Goal: Task Accomplishment & Management: Manage account settings

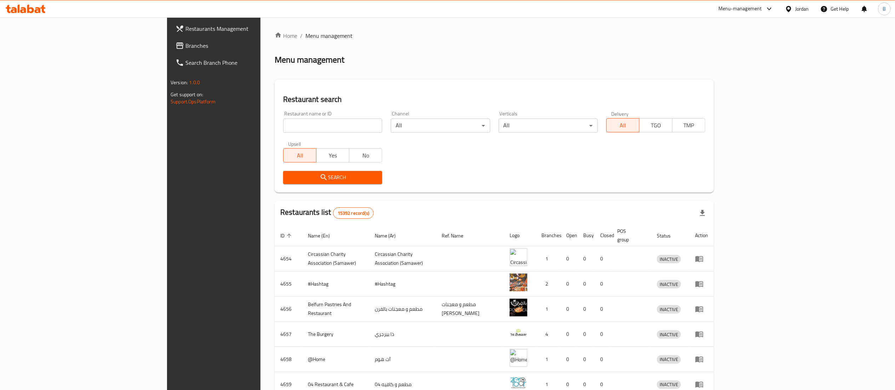
click at [185, 44] on span "Branches" at bounding box center [247, 45] width 125 height 8
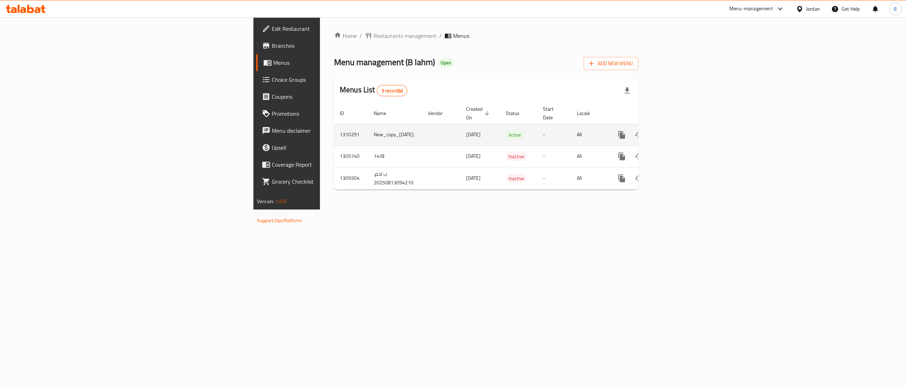
click at [676, 132] on icon "enhanced table" at bounding box center [672, 135] width 6 height 6
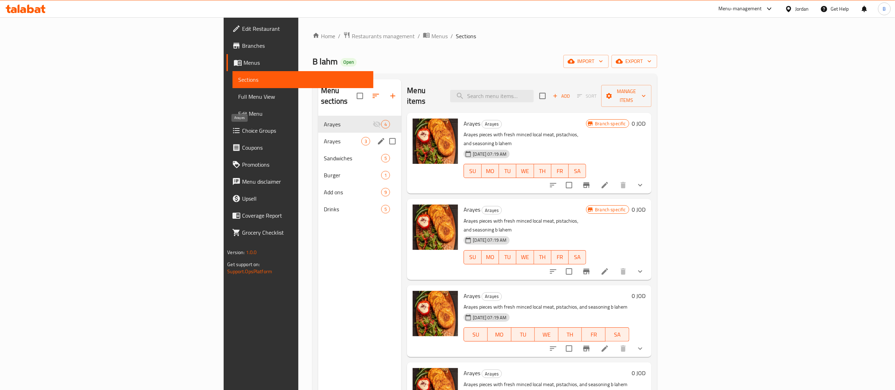
click at [324, 137] on span "Arayes" at bounding box center [343, 141] width 38 height 8
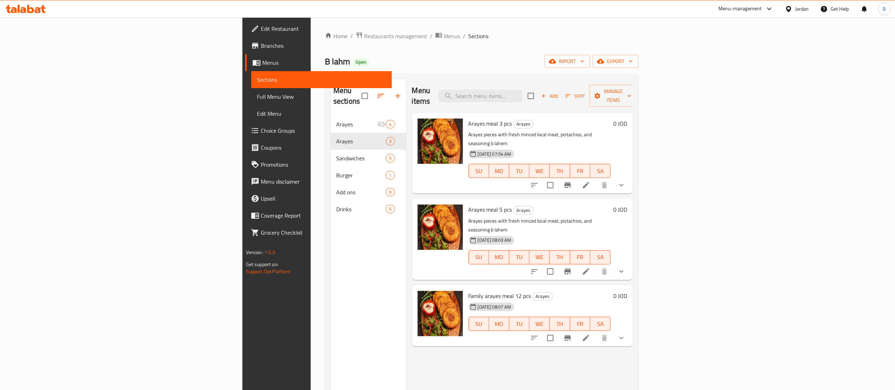
click at [627, 291] on h6 "0 JOD" at bounding box center [620, 296] width 14 height 10
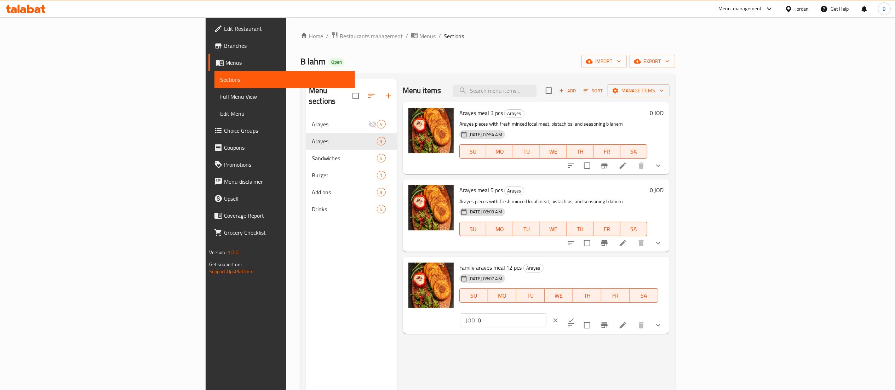
drag, startPoint x: 784, startPoint y: 273, endPoint x: 589, endPoint y: 250, distance: 195.9
click at [622, 252] on div "Menu items Add Sort Manage items Arayes meal 3 pcs Arayes Arayes pieces with fr…" at bounding box center [533, 274] width 272 height 390
type input "10.80"
click at [579, 312] on button "ok" at bounding box center [571, 320] width 16 height 16
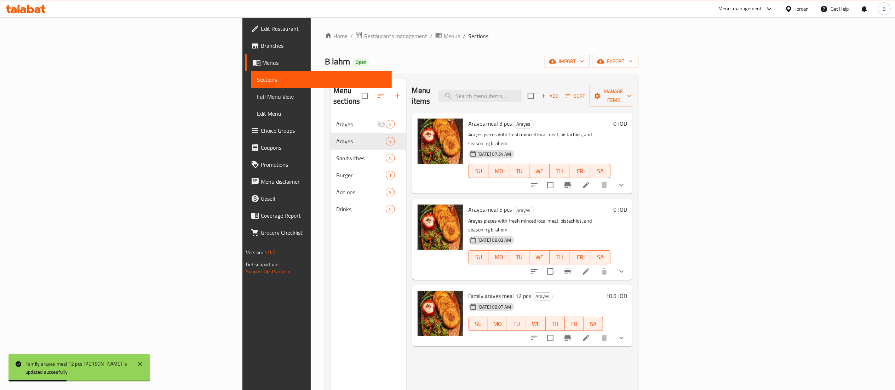
click at [590, 334] on icon at bounding box center [586, 338] width 8 height 8
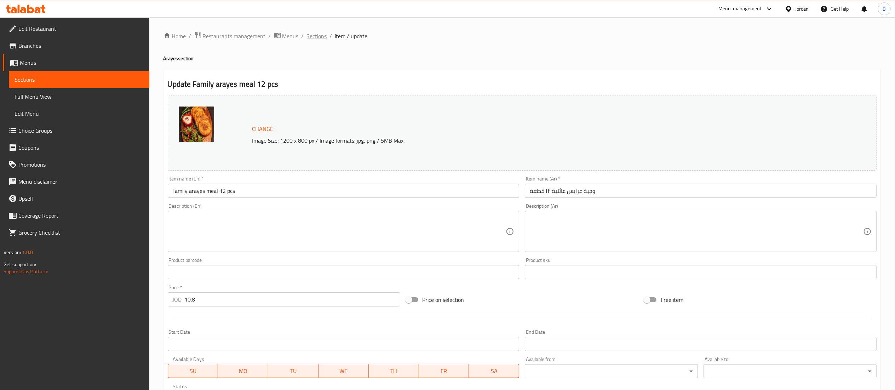
click at [323, 38] on span "Sections" at bounding box center [317, 36] width 20 height 8
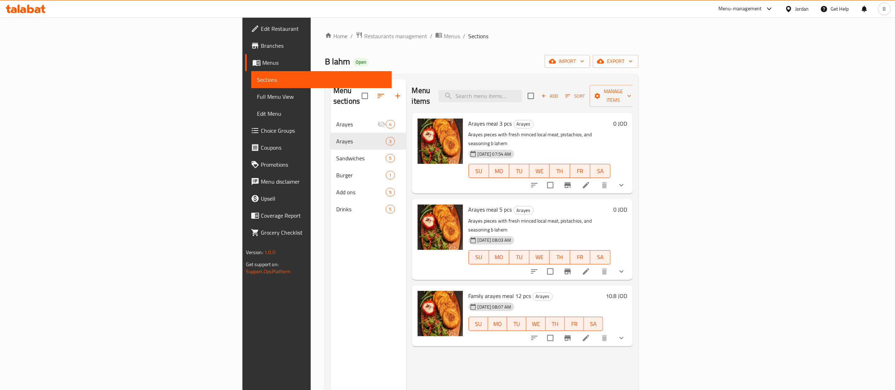
click at [627, 204] on h6 "0 JOD" at bounding box center [620, 209] width 14 height 10
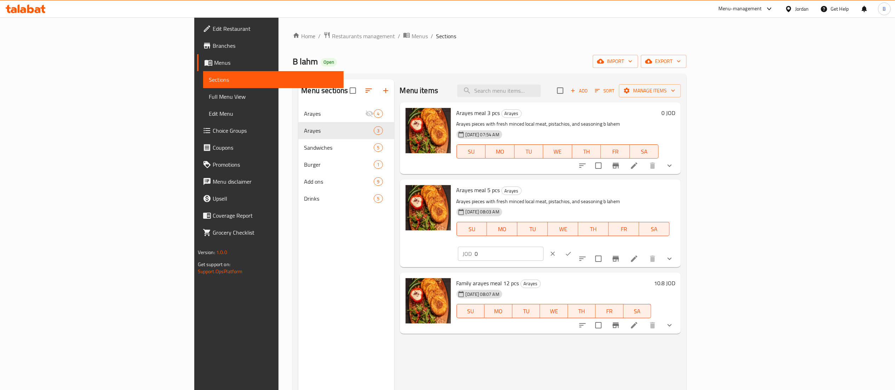
drag, startPoint x: 862, startPoint y: 186, endPoint x: 696, endPoint y: 192, distance: 166.4
click at [678, 192] on div "Arayes meal 5 pcs Arayes Arayes pieces with fresh minced local meat, pistachios…" at bounding box center [566, 223] width 224 height 82
type input "4.20"
click at [576, 246] on button "ok" at bounding box center [568, 254] width 16 height 16
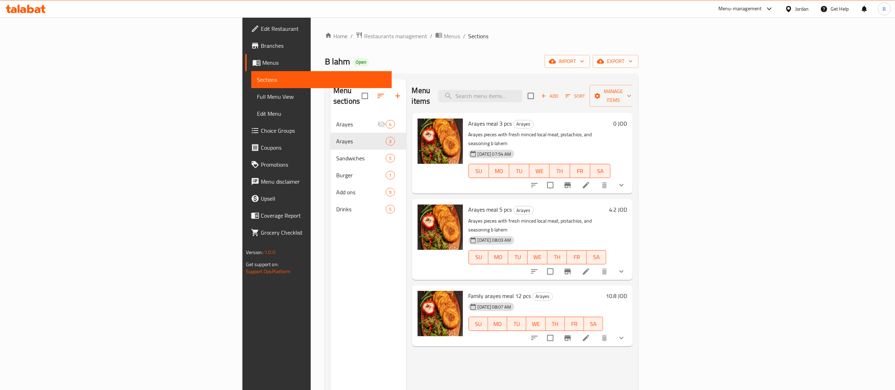
click at [20, 11] on icon at bounding box center [26, 9] width 40 height 8
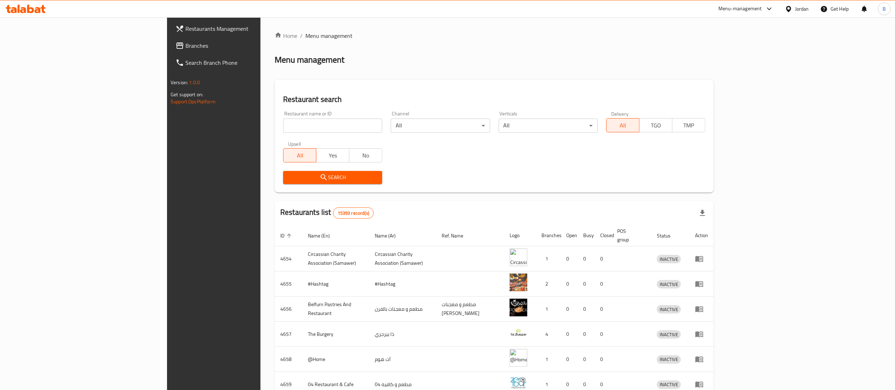
click at [185, 50] on span "Branches" at bounding box center [247, 45] width 125 height 8
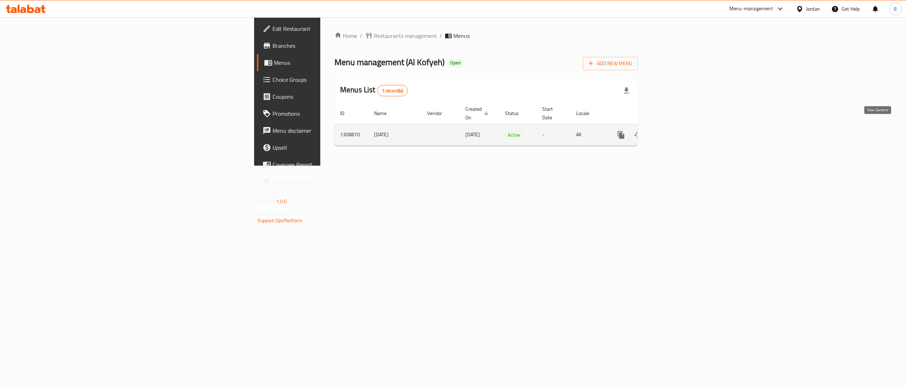
click at [680, 128] on link "enhanced table" at bounding box center [671, 134] width 17 height 17
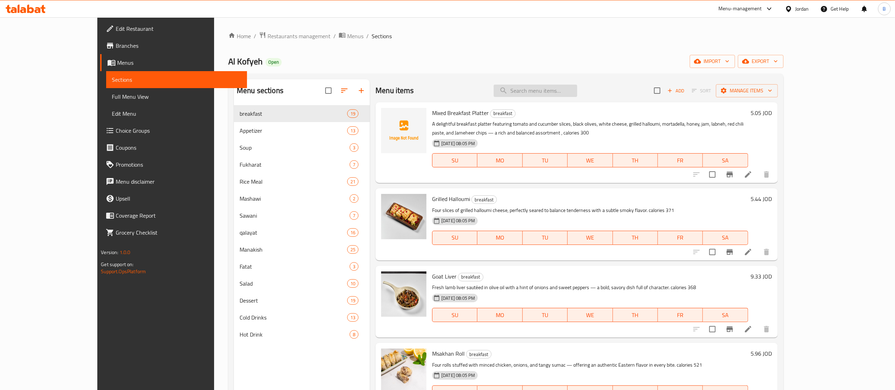
click at [559, 90] on input "search" at bounding box center [535, 91] width 83 height 12
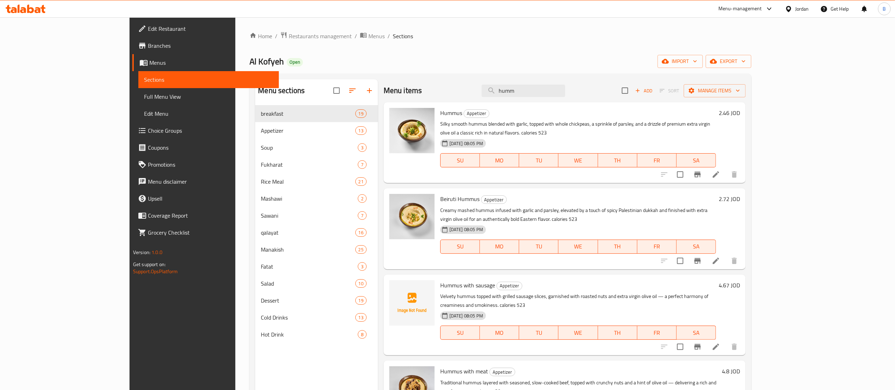
type input "humm"
click at [740, 113] on h6 "2.46 JOD" at bounding box center [729, 113] width 21 height 10
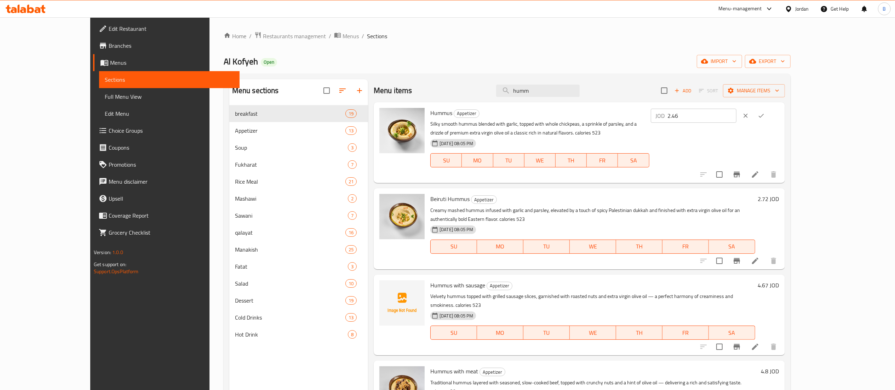
click at [736, 121] on input "2.46" at bounding box center [702, 116] width 69 height 14
type input "2.052"
click at [769, 114] on button "ok" at bounding box center [761, 116] width 16 height 16
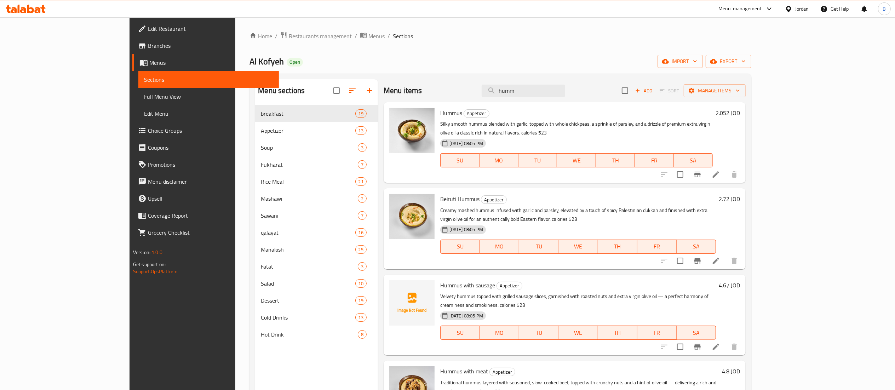
click at [740, 194] on h6 "2.72 JOD" at bounding box center [729, 199] width 21 height 10
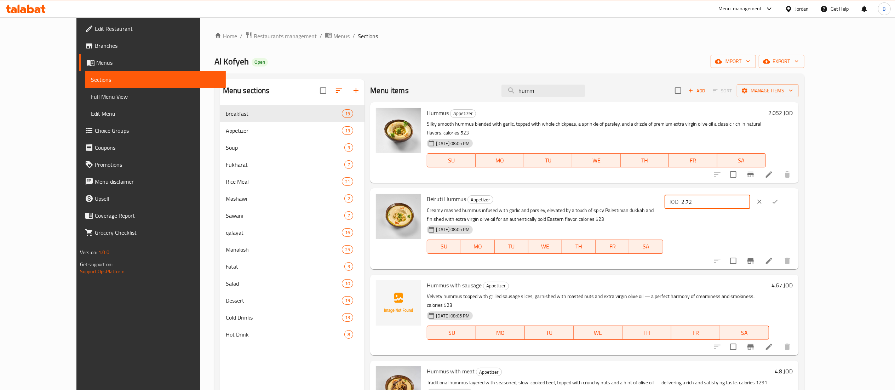
drag, startPoint x: 789, startPoint y: 192, endPoint x: 607, endPoint y: 191, distance: 181.1
click at [646, 191] on div "Beiruti Hummus Appetizer Creamy mashed hummus infused with garlic and parsley, …" at bounding box center [609, 228] width 371 height 75
type input "2.268"
click at [783, 194] on button "ok" at bounding box center [775, 202] width 16 height 16
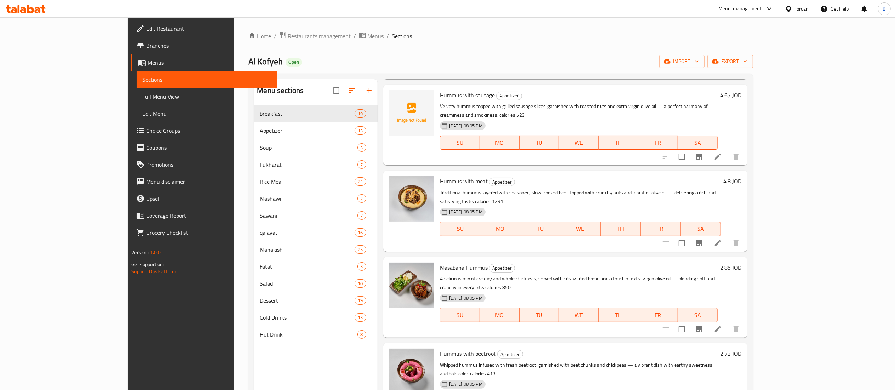
scroll to position [212, 0]
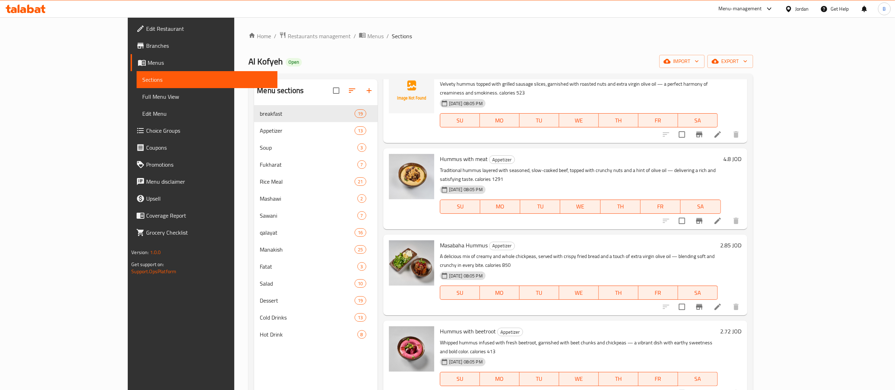
click at [742, 326] on h6 "2.72 JOD" at bounding box center [730, 331] width 21 height 10
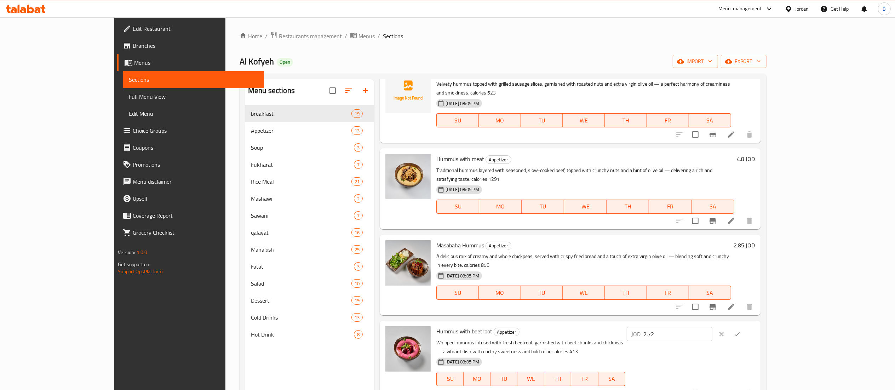
drag, startPoint x: 791, startPoint y: 290, endPoint x: 692, endPoint y: 285, distance: 99.2
click at [714, 323] on div "Hummus with beetroot Appetizer Whipped hummus infused with fresh beetroot, garn…" at bounding box center [595, 360] width 324 height 75
paste input "268"
type input "2.268"
click at [740, 330] on icon "ok" at bounding box center [736, 333] width 7 height 7
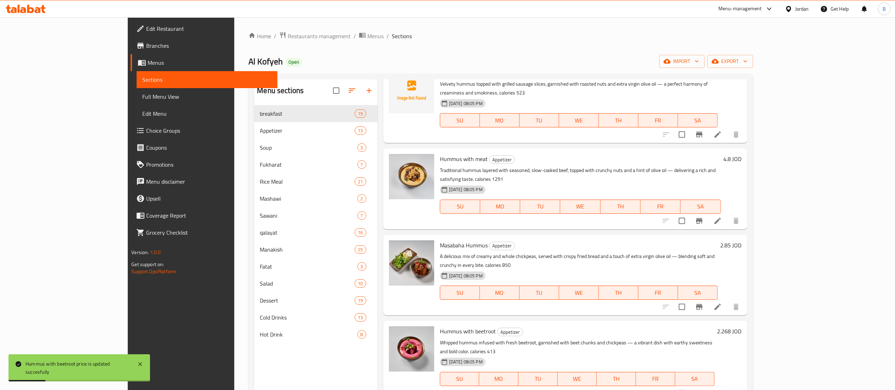
click at [742, 240] on h6 "2.85 JOD" at bounding box center [730, 245] width 21 height 10
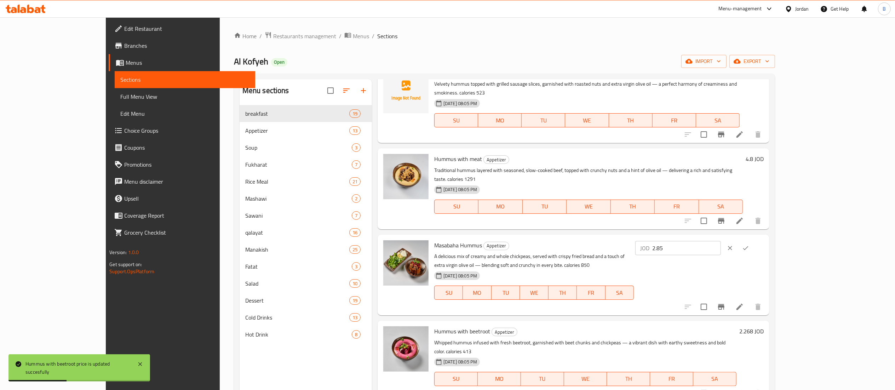
drag, startPoint x: 790, startPoint y: 217, endPoint x: 668, endPoint y: 213, distance: 121.8
click at [697, 237] on div "Masabaha Hummus Appetizer A delicious mix of creamy and whole chickpeas, served…" at bounding box center [598, 274] width 335 height 75
paste input "376"
type input "2.376"
click at [748, 246] on icon "ok" at bounding box center [745, 248] width 5 height 4
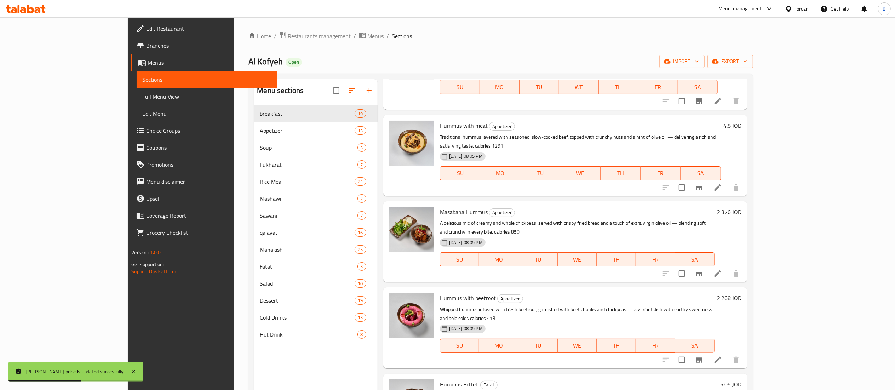
scroll to position [175, 0]
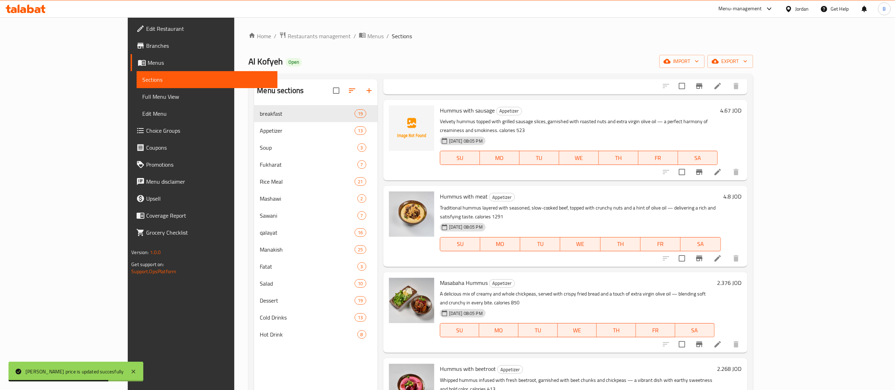
click at [742, 191] on h6 "4.8 JOD" at bounding box center [732, 196] width 18 height 10
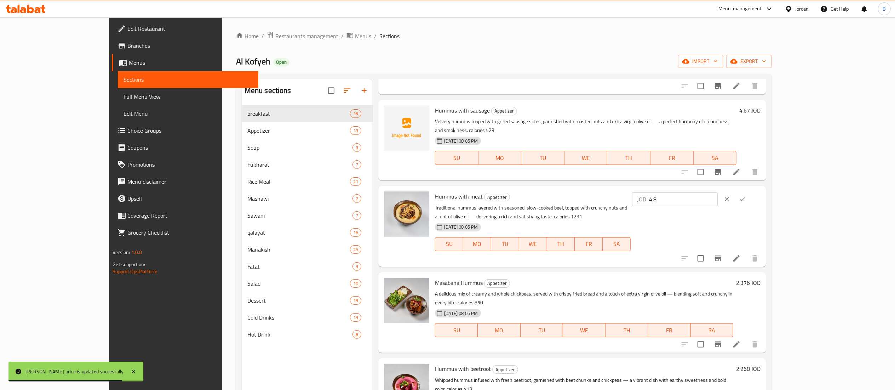
drag, startPoint x: 737, startPoint y: 168, endPoint x: 678, endPoint y: 168, distance: 58.4
click at [700, 189] on div "Hummus with meat Appetizer Traditional hummus layered with seasoned, slow-cooke…" at bounding box center [597, 226] width 331 height 75
paste input "3.996"
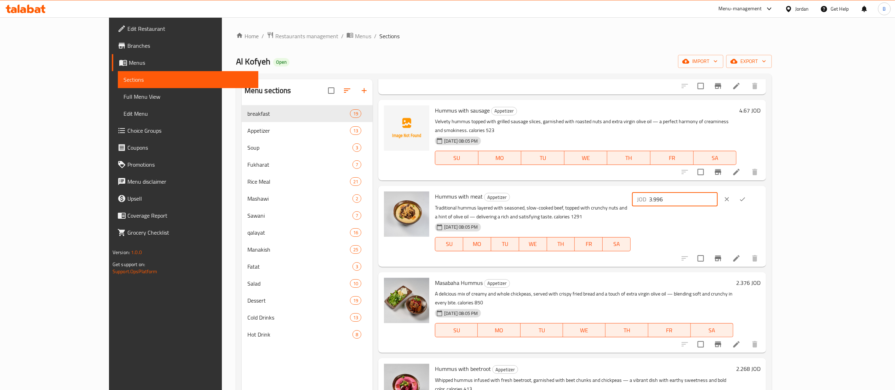
type input "3.996"
click at [746, 196] on icon "ok" at bounding box center [742, 199] width 7 height 7
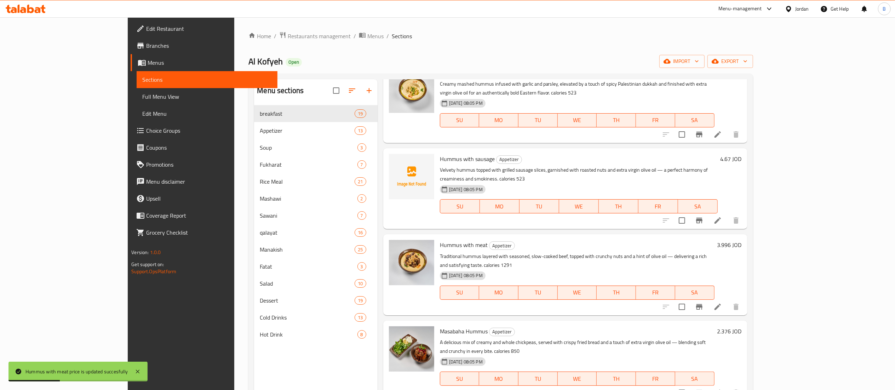
scroll to position [104, 0]
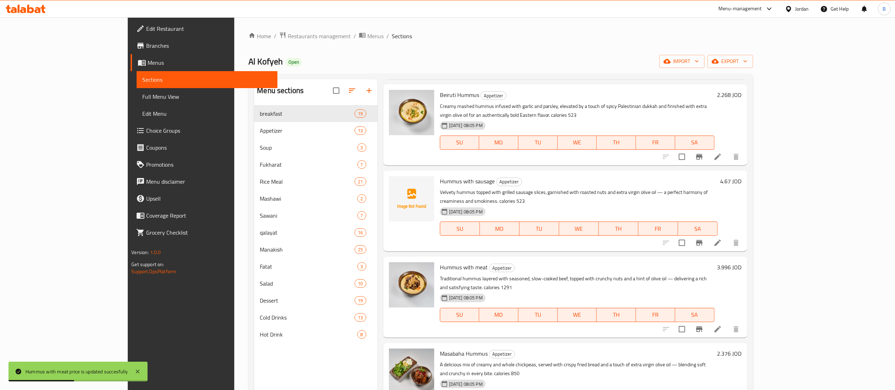
click at [742, 176] on h6 "4.67 JOD" at bounding box center [730, 181] width 21 height 10
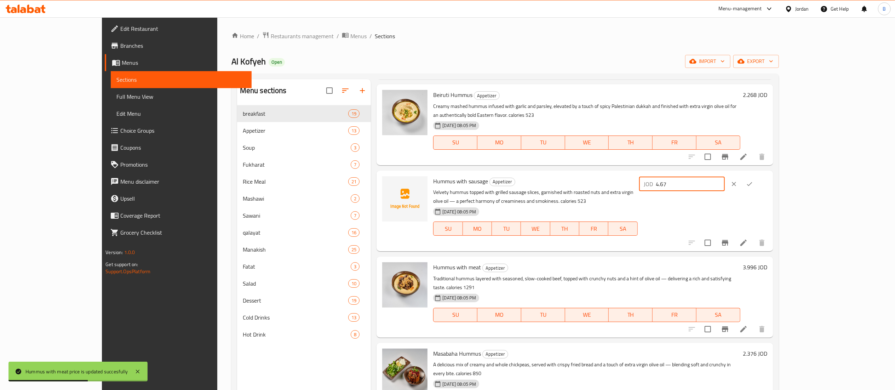
drag, startPoint x: 783, startPoint y: 163, endPoint x: 655, endPoint y: 163, distance: 127.4
click at [685, 173] on div "Hummus with sausage Appetizer Velvety hummus topped with grilled sausage slices…" at bounding box center [600, 210] width 340 height 75
paste input "3.888"
type input "3.888"
click at [753, 180] on icon "ok" at bounding box center [749, 183] width 7 height 7
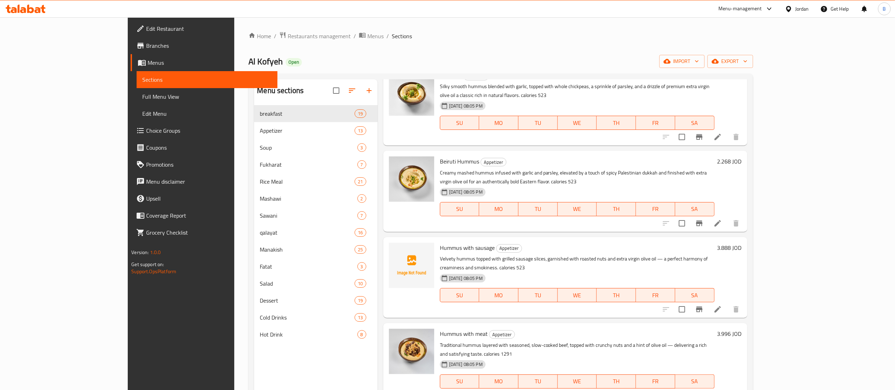
scroll to position [0, 0]
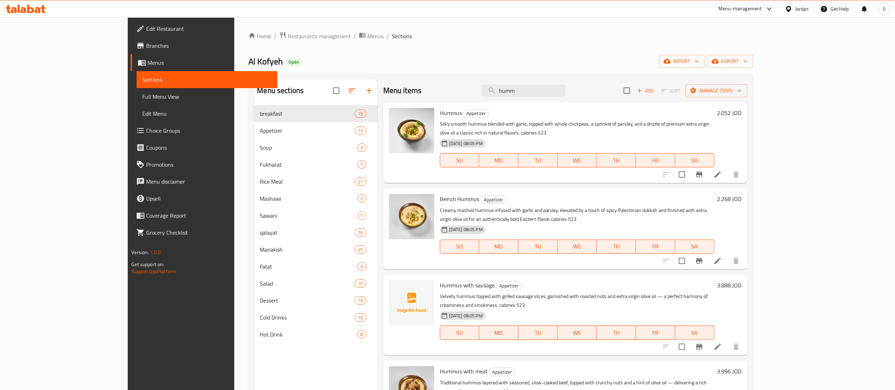
drag, startPoint x: 581, startPoint y: 93, endPoint x: 269, endPoint y: 40, distance: 315.9
click at [296, 46] on div "Home / Restaurants management / Menus / Sections Al Kofyeh Open import export M…" at bounding box center [500, 252] width 504 height 443
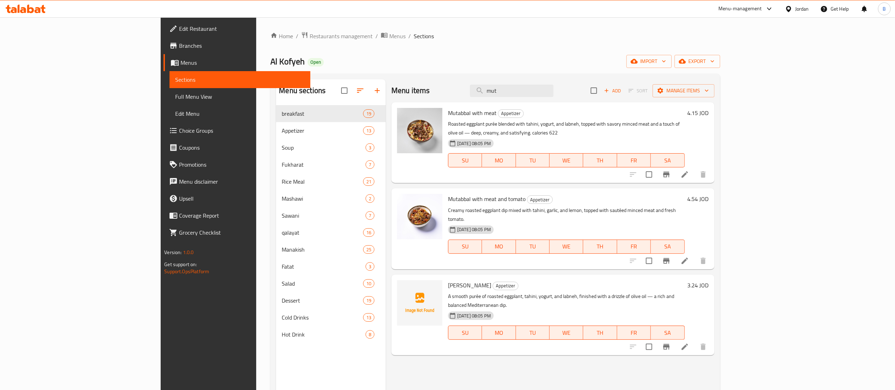
type input "mut"
click at [709, 280] on h6 "3.24 JOD" at bounding box center [697, 285] width 21 height 10
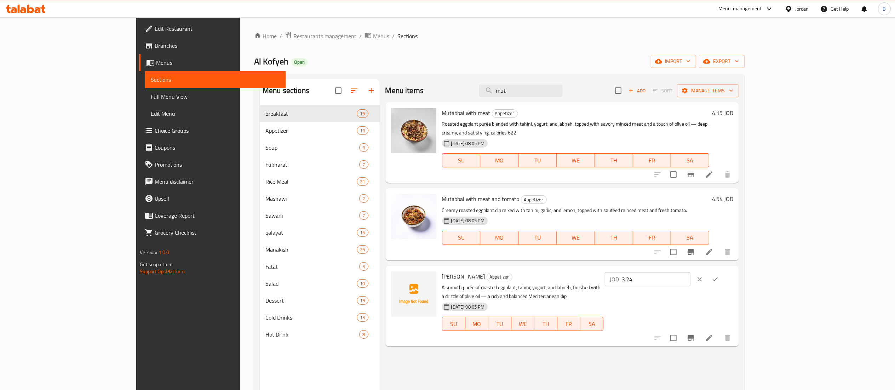
drag, startPoint x: 800, startPoint y: 273, endPoint x: 676, endPoint y: 273, distance: 124.5
click at [694, 273] on div "Alkofeia Mutabbal Appetizer A smooth purée of roasted eggplant, tahini, yogurt,…" at bounding box center [587, 306] width 297 height 75
paste input "2.700"
type input "2.700"
click at [723, 271] on button "ok" at bounding box center [715, 279] width 16 height 16
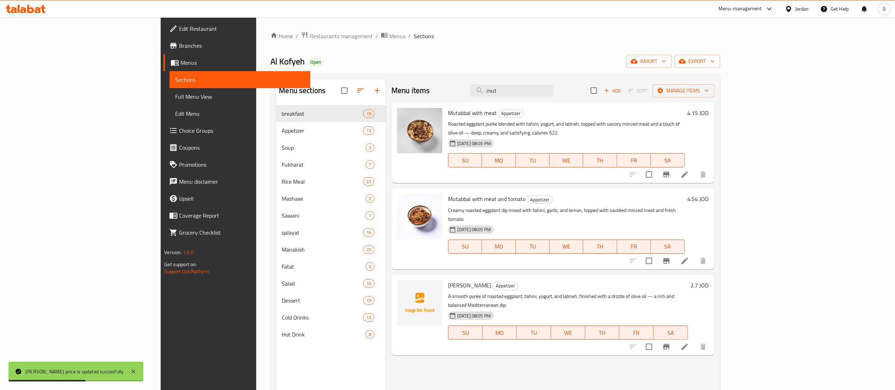
click at [709, 115] on h6 "4.15 JOD" at bounding box center [697, 113] width 21 height 10
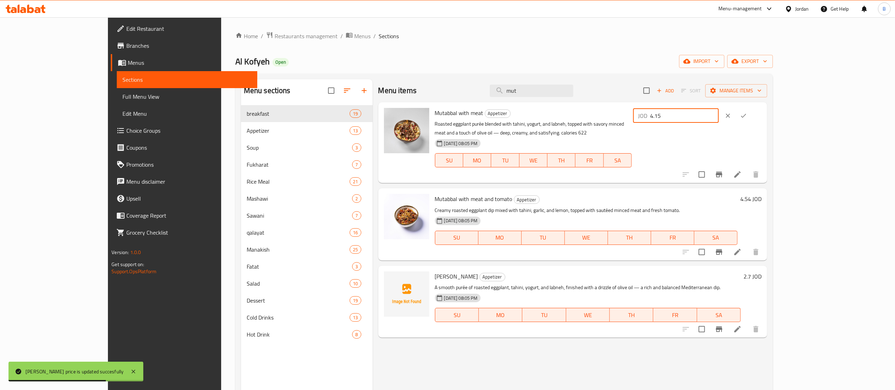
drag, startPoint x: 809, startPoint y: 117, endPoint x: 681, endPoint y: 109, distance: 128.0
click at [694, 110] on div "Mutabbal with meat Appetizer Roasted eggplant purée blended with tahini, yogurt…" at bounding box center [598, 142] width 333 height 75
paste input "3.456"
type input "3.456"
click at [747, 118] on icon "ok" at bounding box center [743, 115] width 7 height 7
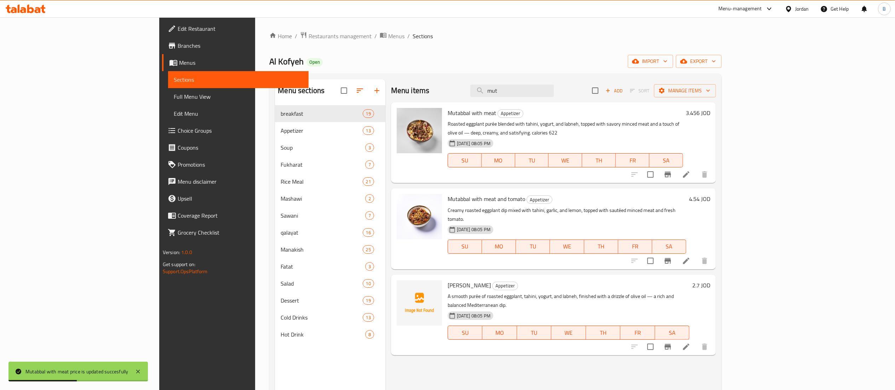
click at [710, 194] on h6 "4.54 JOD" at bounding box center [699, 199] width 21 height 10
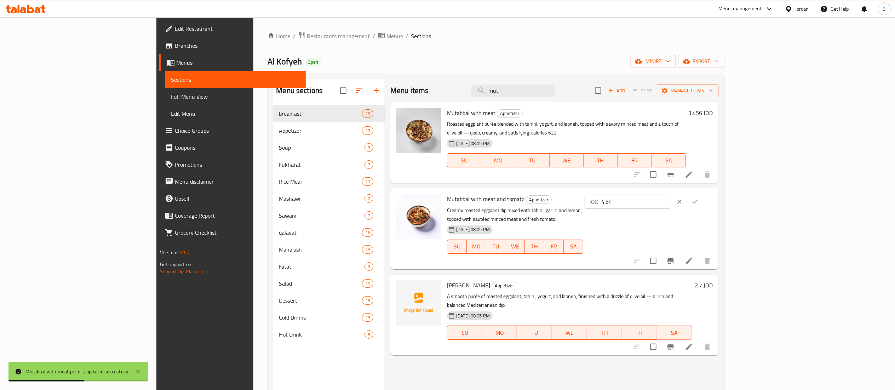
drag, startPoint x: 856, startPoint y: 192, endPoint x: 697, endPoint y: 195, distance: 159.6
click at [716, 195] on div "Mutabbal with meat and tomato Appetizer Creamy roasted eggplant dip mixed with …" at bounding box center [580, 228] width 272 height 75
paste input "3.780"
type input "3.780"
click at [703, 194] on button "ok" at bounding box center [695, 202] width 16 height 16
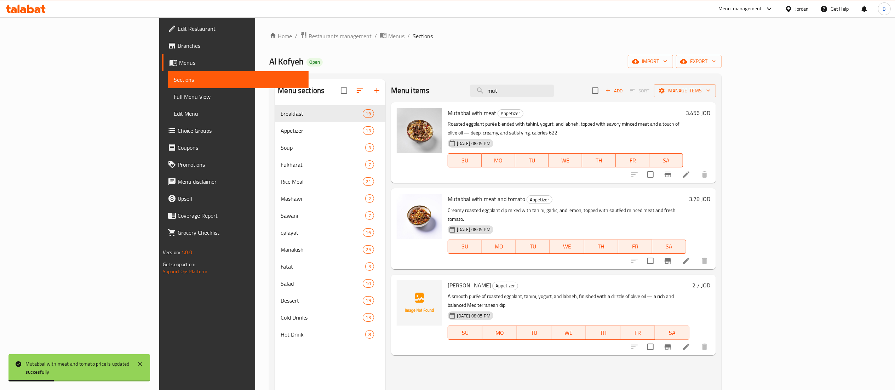
drag, startPoint x: 584, startPoint y: 89, endPoint x: 364, endPoint y: 82, distance: 220.5
click at [497, 82] on div "Menu items mut Add Sort Manage items" at bounding box center [553, 90] width 325 height 23
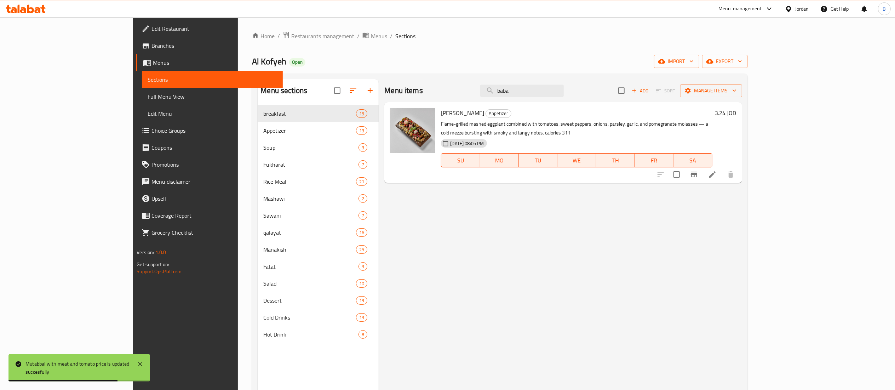
type input "baba"
click at [736, 113] on h6 "3.24 JOD" at bounding box center [725, 113] width 21 height 10
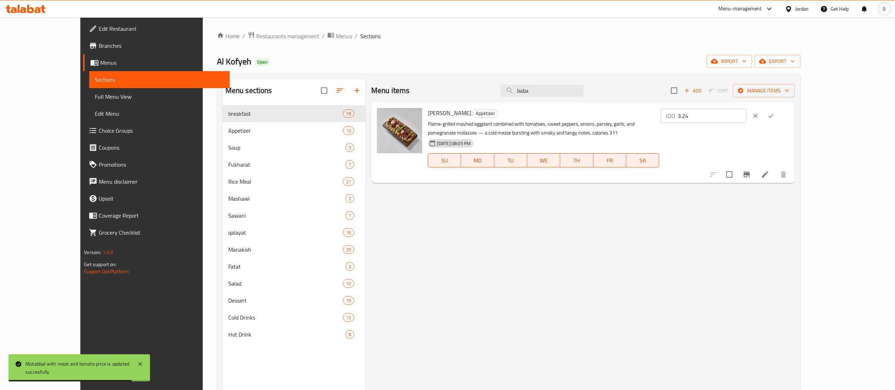
drag, startPoint x: 763, startPoint y: 120, endPoint x: 680, endPoint y: 122, distance: 83.9
click at [740, 120] on div "Baba Ghanouj Appetizer Flame-grilled mashed eggplant combined with tomatoes, sw…" at bounding box center [608, 142] width 367 height 75
paste input "2.700"
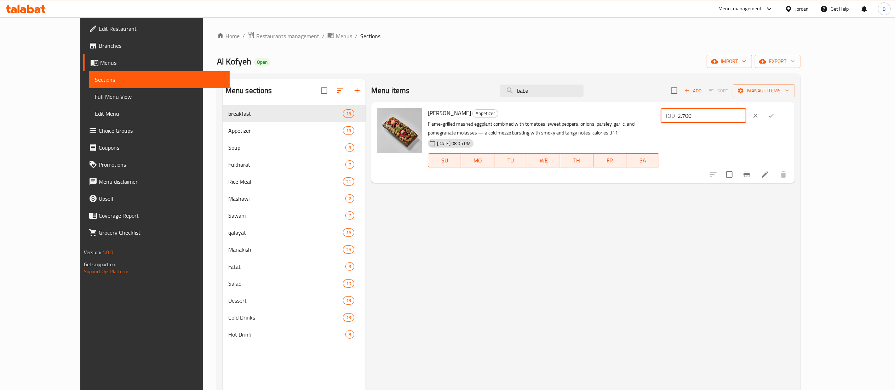
type input "2.700"
click at [779, 120] on div at bounding box center [763, 116] width 31 height 16
click at [779, 120] on button "ok" at bounding box center [771, 116] width 16 height 16
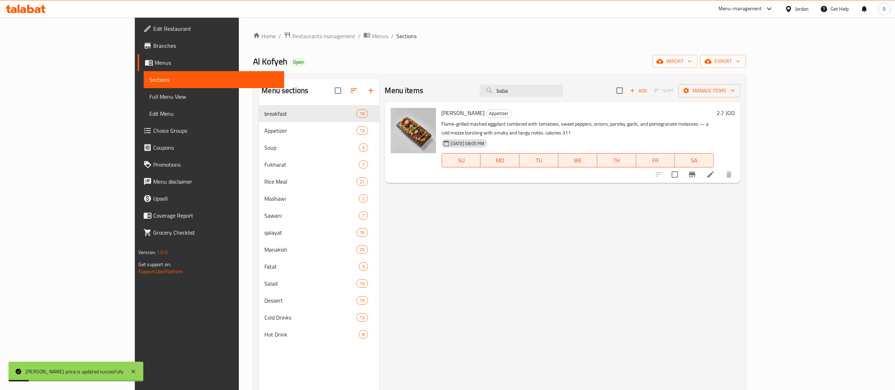
drag, startPoint x: 594, startPoint y: 94, endPoint x: 340, endPoint y: 49, distance: 257.3
click at [443, 67] on div "Home / Restaurants management / Menus / Sections Al Kofyeh Open import export M…" at bounding box center [499, 252] width 493 height 443
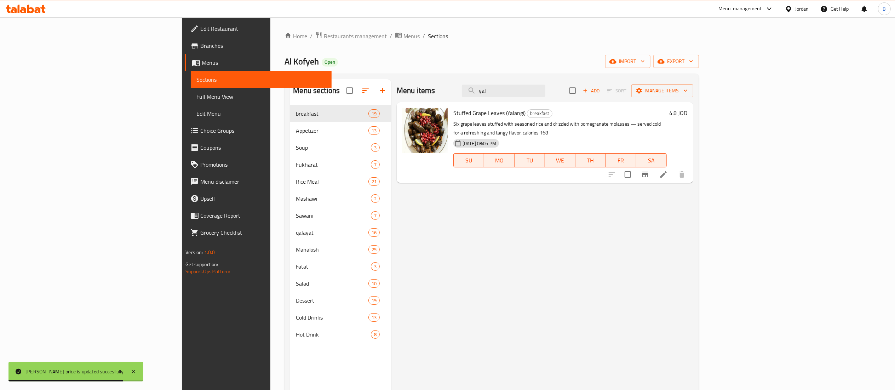
type input "yal"
click at [687, 113] on h6 "4.8 JOD" at bounding box center [678, 113] width 18 height 10
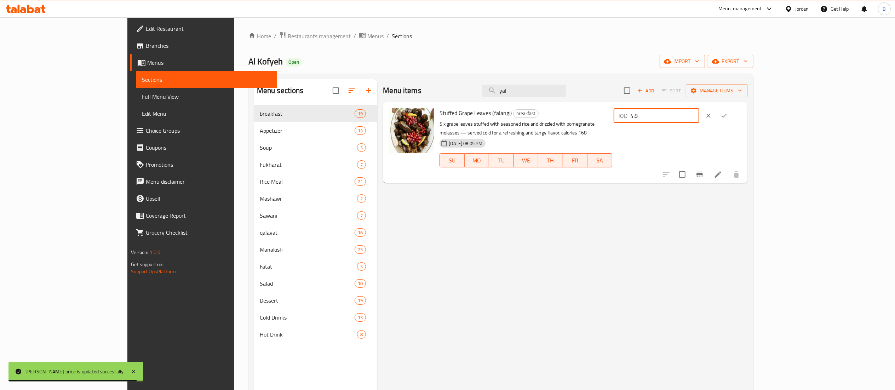
drag, startPoint x: 804, startPoint y: 113, endPoint x: 678, endPoint y: 114, distance: 126.3
click at [690, 114] on div "Stuffed Grape Leaves (Yalangi) breakfast Six grape leaves stuffed with seasoned…" at bounding box center [591, 142] width 308 height 75
paste input "3.996"
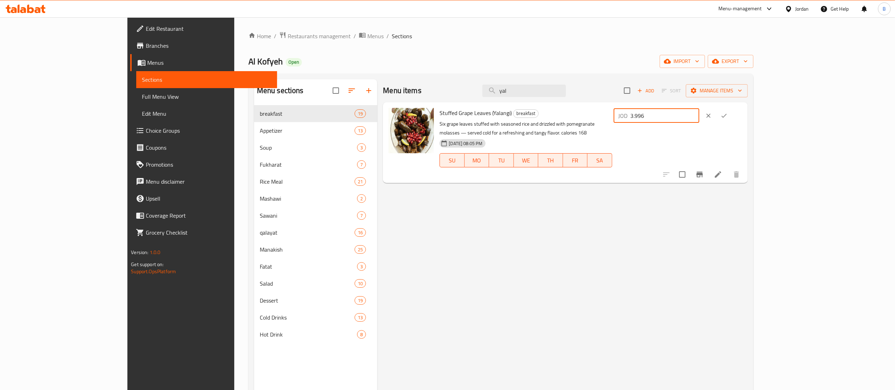
type input "3.996"
click at [727, 116] on icon "ok" at bounding box center [723, 115] width 7 height 7
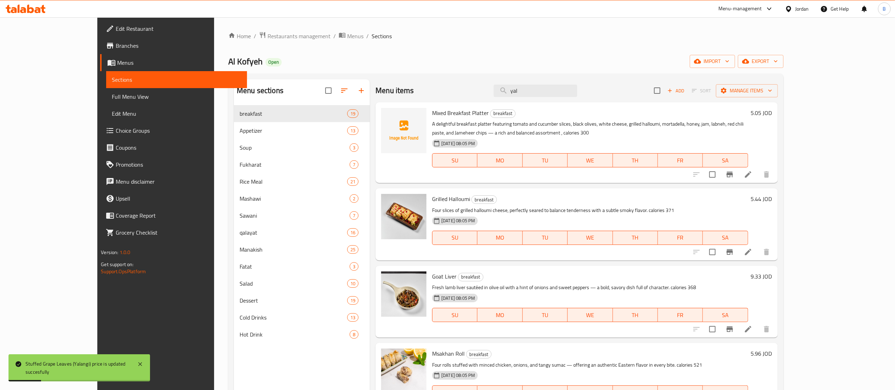
drag, startPoint x: 556, startPoint y: 92, endPoint x: 330, endPoint y: 93, distance: 225.7
click at [370, 93] on div "Menu items yal Add Sort Manage items Mixed Breakfast Platter breakfast A deligh…" at bounding box center [574, 274] width 408 height 390
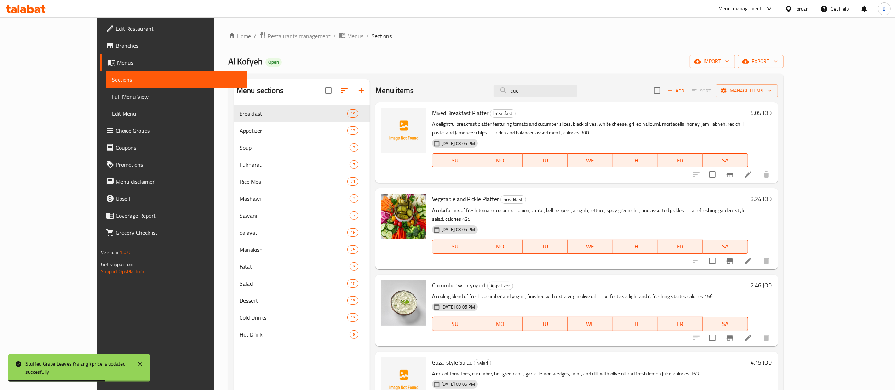
scroll to position [71, 0]
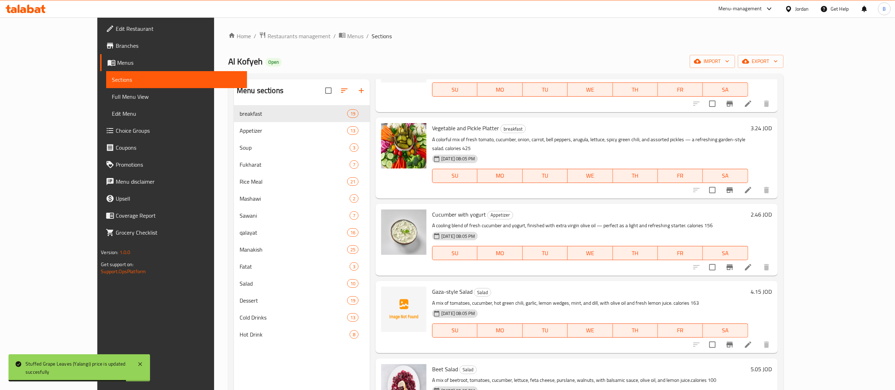
type input "cuc"
click at [772, 209] on h6 "2.46 JOD" at bounding box center [761, 214] width 21 height 10
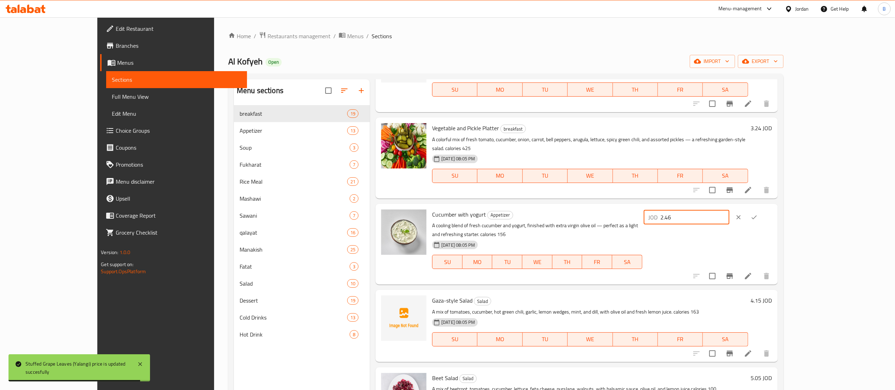
drag, startPoint x: 743, startPoint y: 210, endPoint x: 687, endPoint y: 217, distance: 56.9
click at [692, 212] on div "Cucumber with yogurt Appetizer A cooling blend of fresh cucumber and yogurt, fi…" at bounding box center [601, 244] width 345 height 75
paste input "052"
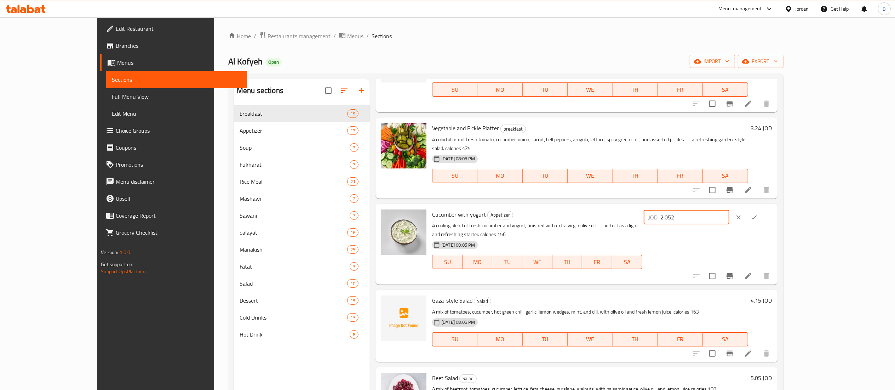
type input "2.052"
click at [757, 214] on icon "ok" at bounding box center [753, 217] width 7 height 7
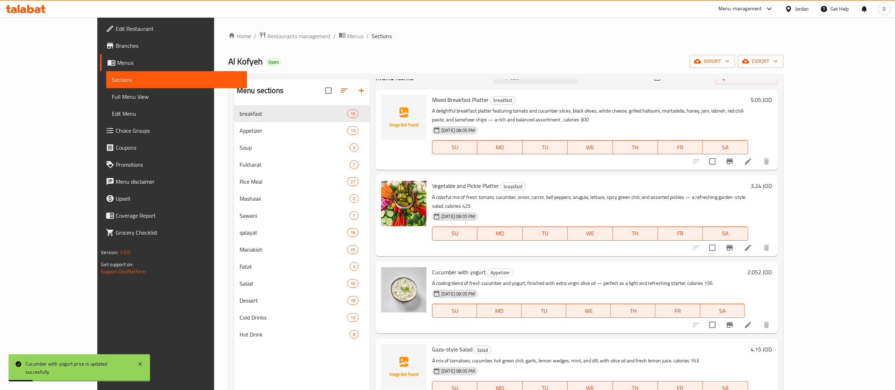
scroll to position [0, 0]
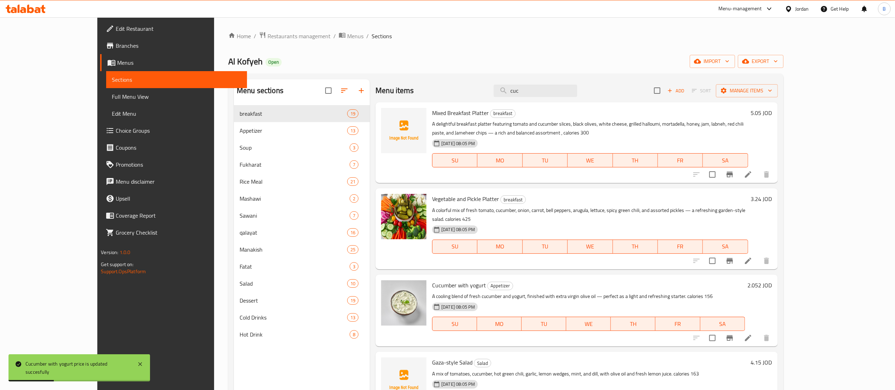
click at [450, 76] on div "Menu sections breakfast 19 Appetizer 13 Soup 3 Fukharat 7 Rice Meal 21 Mashawi …" at bounding box center [505, 274] width 555 height 401
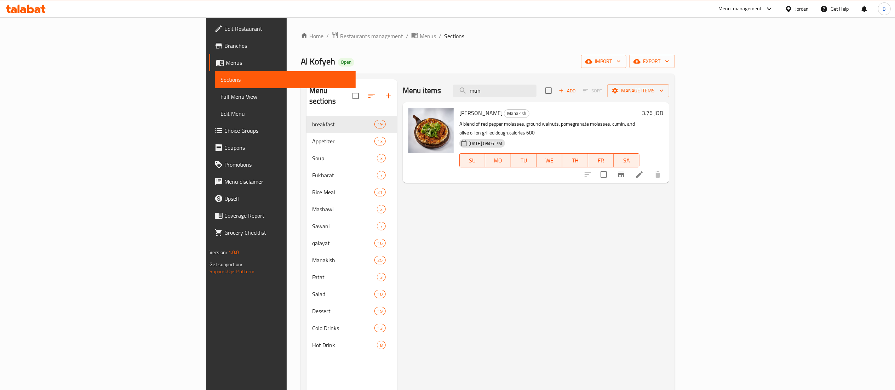
drag, startPoint x: 568, startPoint y: 89, endPoint x: 367, endPoint y: 87, distance: 201.3
click at [461, 89] on div "Menu items muh Add Sort Manage items" at bounding box center [536, 90] width 266 height 23
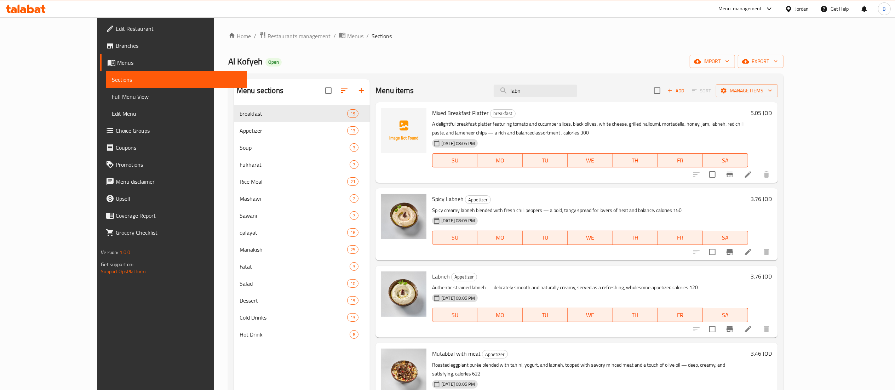
type input "labn"
click at [772, 277] on h6 "3.76 JOD" at bounding box center [761, 276] width 21 height 10
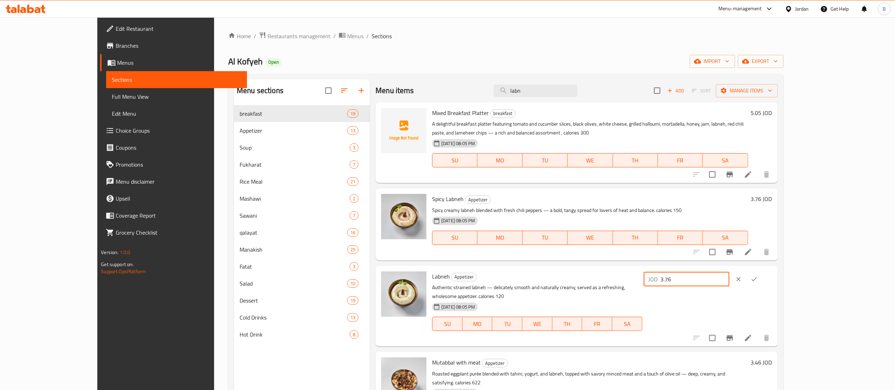
drag, startPoint x: 790, startPoint y: 277, endPoint x: 686, endPoint y: 270, distance: 105.0
click at [687, 270] on div "Labneh Appetizer Authentic strained labneh — delicately smooth and naturally cr…" at bounding box center [601, 306] width 345 height 75
paste input "132"
type input "3.132"
click at [757, 277] on icon "ok" at bounding box center [753, 279] width 7 height 7
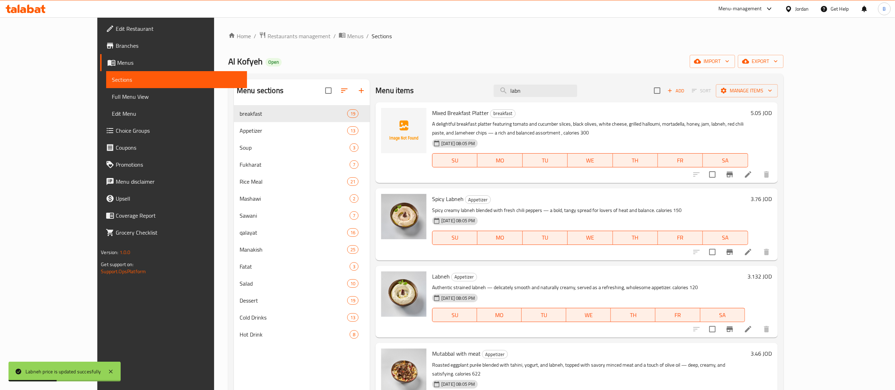
click at [772, 194] on h6 "3.76 JOD" at bounding box center [761, 199] width 21 height 10
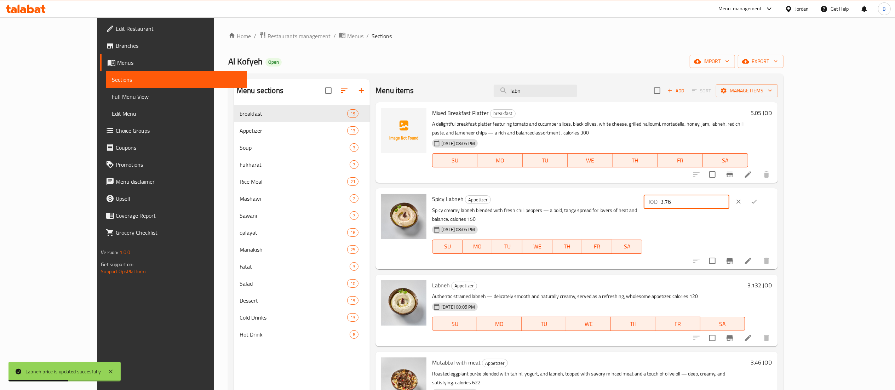
drag, startPoint x: 786, startPoint y: 197, endPoint x: 705, endPoint y: 197, distance: 80.3
click at [715, 197] on div "Spicy Labneh Appetizer Spicy creamy labneh blended with fresh chili peppers — a…" at bounding box center [601, 228] width 345 height 75
paste input "132"
type input "3.132"
click at [762, 200] on button "ok" at bounding box center [754, 202] width 16 height 16
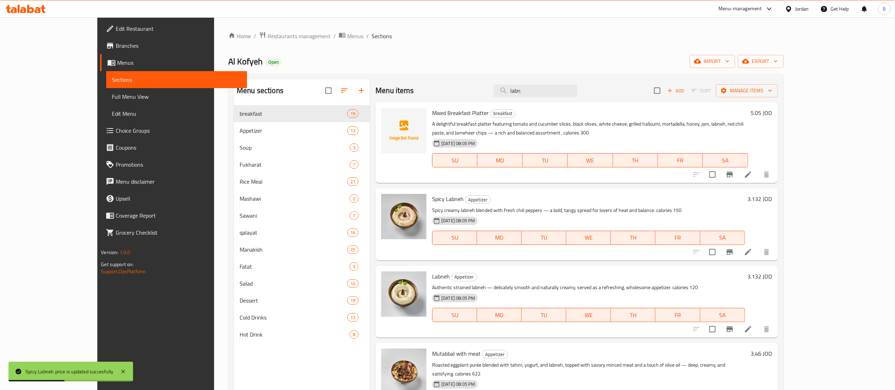
drag, startPoint x: 576, startPoint y: 89, endPoint x: 396, endPoint y: 93, distance: 180.8
click at [460, 89] on div "Menu items labn Add Sort Manage items" at bounding box center [576, 90] width 402 height 23
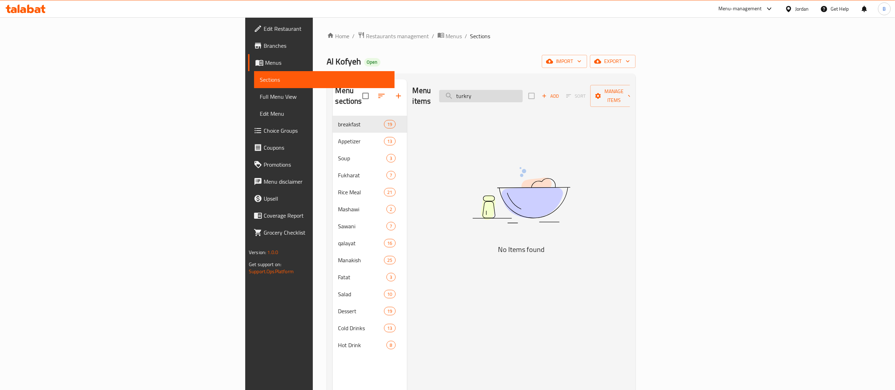
drag, startPoint x: 586, startPoint y: 87, endPoint x: 556, endPoint y: 89, distance: 29.8
click at [523, 90] on input "turkry" at bounding box center [480, 96] width 83 height 12
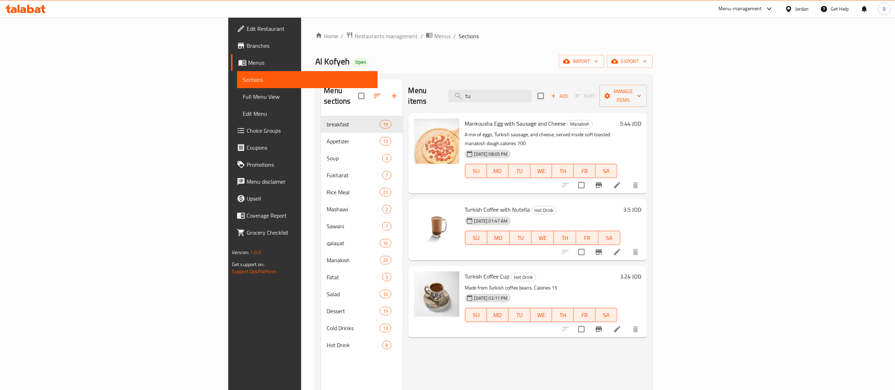
type input "t"
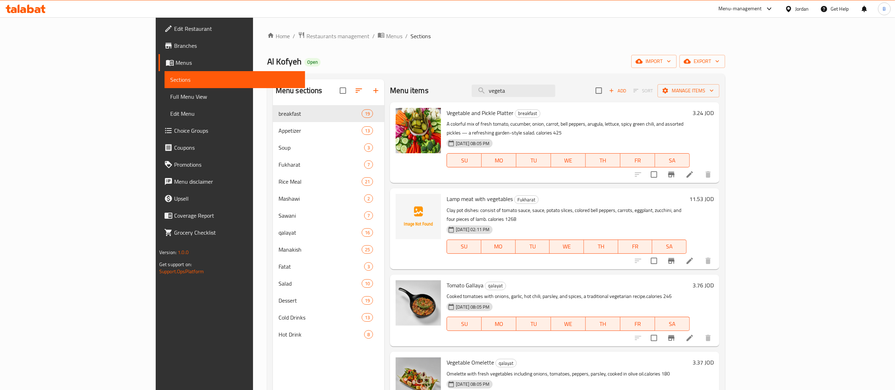
type input "vegeta"
click at [714, 112] on h6 "3.24 JOD" at bounding box center [702, 113] width 21 height 10
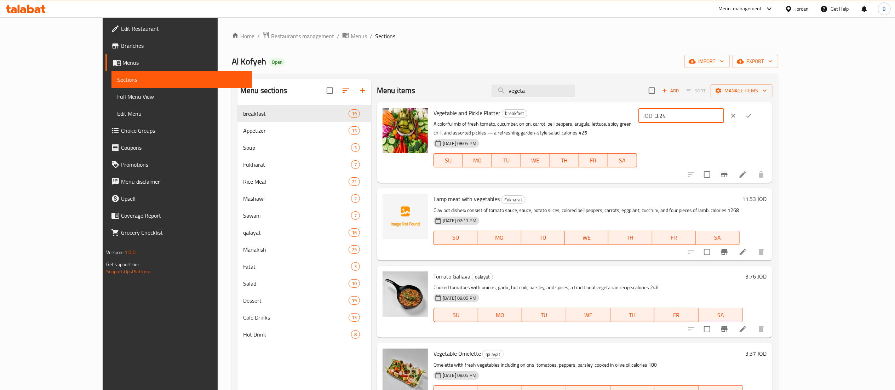
drag, startPoint x: 802, startPoint y: 113, endPoint x: 671, endPoint y: 113, distance: 130.5
click at [687, 115] on div "Vegetable and Pickle Platter breakfast A colorful mix of fresh tomato, cucumber…" at bounding box center [600, 142] width 339 height 75
type input "2.70"
click at [752, 118] on icon "ok" at bounding box center [748, 115] width 7 height 7
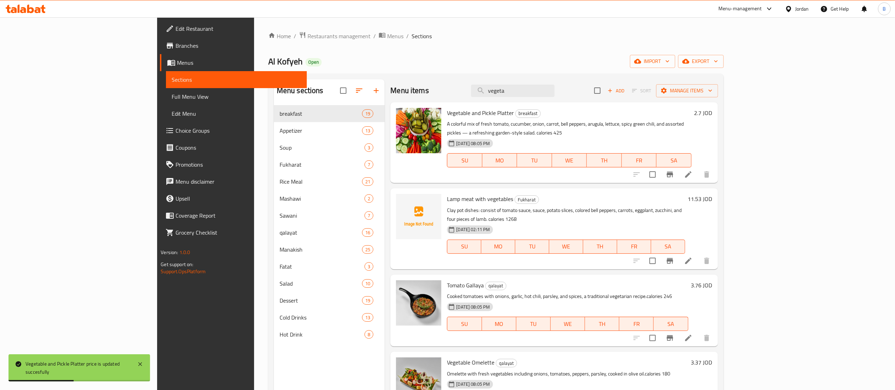
drag, startPoint x: 588, startPoint y: 91, endPoint x: 345, endPoint y: 53, distance: 245.7
click at [397, 62] on div "Home / Restaurants management / Menus / Sections Al Kofyeh Open import export M…" at bounding box center [495, 252] width 455 height 443
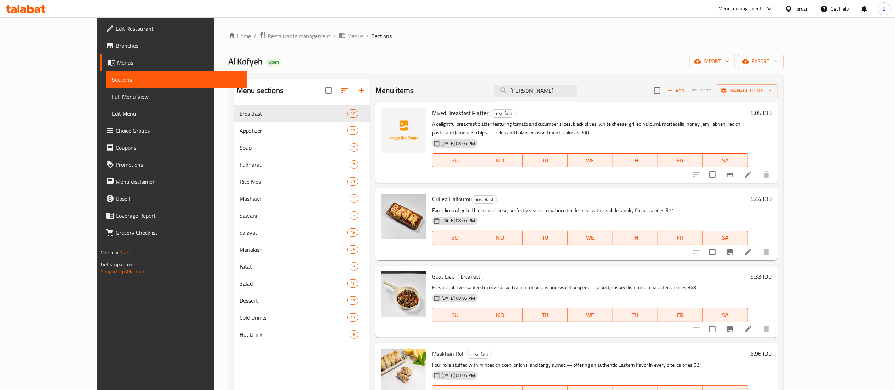
click at [571, 83] on div "Menu items habash Add Sort Manage items" at bounding box center [576, 90] width 402 height 23
click at [569, 94] on input "habash" at bounding box center [535, 91] width 83 height 12
drag, startPoint x: 567, startPoint y: 88, endPoint x: 313, endPoint y: 64, distance: 255.2
click at [368, 72] on div "Home / Restaurants management / Menus / Sections Al Kofyeh Open import export M…" at bounding box center [505, 252] width 555 height 443
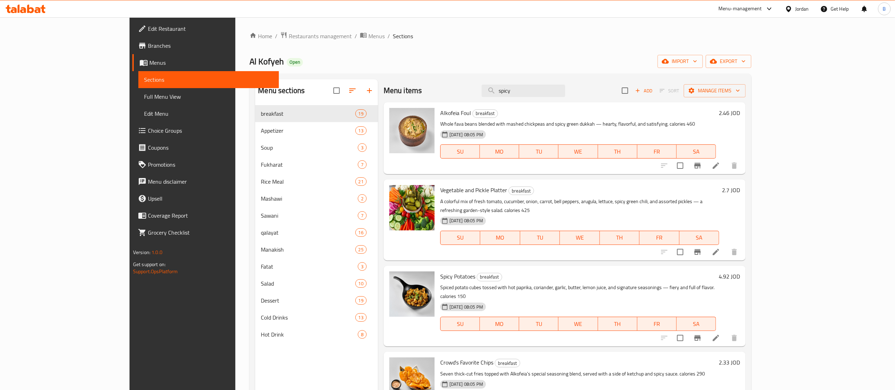
type input "spicy"
click at [740, 271] on h6 "4.92 JOD" at bounding box center [729, 276] width 21 height 10
drag, startPoint x: 777, startPoint y: 269, endPoint x: 671, endPoint y: 265, distance: 106.6
click at [700, 269] on div "Spicy Potatoes breakfast Spiced potato cubes tossed with hot paprika, coriander…" at bounding box center [590, 306] width 306 height 75
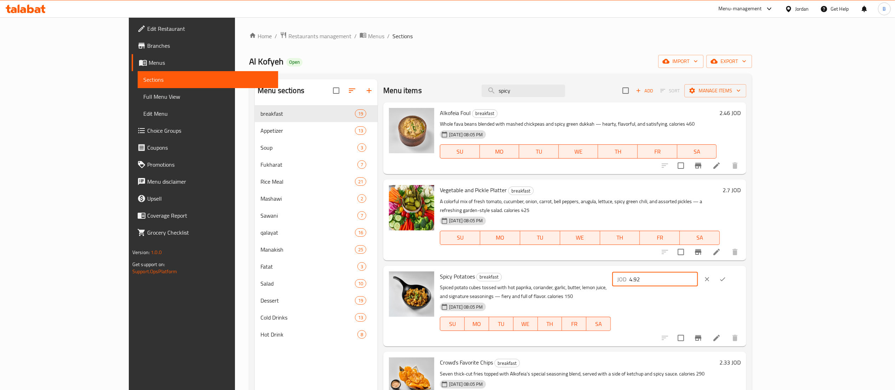
paste input "104"
type input "4.104"
click at [726, 276] on icon "ok" at bounding box center [722, 279] width 7 height 7
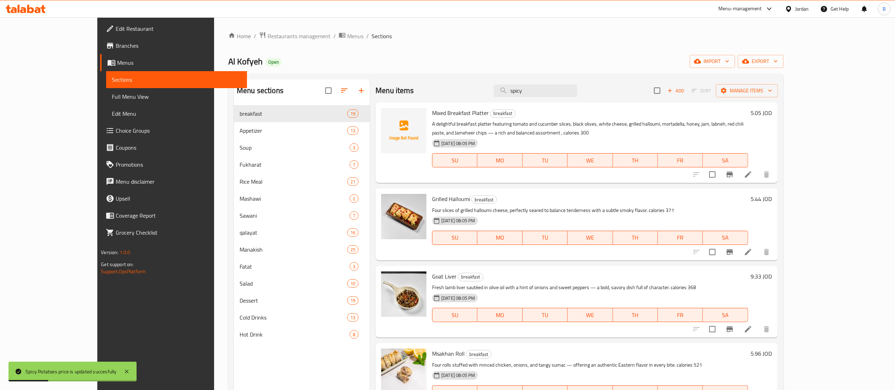
drag, startPoint x: 563, startPoint y: 96, endPoint x: 433, endPoint y: 99, distance: 130.2
click at [495, 96] on div "Menu items spicy Add Sort Manage items" at bounding box center [576, 90] width 402 height 23
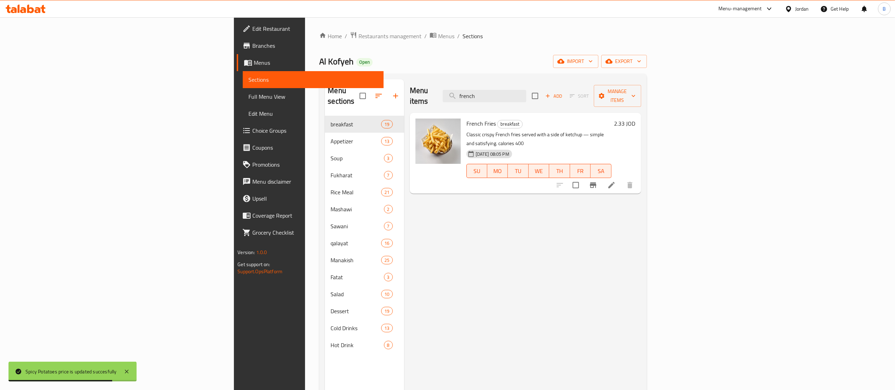
type input "french"
click at [635, 119] on h6 "2.33 JOD" at bounding box center [624, 124] width 21 height 10
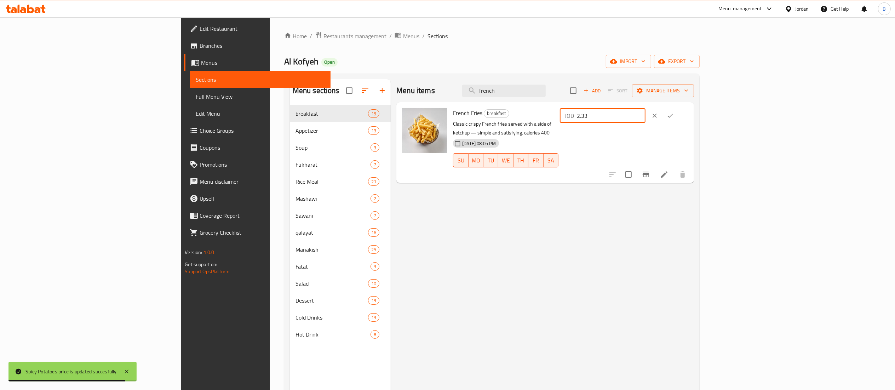
click at [691, 122] on div "French Fries breakfast Classic crispy French fries served with a side of ketchu…" at bounding box center [570, 142] width 241 height 75
type input "1.944"
click at [674, 115] on icon "ok" at bounding box center [670, 115] width 7 height 7
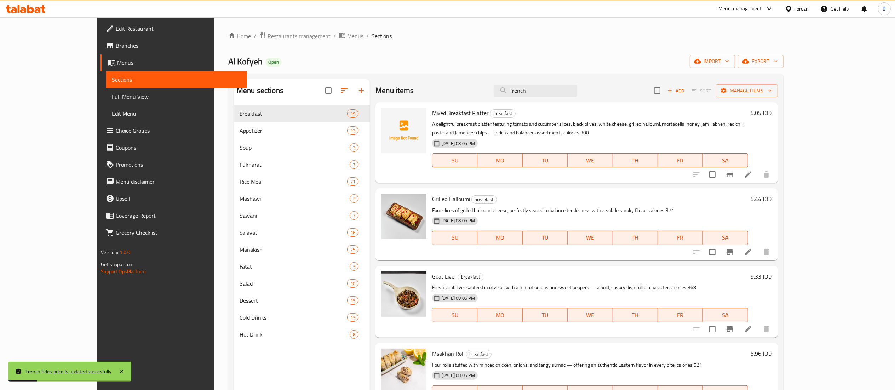
drag, startPoint x: 576, startPoint y: 93, endPoint x: 359, endPoint y: 75, distance: 217.6
click at [398, 75] on div "Menu sections breakfast 19 Appetizer 13 Soup 3 Fukharat 7 Rice Meal 21 Mashawi …" at bounding box center [505, 274] width 555 height 401
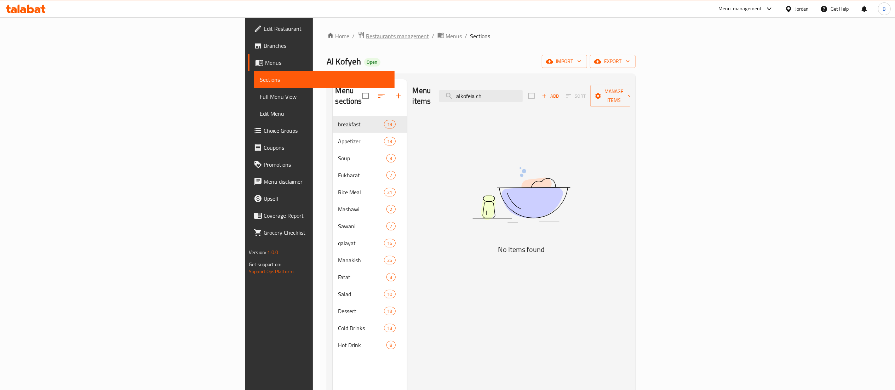
drag, startPoint x: 591, startPoint y: 93, endPoint x: 264, endPoint y: 33, distance: 332.3
click at [463, 83] on div "Menu items alkofeia ch Add Sort Manage items" at bounding box center [521, 96] width 217 height 34
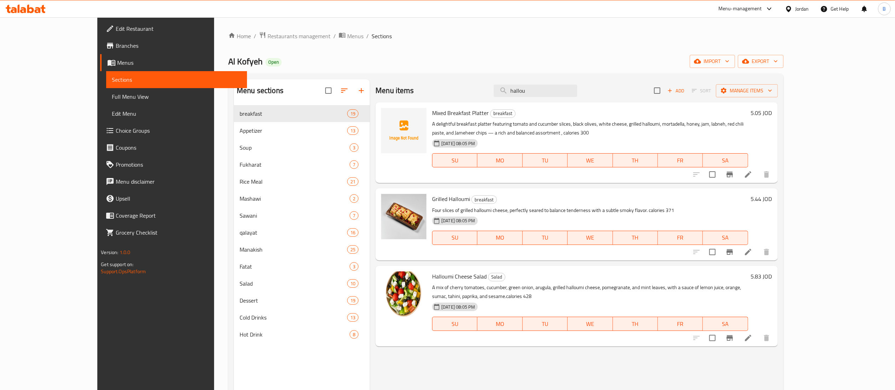
type input "hallou"
click at [772, 196] on h6 "5.44 JOD" at bounding box center [761, 199] width 21 height 10
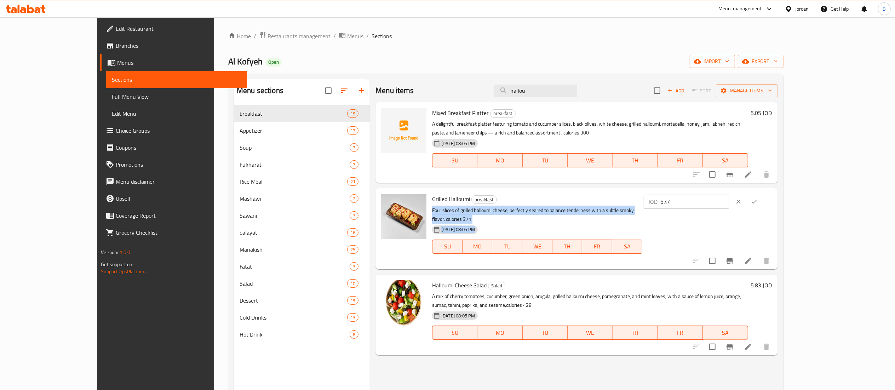
drag, startPoint x: 799, startPoint y: 192, endPoint x: 786, endPoint y: 197, distance: 13.7
click at [735, 197] on div "Grilled Halloumi breakfast Four slices of grilled halloumi cheese, perfectly se…" at bounding box center [601, 228] width 345 height 75
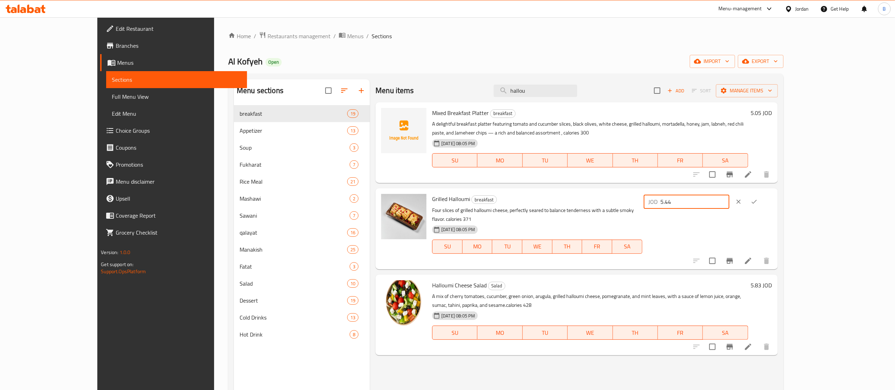
drag, startPoint x: 797, startPoint y: 198, endPoint x: 672, endPoint y: 190, distance: 124.8
click at [672, 190] on div "Grilled Halloumi breakfast Four slices of grilled halloumi cheese, perfectly se…" at bounding box center [576, 228] width 402 height 81
paste input "4.536"
type input "4.536"
click at [757, 200] on icon "ok" at bounding box center [753, 201] width 7 height 7
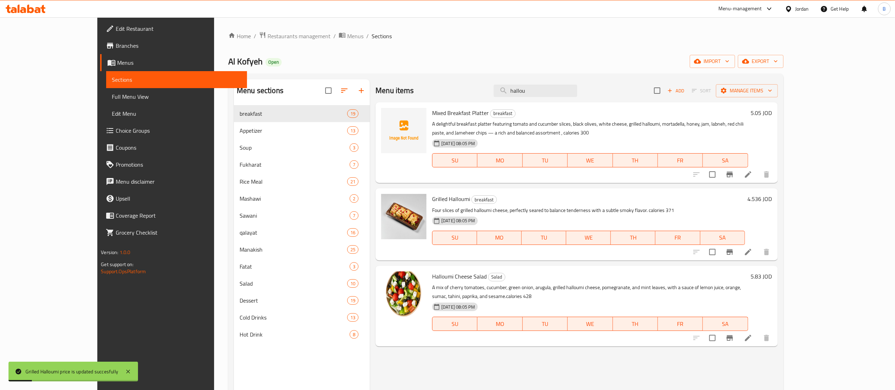
click at [578, 101] on div "Menu items hallou Add Sort Manage items" at bounding box center [576, 90] width 402 height 23
drag, startPoint x: 579, startPoint y: 94, endPoint x: 151, endPoint y: 17, distance: 434.3
click at [255, 23] on div "Home / Restaurants management / Menus / Sections Al Kofyeh Open import export M…" at bounding box center [505, 253] width 583 height 472
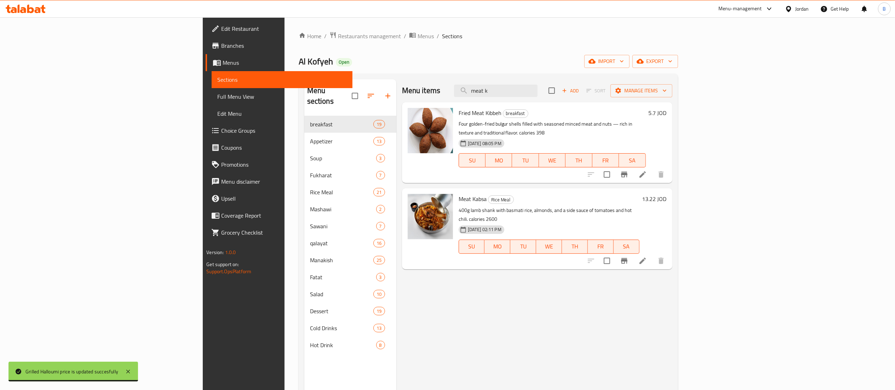
type input "meat k"
click at [667, 110] on h6 "5.7 JOD" at bounding box center [657, 113] width 18 height 10
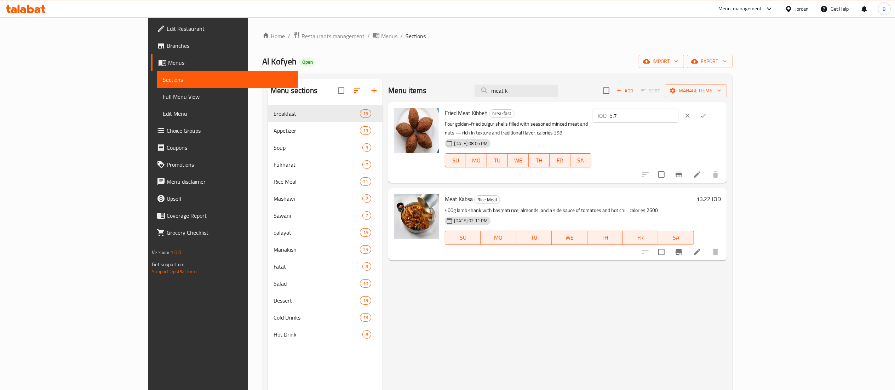
drag, startPoint x: 857, startPoint y: 110, endPoint x: 710, endPoint y: 113, distance: 146.8
click at [710, 113] on div "Fried Meat Kibbeh breakfast Four golden-fried bulgur shells filled with seasone…" at bounding box center [583, 142] width 282 height 75
paste input "4.752"
type input "4.752"
click at [711, 118] on button "ok" at bounding box center [703, 116] width 16 height 16
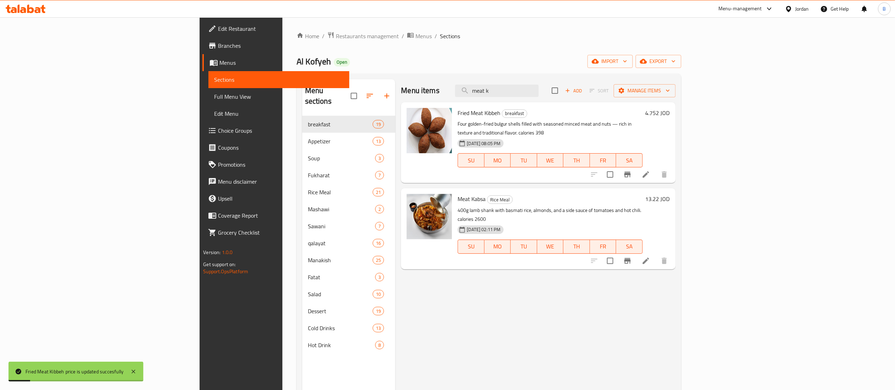
drag, startPoint x: 575, startPoint y: 91, endPoint x: 347, endPoint y: 69, distance: 229.2
click at [415, 71] on div "Home / Restaurants management / Menus / Sections Al Kofyeh Open import export M…" at bounding box center [488, 252] width 385 height 443
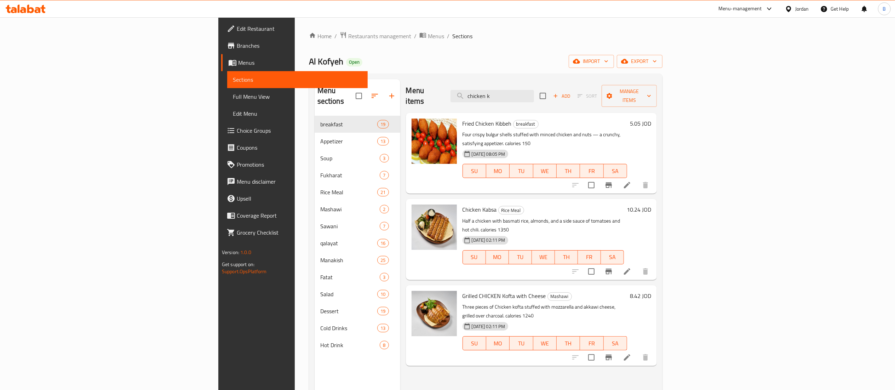
type input "chicken k"
click at [651, 119] on h6 "5.05 JOD" at bounding box center [640, 124] width 21 height 10
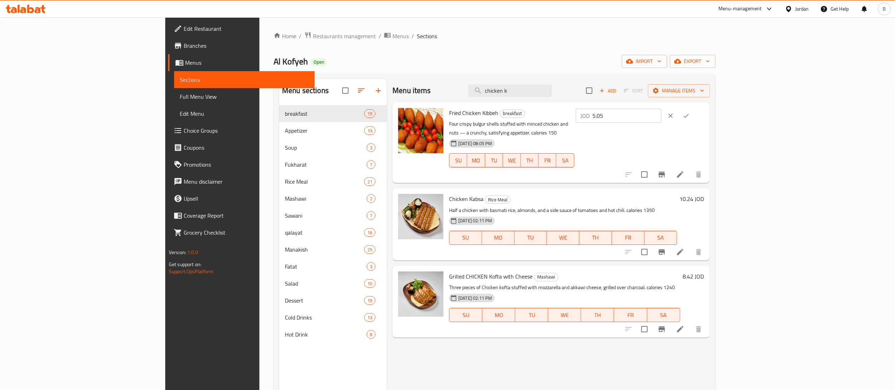
drag, startPoint x: 800, startPoint y: 115, endPoint x: 695, endPoint y: 114, distance: 105.1
click at [705, 114] on div "Fried Chicken Kibbeh breakfast Four crispy bulgur shells stuffed with minced ch…" at bounding box center [576, 142] width 260 height 75
paste input "4.212"
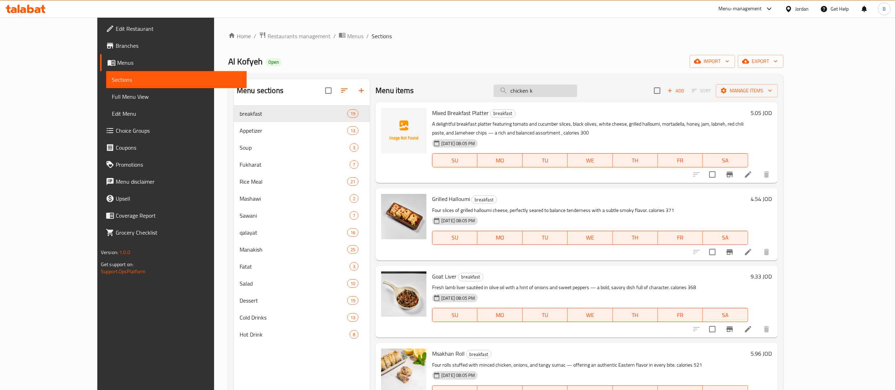
type input "4.212"
click at [577, 87] on input "chicken k" at bounding box center [535, 91] width 83 height 12
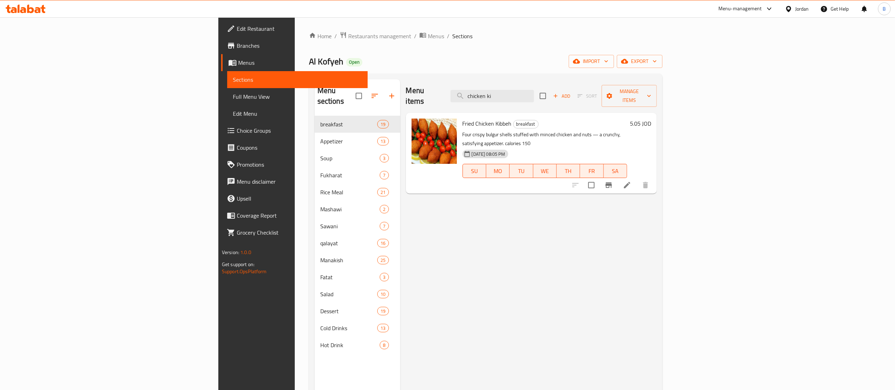
type input "chicken ki"
click at [651, 119] on h6 "5.05 JOD" at bounding box center [640, 124] width 21 height 10
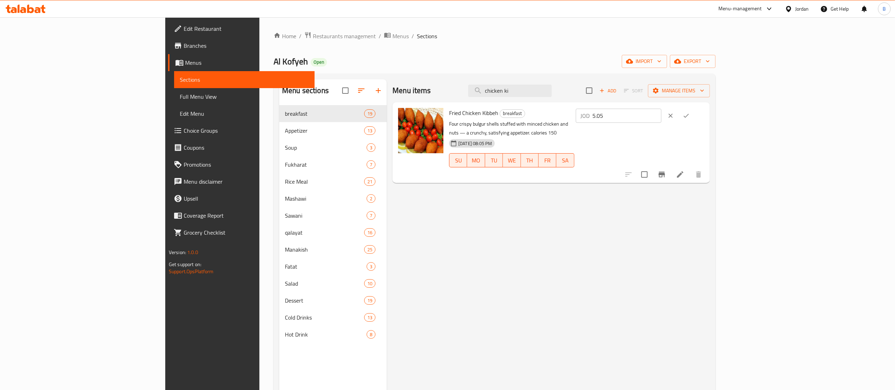
drag, startPoint x: 800, startPoint y: 121, endPoint x: 702, endPoint y: 121, distance: 97.3
click at [707, 120] on div "Fried Chicken Kibbeh breakfast Four crispy bulgur shells stuffed with minced ch…" at bounding box center [576, 142] width 260 height 75
paste input "4.212"
type input "4.212"
click at [690, 113] on icon "ok" at bounding box center [685, 115] width 7 height 7
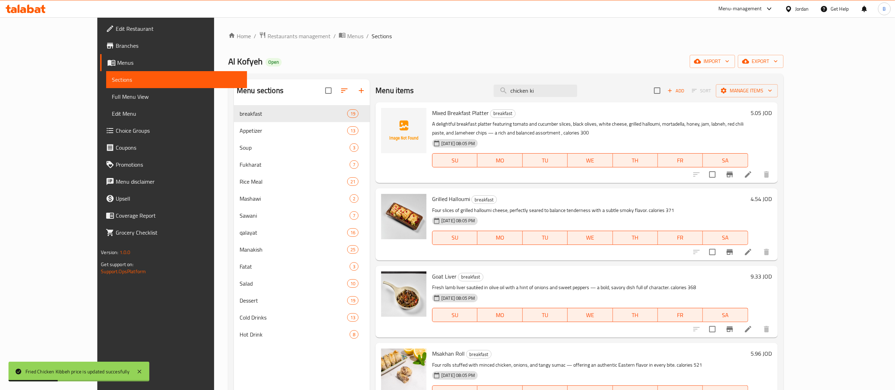
drag, startPoint x: 585, startPoint y: 90, endPoint x: 358, endPoint y: 53, distance: 230.0
click at [379, 59] on div "Home / Restaurants management / Menus / Sections Al Kofyeh Open import export M…" at bounding box center [505, 252] width 555 height 443
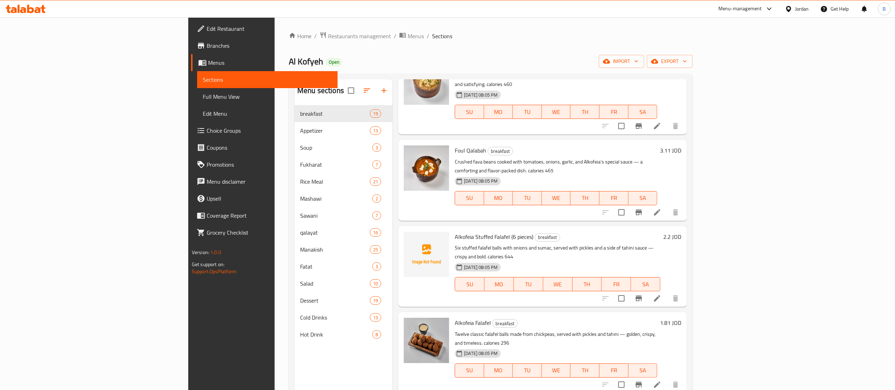
scroll to position [71, 0]
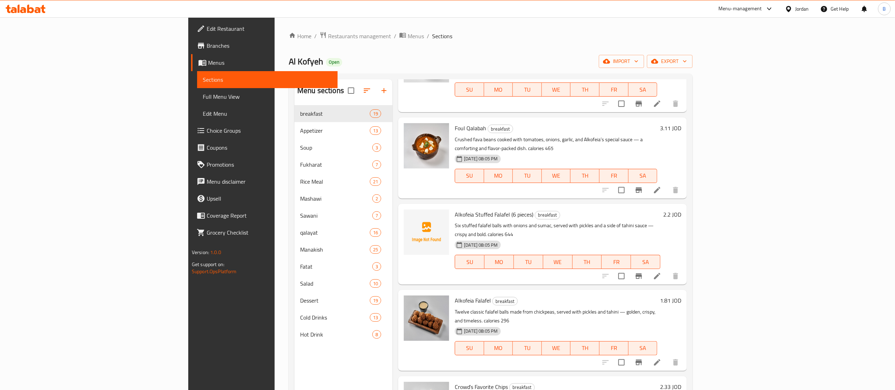
type input "alkof"
click at [681, 295] on h6 "1.81 JOD" at bounding box center [670, 300] width 21 height 10
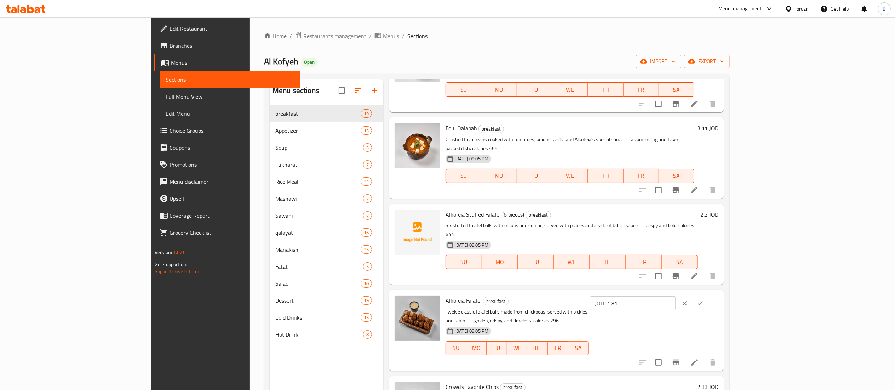
drag, startPoint x: 772, startPoint y: 270, endPoint x: 769, endPoint y: 276, distance: 6.2
click at [675, 296] on input "1.81" at bounding box center [641, 303] width 69 height 14
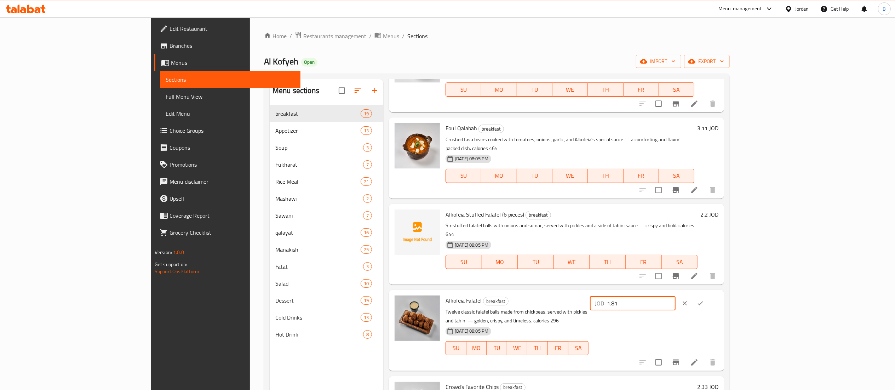
paste input "512"
type input "1.512"
click at [704, 300] on icon "ok" at bounding box center [700, 303] width 7 height 7
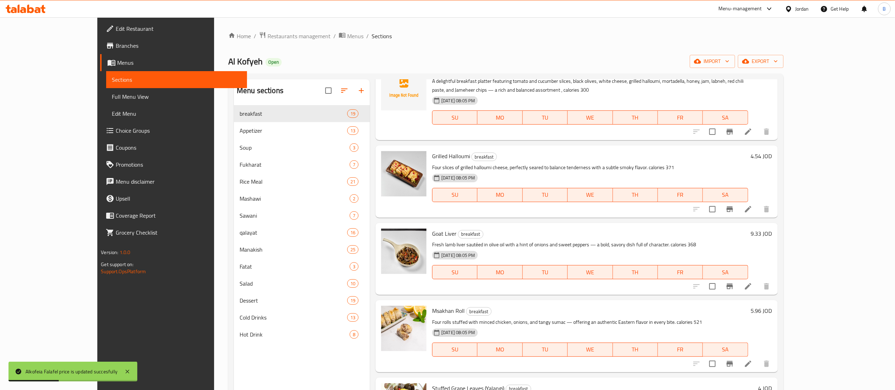
scroll to position [0, 0]
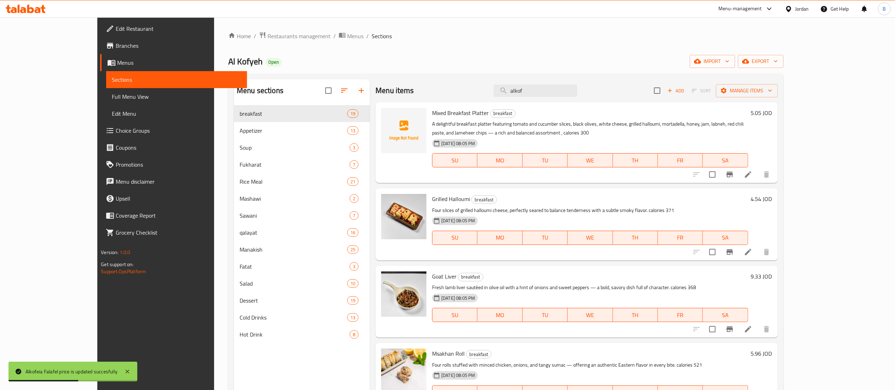
drag, startPoint x: 575, startPoint y: 87, endPoint x: 417, endPoint y: 69, distance: 159.1
click at [450, 79] on div "Menu items alkof Add Sort Manage items" at bounding box center [576, 90] width 402 height 23
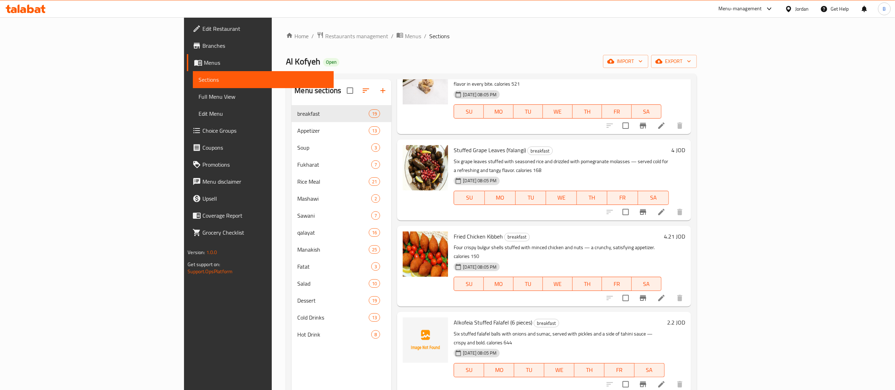
scroll to position [142, 0]
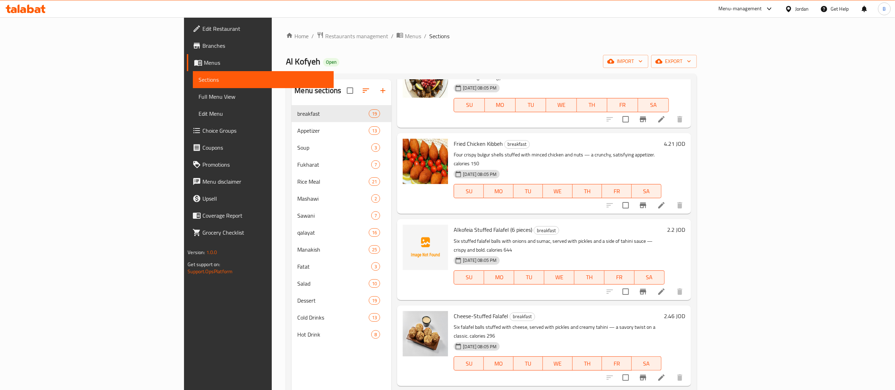
type input "stuffed"
click at [685, 225] on h6 "2.2 JOD" at bounding box center [676, 230] width 18 height 10
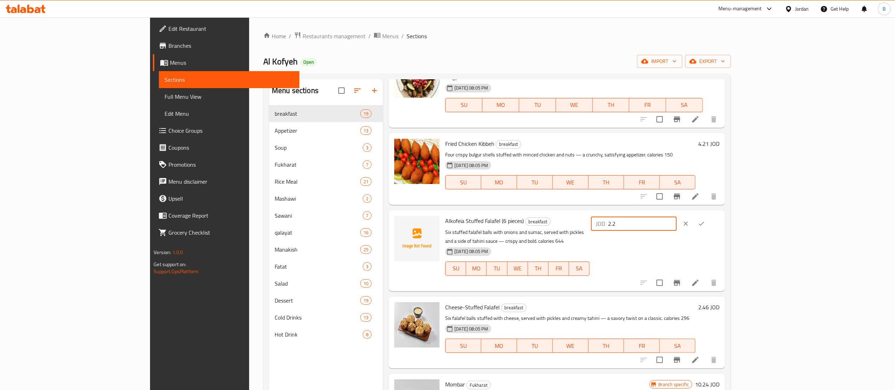
drag, startPoint x: 786, startPoint y: 209, endPoint x: 653, endPoint y: 208, distance: 133.4
click at [657, 213] on div "Alkofeia Stuffed Falafel (6 pieces) breakfast Six stuffed falafel balls with on…" at bounding box center [582, 250] width 280 height 75
paste input "1.836"
type input "1.836"
click at [705, 220] on icon "ok" at bounding box center [701, 223] width 7 height 7
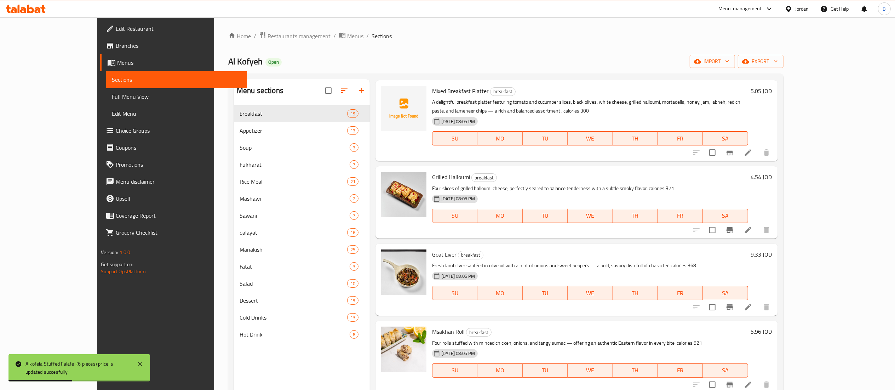
scroll to position [0, 0]
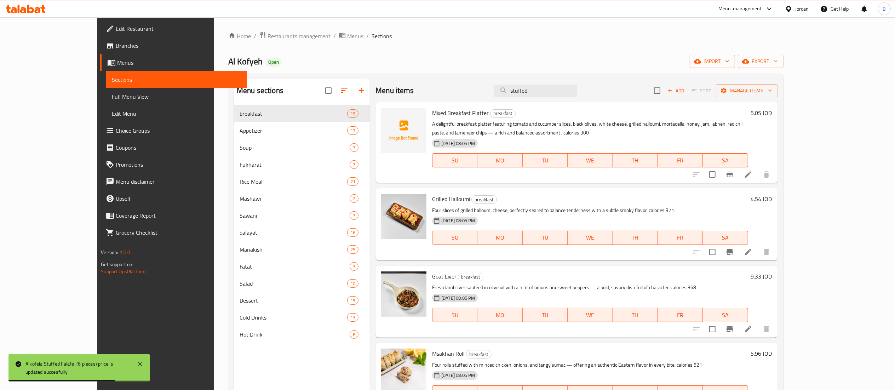
drag, startPoint x: 570, startPoint y: 93, endPoint x: 347, endPoint y: 69, distance: 224.1
click at [378, 73] on div "Home / Restaurants management / Menus / Sections Al Kofyeh Open import export M…" at bounding box center [505, 252] width 555 height 443
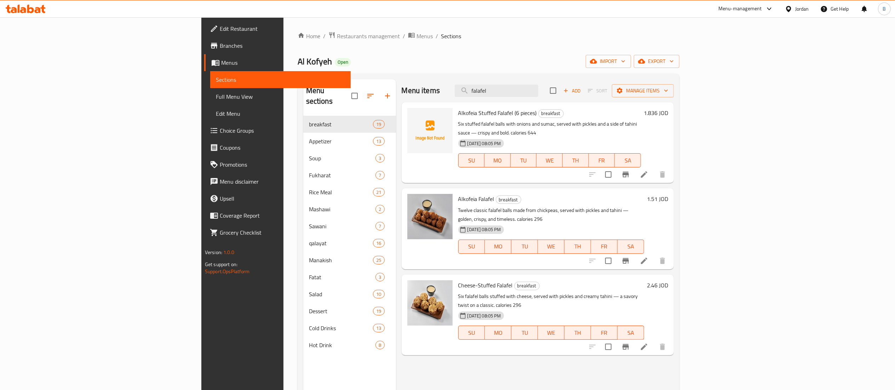
type input "falafel"
click at [668, 280] on h6 "2.46 JOD" at bounding box center [657, 285] width 21 height 10
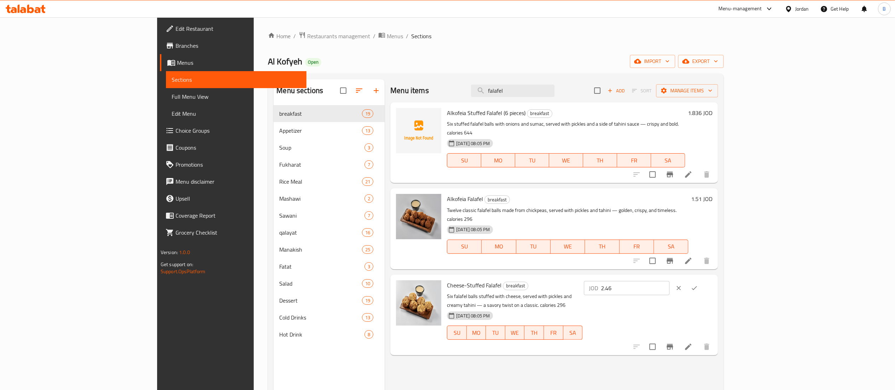
drag, startPoint x: 813, startPoint y: 269, endPoint x: 680, endPoint y: 273, distance: 133.1
click at [713, 277] on div "Cheese-Stuffed Falafel breakfast Six falafel balls stuffed with cheese, served …" at bounding box center [579, 314] width 271 height 75
paste input "052"
type input "2.052"
click at [702, 280] on button "ok" at bounding box center [694, 288] width 16 height 16
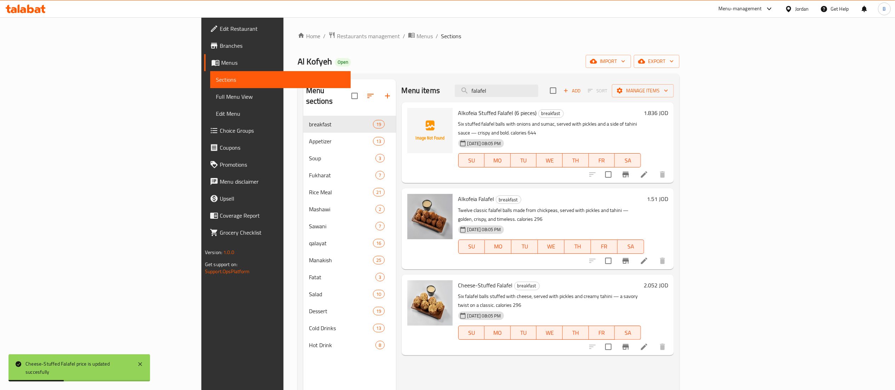
drag, startPoint x: 586, startPoint y: 96, endPoint x: 470, endPoint y: 94, distance: 116.0
click at [470, 94] on div "Menu items falafel Add Sort Manage items" at bounding box center [538, 90] width 272 height 23
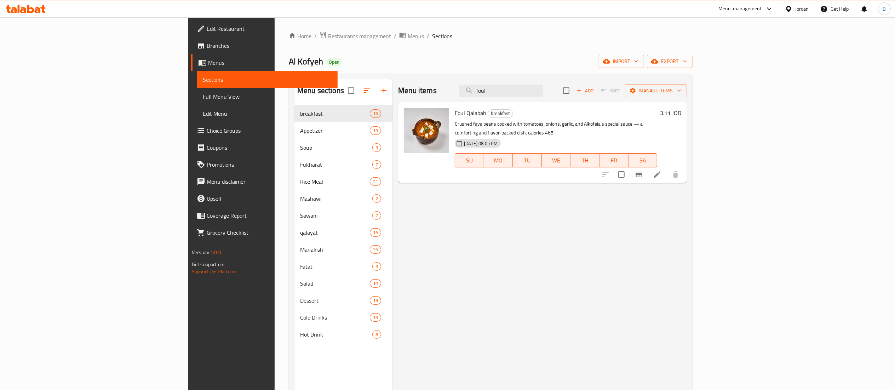
drag, startPoint x: 589, startPoint y: 94, endPoint x: 445, endPoint y: 86, distance: 143.9
click at [466, 86] on div "Menu items foul Add Sort Manage items" at bounding box center [542, 90] width 289 height 23
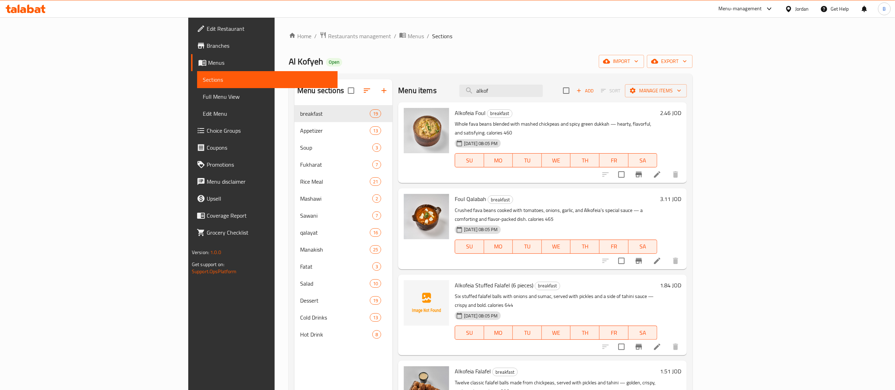
type input "alkof"
click at [681, 115] on h6 "2.46 JOD" at bounding box center [670, 113] width 21 height 10
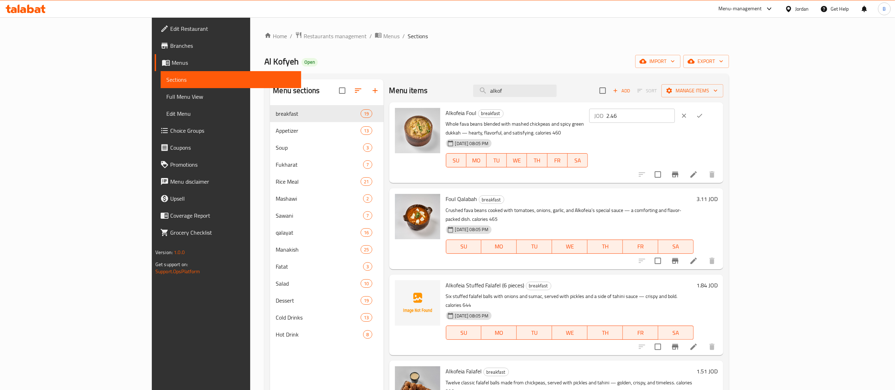
drag, startPoint x: 794, startPoint y: 118, endPoint x: 660, endPoint y: 113, distance: 134.5
click at [690, 115] on div "Alkofeia Foul breakfast Whole fava beans blended with mashed chickpeas and spic…" at bounding box center [582, 142] width 278 height 75
paste input "052"
type input "2.052"
click at [707, 120] on button "ok" at bounding box center [700, 116] width 16 height 16
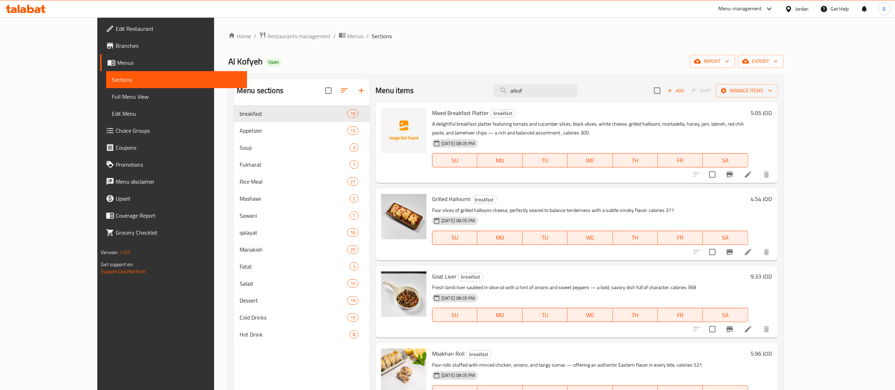
drag, startPoint x: 586, startPoint y: 93, endPoint x: 324, endPoint y: 91, distance: 262.2
click at [421, 91] on div "Menu items alkof Add Sort Manage items" at bounding box center [576, 90] width 402 height 23
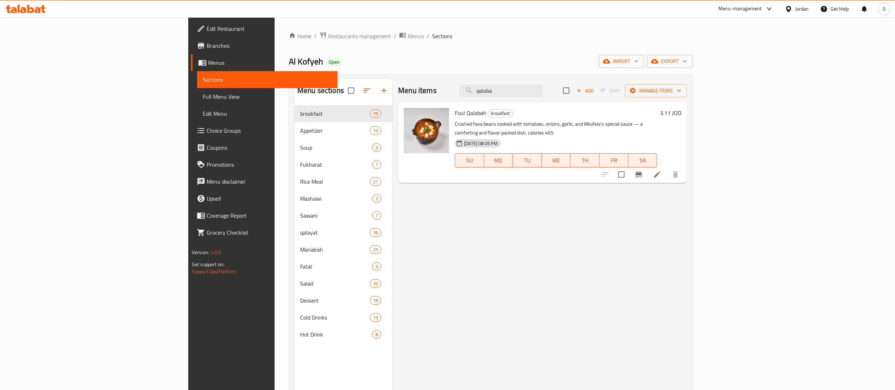
type input "qalaba"
click at [681, 112] on h6 "3.11 JOD" at bounding box center [670, 113] width 21 height 10
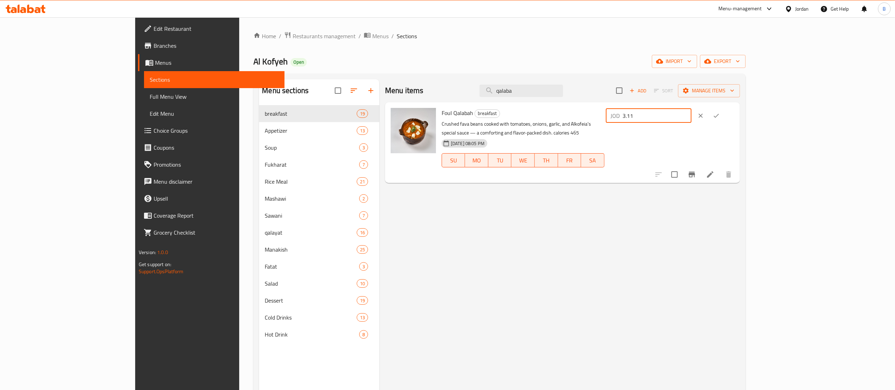
drag, startPoint x: 804, startPoint y: 119, endPoint x: 623, endPoint y: 98, distance: 182.6
click at [623, 98] on div "Menu items qalaba Add Sort Manage items Foul Qalabah breakfast Crushed fava bea…" at bounding box center [559, 274] width 361 height 390
paste input "2.592"
type input "2.592"
click at [720, 117] on icon "ok" at bounding box center [716, 115] width 7 height 7
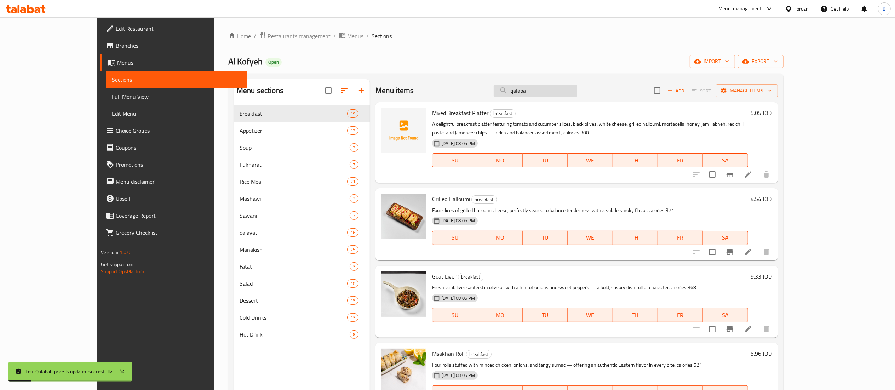
click at [577, 92] on input "qalaba" at bounding box center [535, 91] width 83 height 12
drag, startPoint x: 589, startPoint y: 92, endPoint x: 527, endPoint y: 93, distance: 61.6
click at [527, 93] on input "qalaba" at bounding box center [535, 91] width 83 height 12
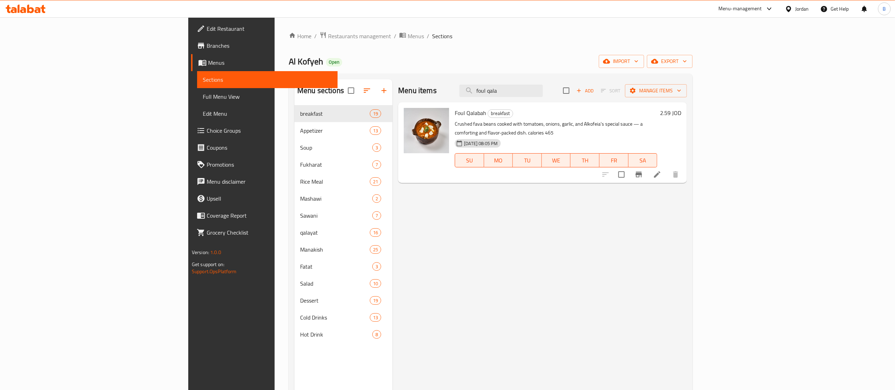
drag, startPoint x: 571, startPoint y: 90, endPoint x: 277, endPoint y: 48, distance: 297.0
click at [369, 59] on div "Home / Restaurants management / Menus / Sections Al Kofyeh Open import export M…" at bounding box center [491, 252] width 404 height 443
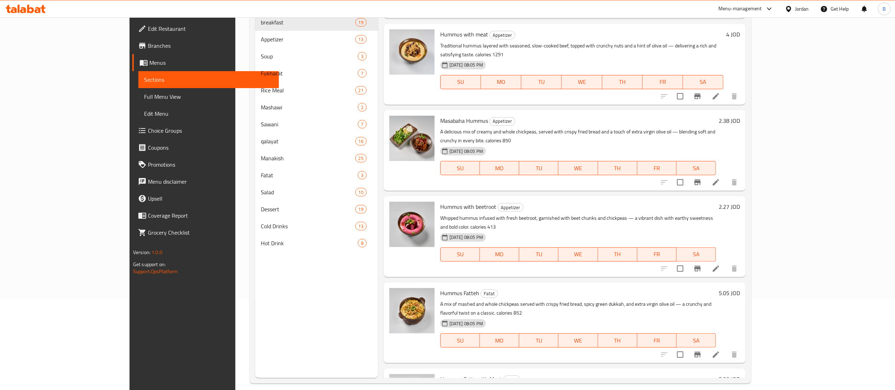
scroll to position [99, 0]
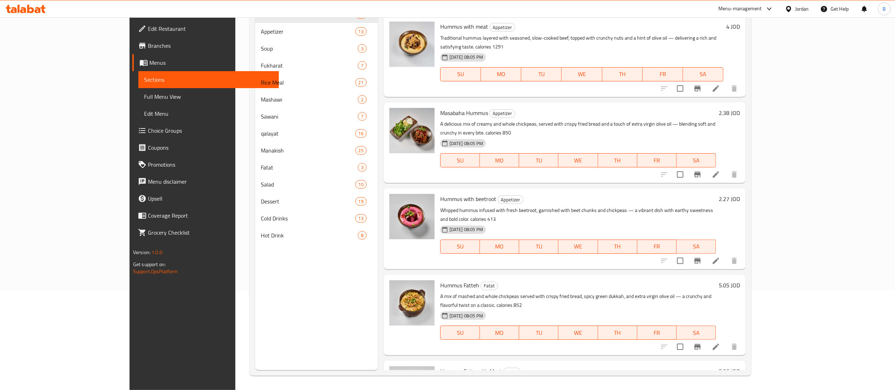
type input "hummus"
click at [740, 366] on h6 "5.96 JOD" at bounding box center [729, 371] width 21 height 10
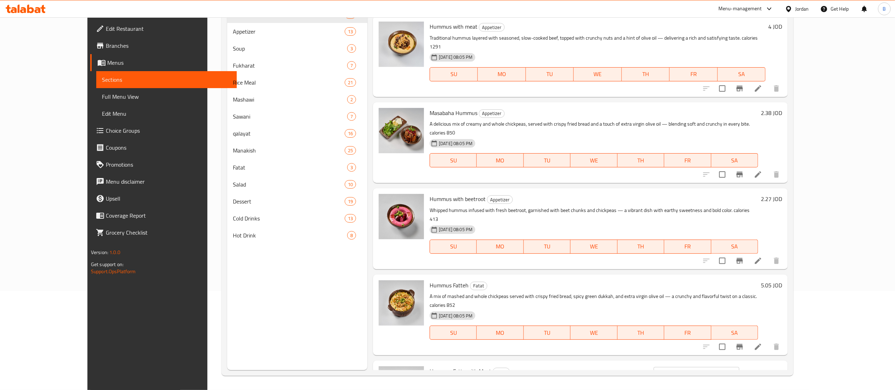
drag, startPoint x: 842, startPoint y: 310, endPoint x: 693, endPoint y: 310, distance: 148.6
paste input "4.968"
type input "4.968"
click at [767, 370] on icon "ok" at bounding box center [763, 373] width 7 height 7
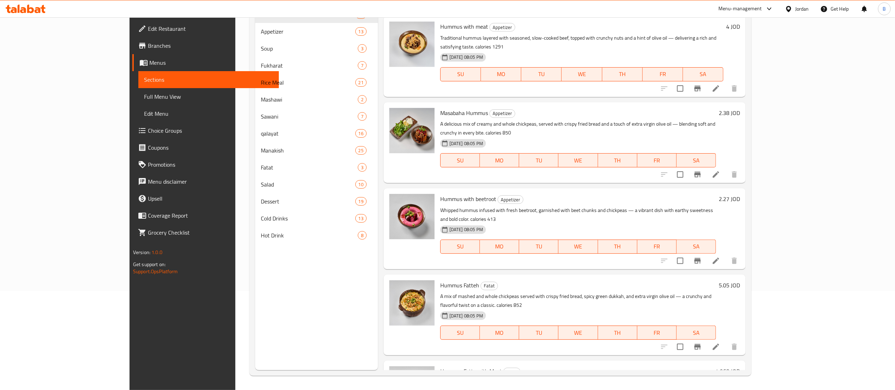
click at [740, 280] on h6 "5.05 JOD" at bounding box center [729, 285] width 21 height 10
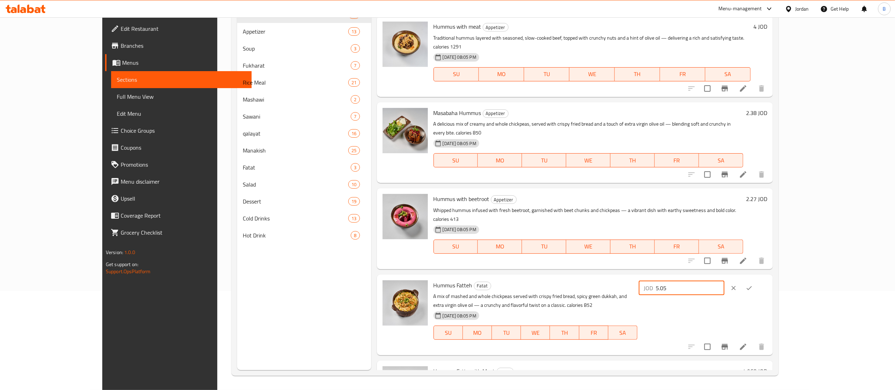
drag, startPoint x: 795, startPoint y: 237, endPoint x: 674, endPoint y: 239, distance: 120.3
click at [684, 277] on div "Hummus Fatteh Fatat A mix of mashed and whole chickpeas served with crispy frie…" at bounding box center [601, 314] width 340 height 75
paste input "4.212"
type input "4.212"
click at [752, 284] on icon "ok" at bounding box center [748, 287] width 7 height 7
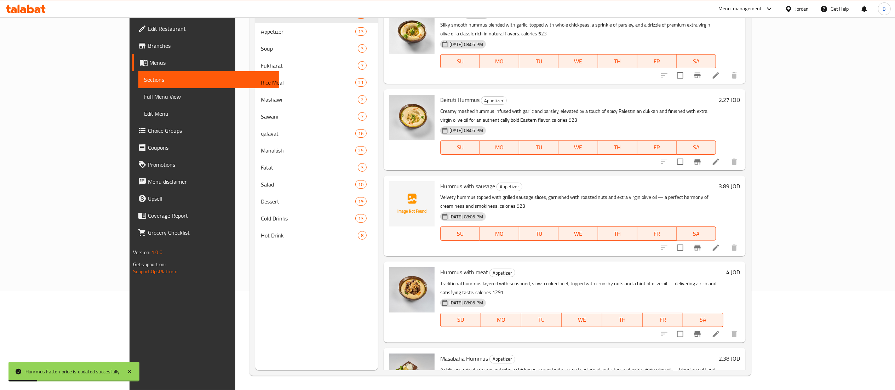
scroll to position [0, 0]
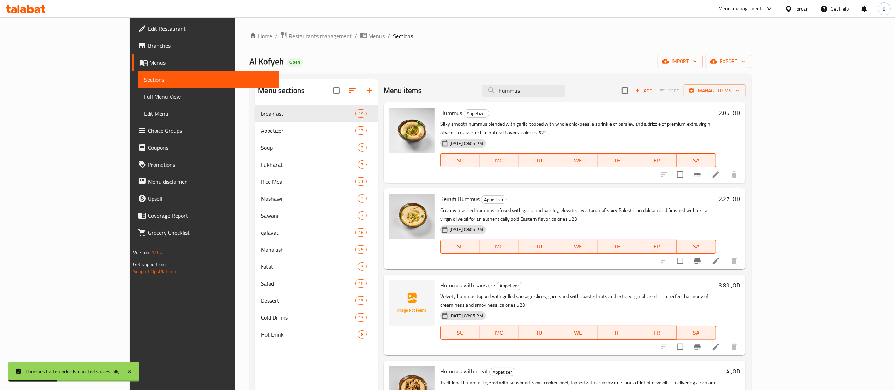
drag, startPoint x: 579, startPoint y: 94, endPoint x: 305, endPoint y: 58, distance: 276.9
click at [366, 76] on div "Menu sections breakfast 19 Appetizer 13 Soup 3 Fukharat 7 Rice Meal 21 Mashawi …" at bounding box center [500, 274] width 502 height 401
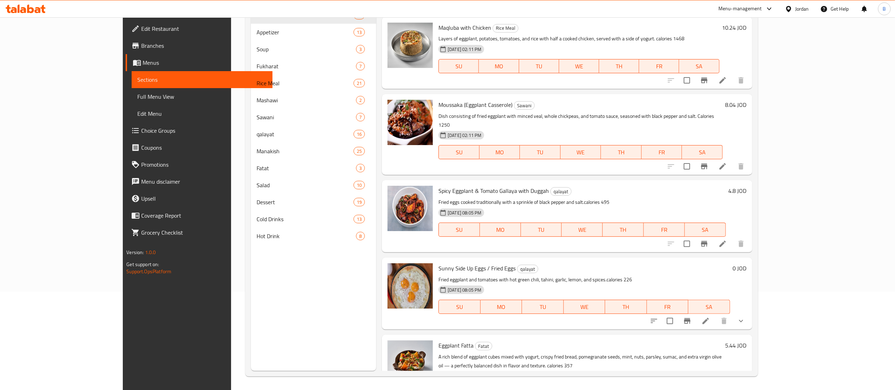
scroll to position [99, 0]
type input "eggplan"
click at [746, 340] on h6 "5.44 JOD" at bounding box center [735, 345] width 21 height 10
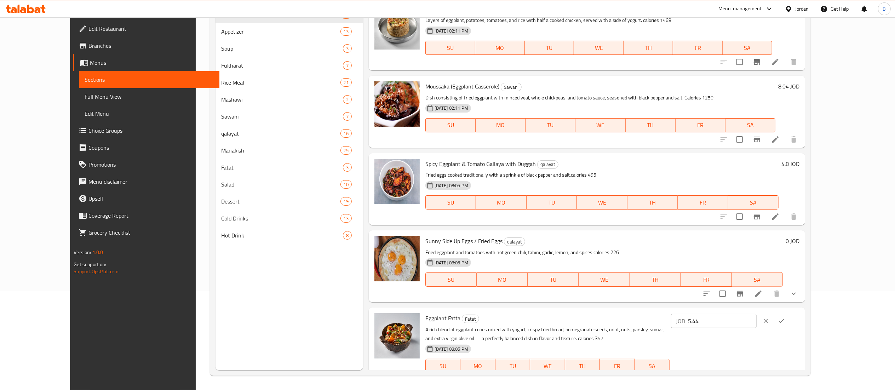
drag, startPoint x: 779, startPoint y: 309, endPoint x: 684, endPoint y: 311, distance: 95.5
click at [692, 310] on div "Eggplant Fatta Fatat A rich blend of eggplant cubes mixed with yogurt, crispy f…" at bounding box center [612, 347] width 380 height 75
paste input "4.536"
type input "4.536"
click at [785, 317] on icon "ok" at bounding box center [781, 320] width 7 height 7
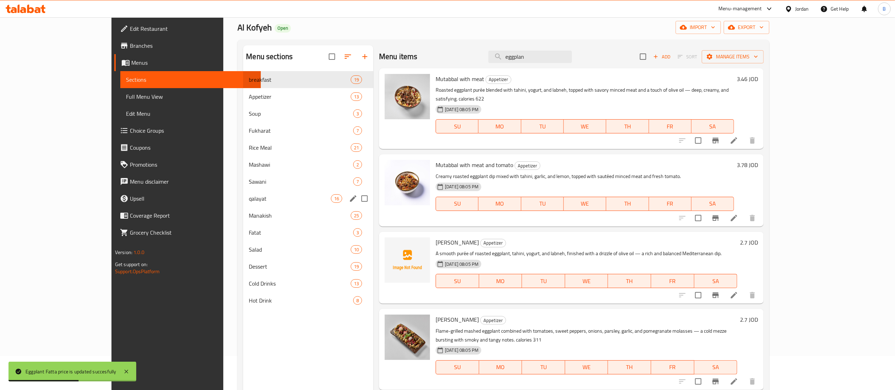
scroll to position [0, 0]
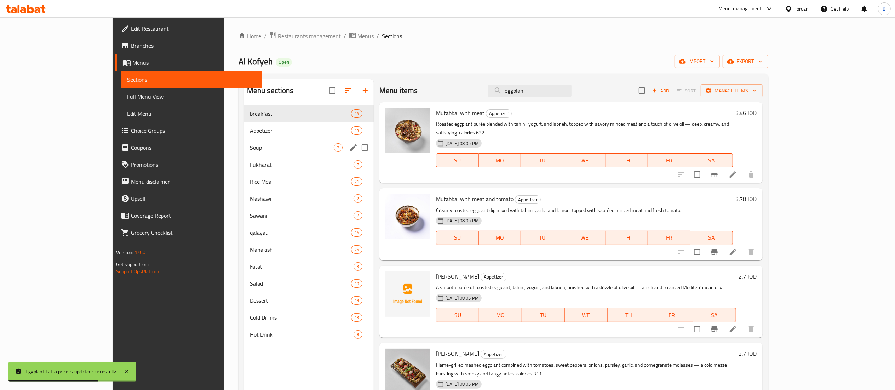
click at [250, 151] on span "Soup" at bounding box center [292, 147] width 84 height 8
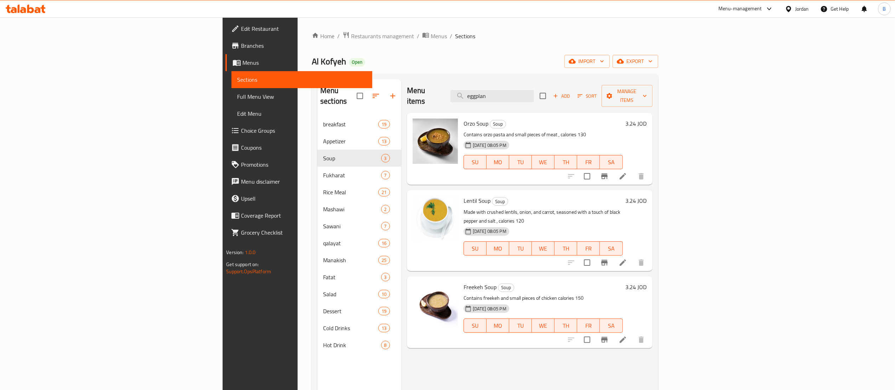
click at [647, 196] on h6 "3.24 JOD" at bounding box center [635, 201] width 21 height 10
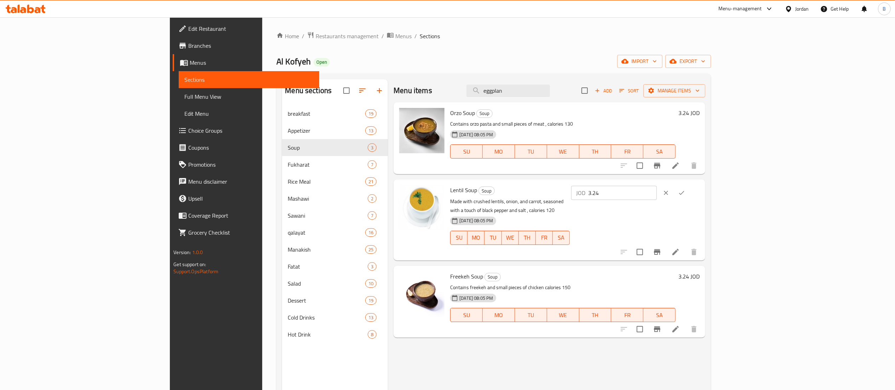
drag, startPoint x: 778, startPoint y: 185, endPoint x: 679, endPoint y: 185, distance: 99.1
click at [702, 185] on div "Lentil Soup Soup Made with crushed lentils, onion, and carrot, seasoned with a …" at bounding box center [574, 219] width 255 height 75
type input "2.70"
click at [689, 194] on button "ok" at bounding box center [682, 193] width 16 height 16
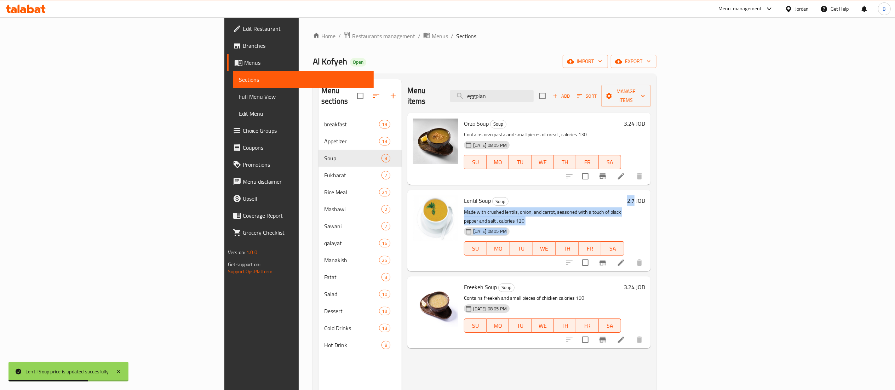
drag, startPoint x: 841, startPoint y: 191, endPoint x: 858, endPoint y: 191, distance: 17.0
click at [648, 193] on div "Lentil Soup Soup Made with crushed lentils, onion, and carrot, seasoned with a …" at bounding box center [554, 230] width 187 height 75
click at [645, 282] on h6 "3.24 JOD" at bounding box center [634, 287] width 21 height 10
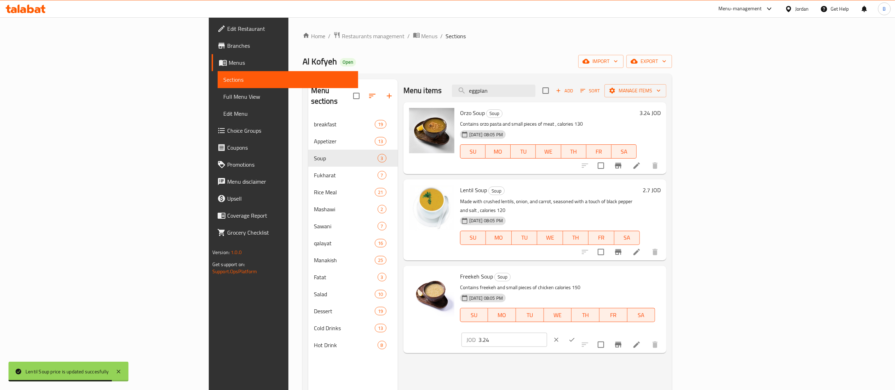
drag, startPoint x: 793, startPoint y: 269, endPoint x: 676, endPoint y: 269, distance: 117.1
click at [663, 269] on div "Freekeh Soup Soup Contains freekeh and small pieces of chicken calories 150 30-…" at bounding box center [560, 310] width 206 height 82
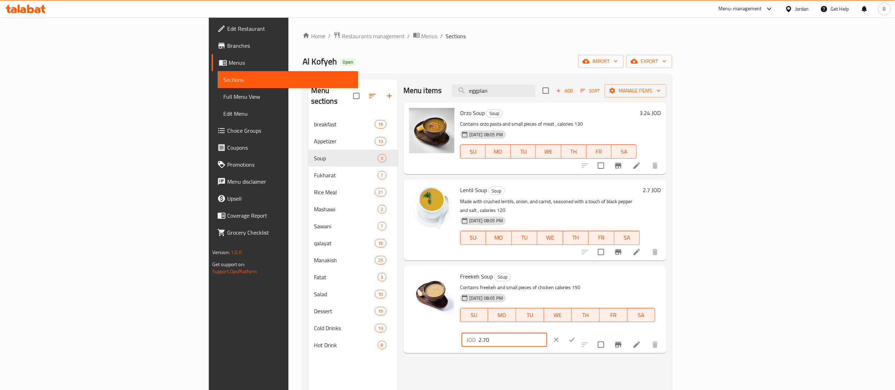
type input "2.70"
click at [575, 336] on icon "ok" at bounding box center [571, 339] width 7 height 7
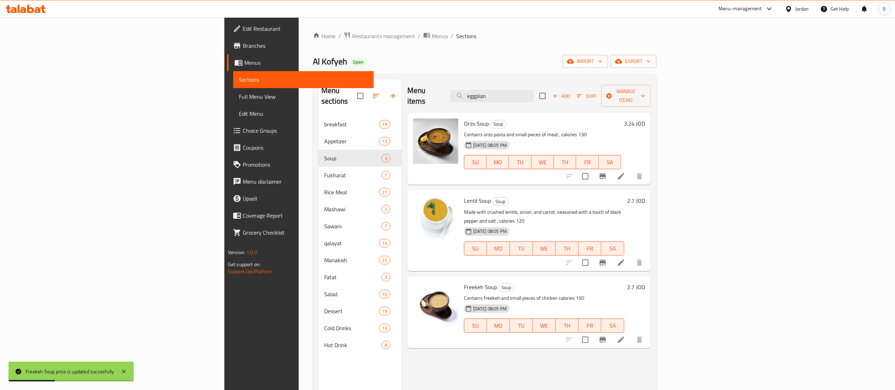
click at [645, 119] on h6 "3.24 JOD" at bounding box center [634, 124] width 21 height 10
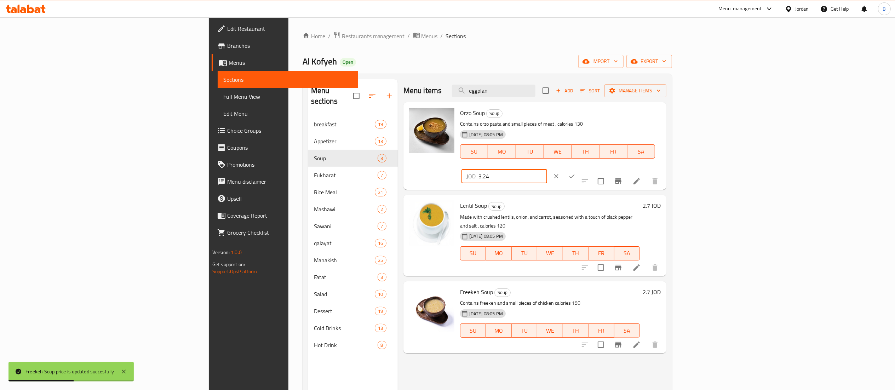
drag, startPoint x: 790, startPoint y: 117, endPoint x: 571, endPoint y: 110, distance: 218.8
click at [630, 113] on div "Orzo Soup Soup Contains orzo pasta and small pieces of meat , calories 130 30-0…" at bounding box center [560, 146] width 206 height 82
type input "2.70"
click at [579, 168] on button "ok" at bounding box center [572, 176] width 16 height 16
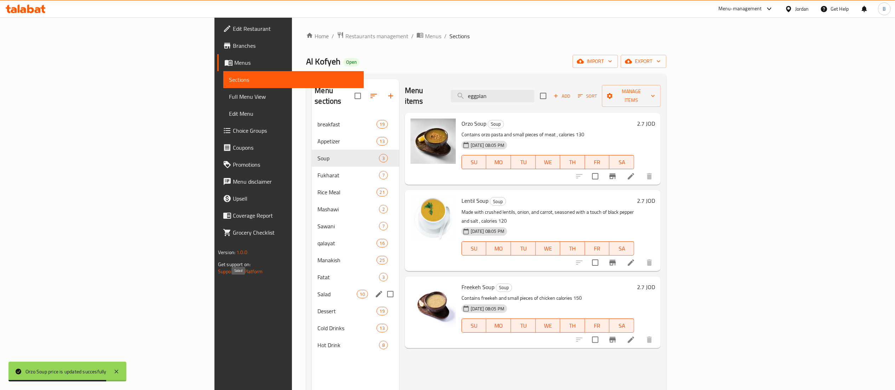
click at [317, 290] on span "Salad" at bounding box center [336, 294] width 39 height 8
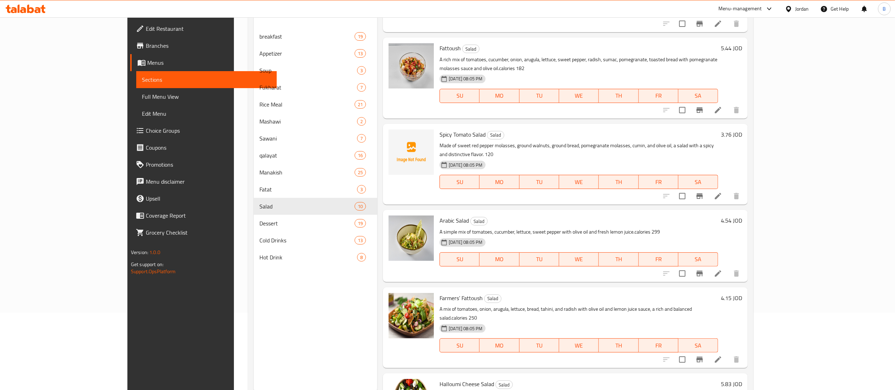
scroll to position [99, 0]
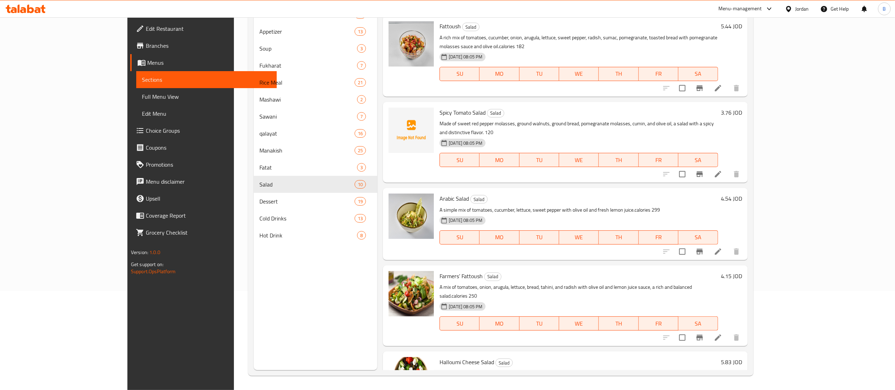
click at [742, 357] on h6 "5.83 JOD" at bounding box center [731, 362] width 21 height 10
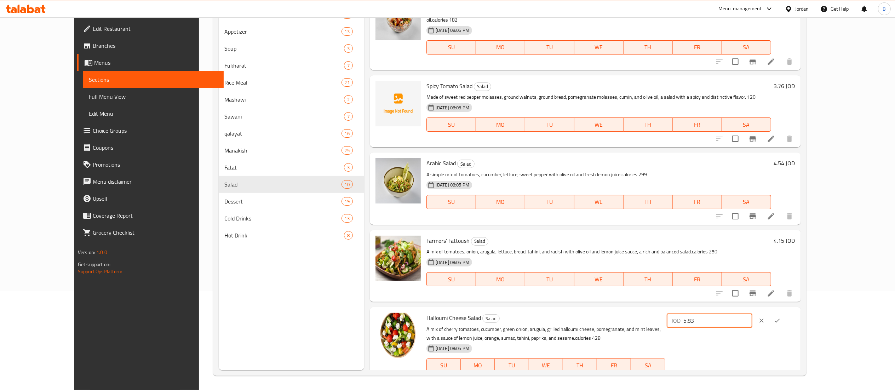
drag, startPoint x: 790, startPoint y: 305, endPoint x: 725, endPoint y: 307, distance: 64.8
click at [734, 310] on div "Halloumi Cheese Salad Salad A mix of cherry tomatoes, cucumber, green onion, ar…" at bounding box center [610, 347] width 374 height 75
paste input "4.860"
type input "4.860"
click at [780, 317] on icon "ok" at bounding box center [776, 320] width 7 height 7
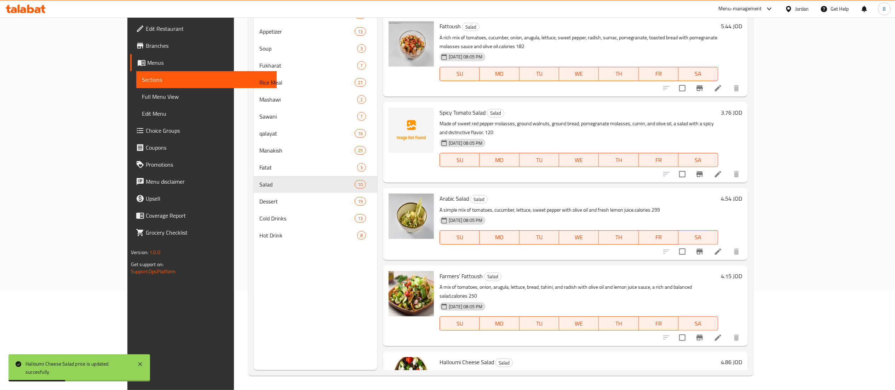
click at [742, 194] on h6 "4.54 JOD" at bounding box center [731, 199] width 21 height 10
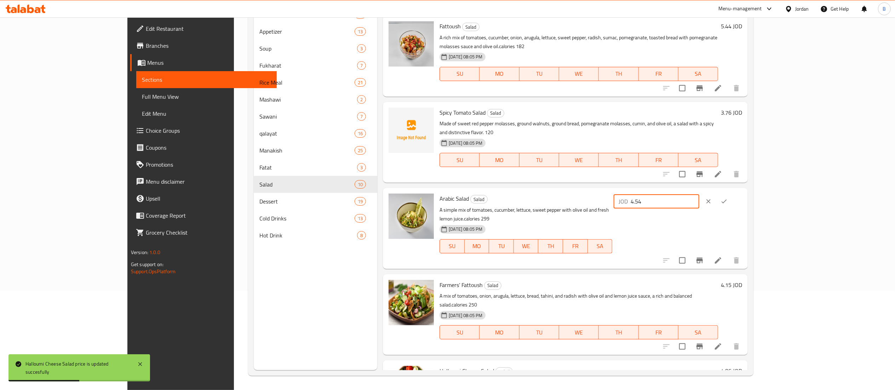
drag, startPoint x: 787, startPoint y: 156, endPoint x: 688, endPoint y: 154, distance: 99.1
click at [705, 191] on div "Arabic Salad Salad A simple mix of tomatoes, cucumber, lettuce, sweet pepper wi…" at bounding box center [591, 228] width 308 height 75
paste input "3.780"
type input "3.780"
click at [727, 200] on icon "ok" at bounding box center [723, 202] width 5 height 4
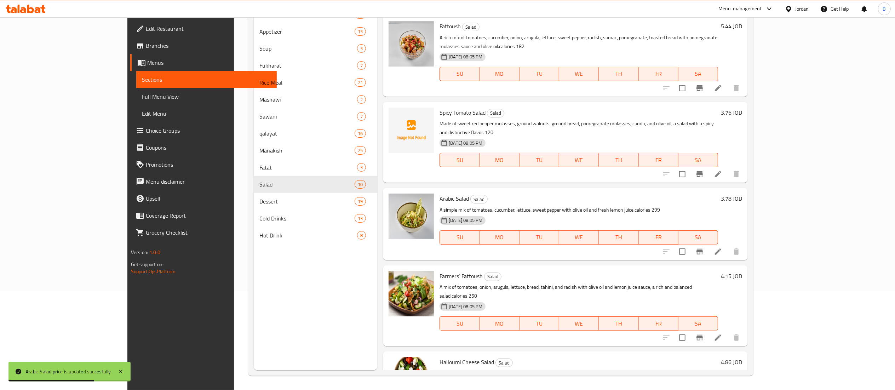
click at [742, 271] on h6 "4.15 JOD" at bounding box center [731, 276] width 21 height 10
drag, startPoint x: 740, startPoint y: 229, endPoint x: 705, endPoint y: 229, distance: 35.0
click at [710, 268] on div "Farmers’ Fattoush Salad A mix of tomatoes, onion, arugula, lettuce, bread, tahi…" at bounding box center [591, 305] width 308 height 75
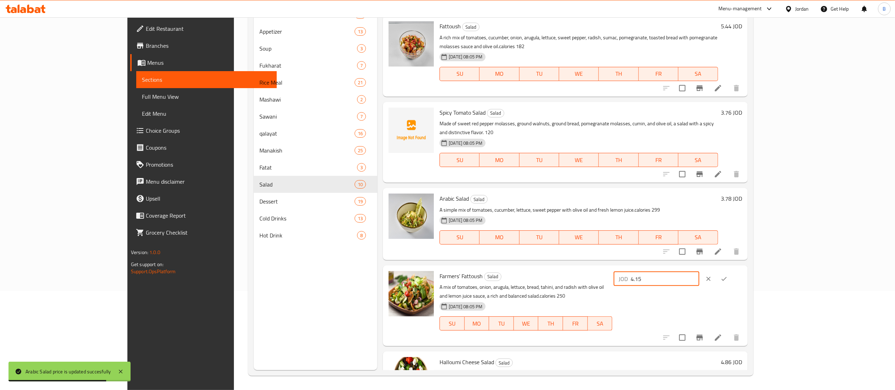
paste input "3.456"
type input "3.456"
click at [727, 275] on icon "ok" at bounding box center [723, 278] width 7 height 7
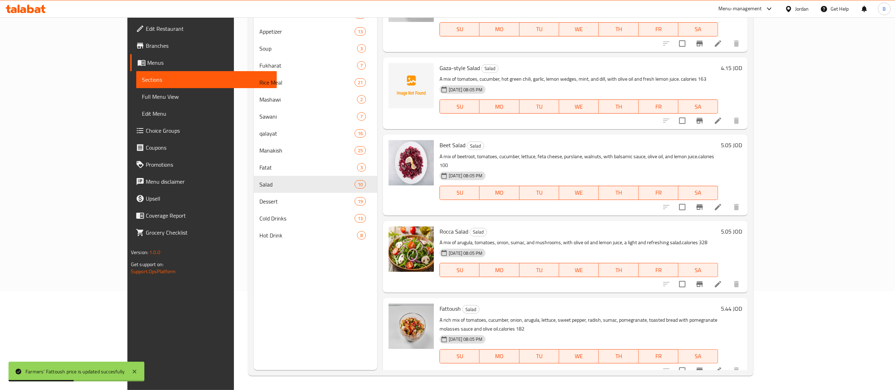
scroll to position [117, 0]
click at [742, 304] on h6 "5.44 JOD" at bounding box center [731, 309] width 21 height 10
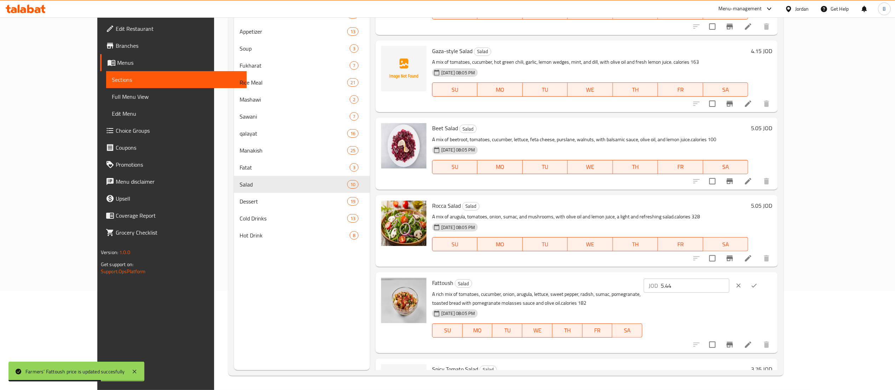
drag, startPoint x: 792, startPoint y: 277, endPoint x: 705, endPoint y: 274, distance: 87.1
click at [716, 274] on div "Fattoush Salad A rich mix of tomatoes, cucumber, onion, arugula, lettuce, sweet…" at bounding box center [576, 312] width 402 height 81
drag, startPoint x: 787, startPoint y: 286, endPoint x: 685, endPoint y: 278, distance: 102.2
click at [685, 278] on div "Fattoush Salad A rich mix of tomatoes, cucumber, onion, arugula, lettuce, sweet…" at bounding box center [602, 312] width 346 height 75
paste input "4.536"
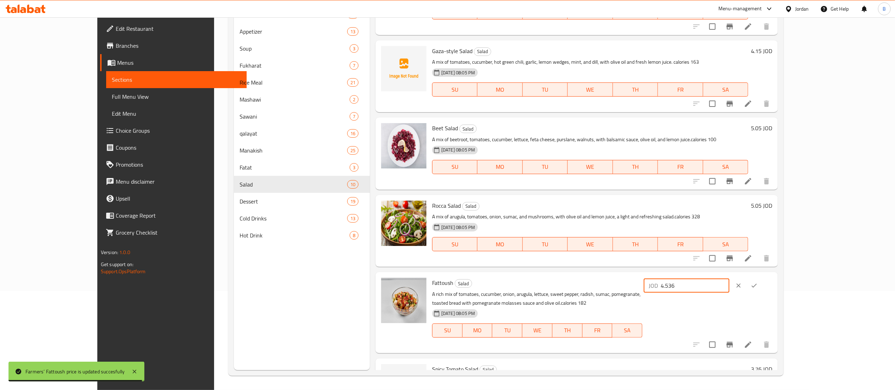
type input "4.536"
click at [757, 287] on icon "ok" at bounding box center [753, 285] width 7 height 7
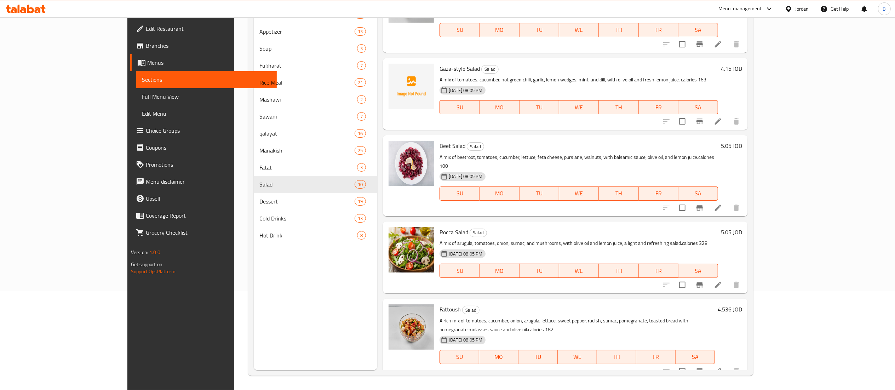
click at [742, 227] on h6 "5.05 JOD" at bounding box center [731, 232] width 21 height 10
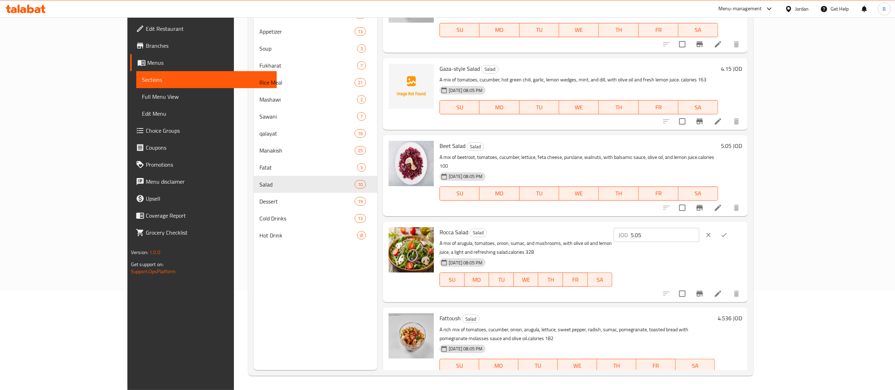
click at [688, 224] on div "Rocca Salad Salad A mix of arugula, tomatoes, onion, sumac, and mushrooms, with…" at bounding box center [591, 261] width 308 height 75
paste input "4.212"
type input "4.212"
click at [727, 231] on icon "ok" at bounding box center [723, 234] width 7 height 7
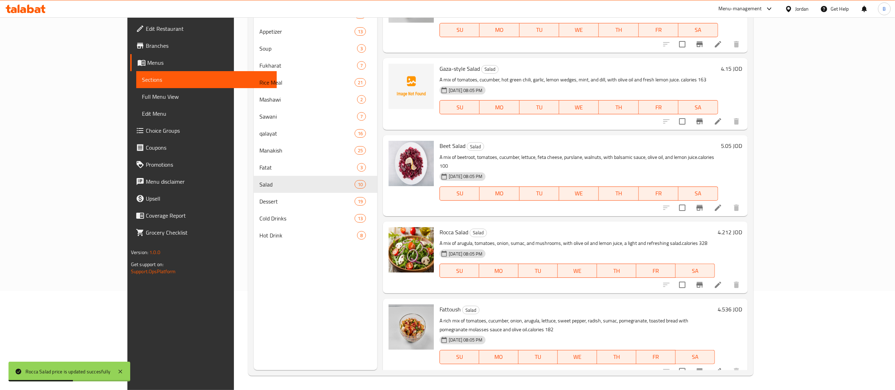
click at [742, 141] on h6 "5.05 JOD" at bounding box center [731, 146] width 21 height 10
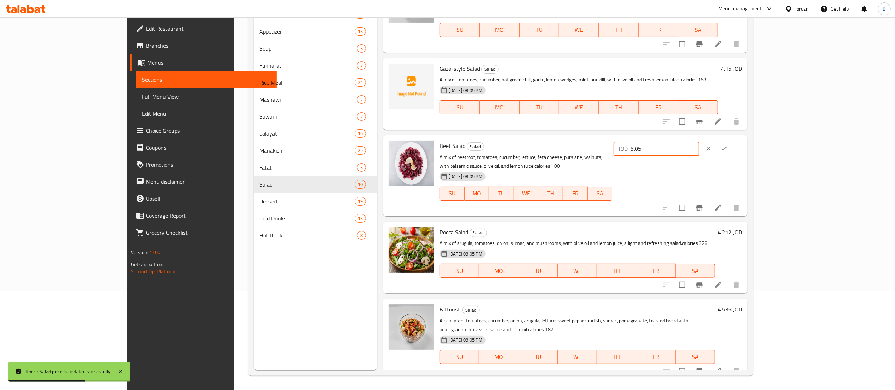
drag, startPoint x: 794, startPoint y: 127, endPoint x: 705, endPoint y: 127, distance: 88.8
click at [718, 138] on div "Beet Salad Salad A mix of beetroot, tomatoes, cucumber, lettuce, feta cheese, p…" at bounding box center [591, 175] width 308 height 75
paste input "4.212"
type input "4.212"
click at [727, 145] on icon "ok" at bounding box center [723, 148] width 7 height 7
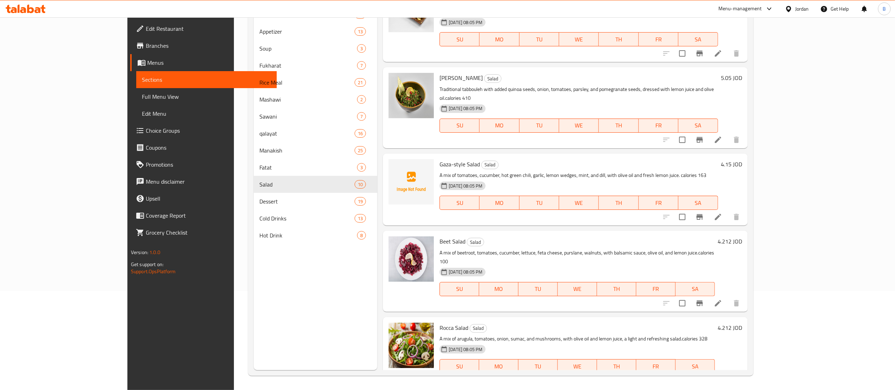
scroll to position [0, 0]
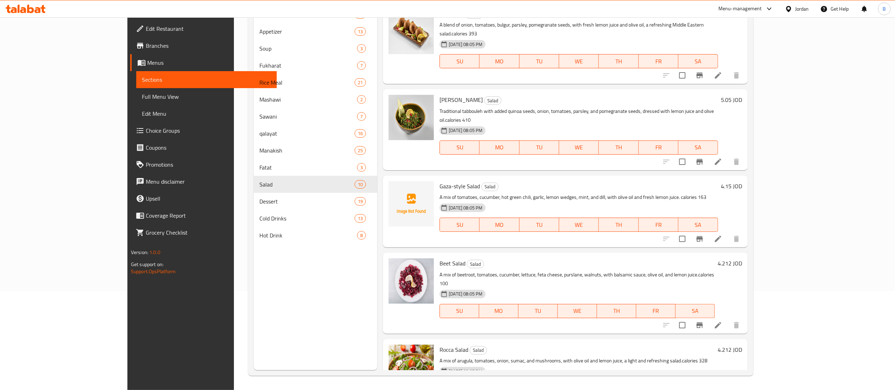
click at [742, 181] on h6 "4.15 JOD" at bounding box center [731, 186] width 21 height 10
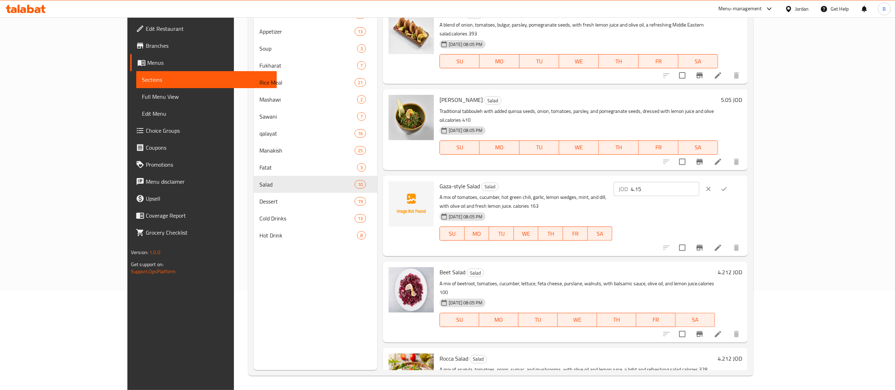
drag, startPoint x: 797, startPoint y: 170, endPoint x: 727, endPoint y: 172, distance: 69.4
click at [729, 178] on div "Gaza-style Salad Salad A mix of tomatoes, cucumber, hot green chili, garlic, le…" at bounding box center [591, 215] width 308 height 75
paste input "3.456"
type input "3.456"
click at [742, 181] on div "JOD 3.456 ​" at bounding box center [677, 189] width 128 height 16
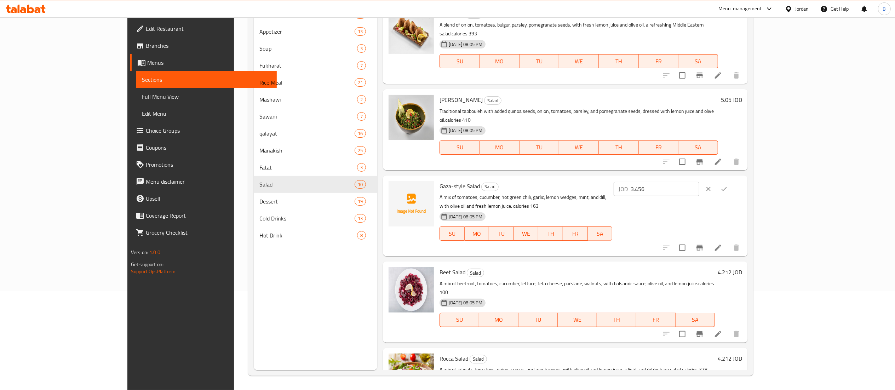
click at [727, 185] on icon "ok" at bounding box center [723, 188] width 7 height 7
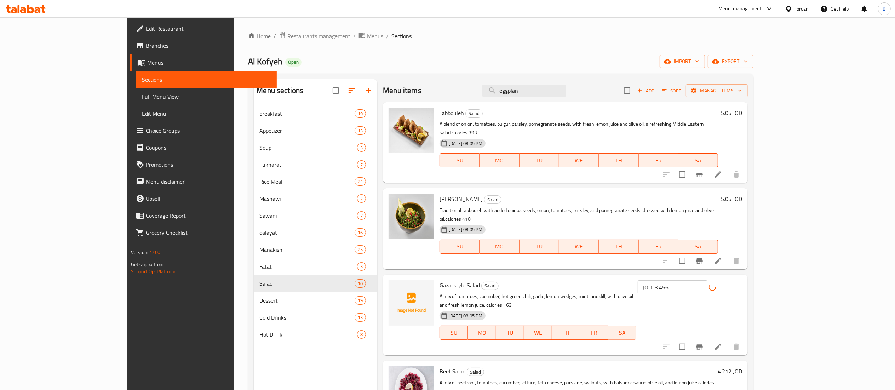
click at [742, 194] on h6 "5.05 JOD" at bounding box center [731, 199] width 21 height 10
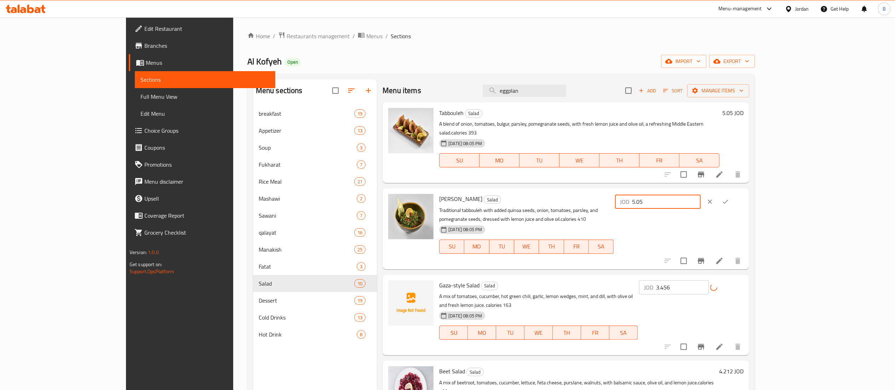
drag, startPoint x: 798, startPoint y: 192, endPoint x: 716, endPoint y: 189, distance: 82.2
click at [726, 191] on div "Quinoa Tabbouleh Salad Traditional tabbouleh with added quinoa seeds, onion, to…" at bounding box center [591, 228] width 310 height 75
paste input "4.212"
type input "4.212"
click at [733, 194] on button "ok" at bounding box center [725, 202] width 16 height 16
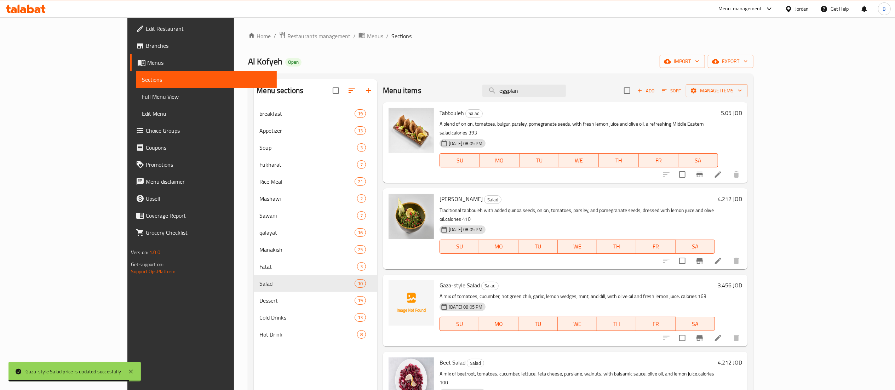
click at [742, 116] on h6 "5.05 JOD" at bounding box center [731, 113] width 21 height 10
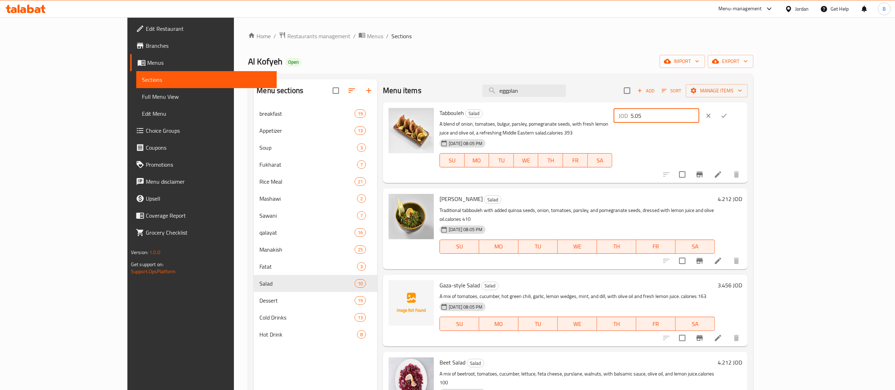
drag, startPoint x: 779, startPoint y: 116, endPoint x: 650, endPoint y: 110, distance: 129.6
click at [690, 110] on div "Tabbouleh Salad A blend of onion, tomatoes, bulgur, parsley, pomegranate seeds,…" at bounding box center [591, 142] width 308 height 75
paste input "4.212"
type input "4.212"
click at [727, 119] on icon "ok" at bounding box center [723, 115] width 7 height 7
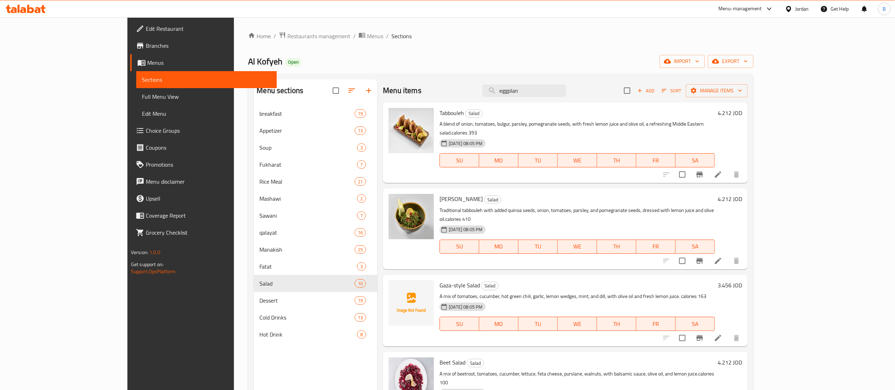
click at [506, 91] on div "Menu items eggplan Add Sort Manage items" at bounding box center [565, 90] width 365 height 23
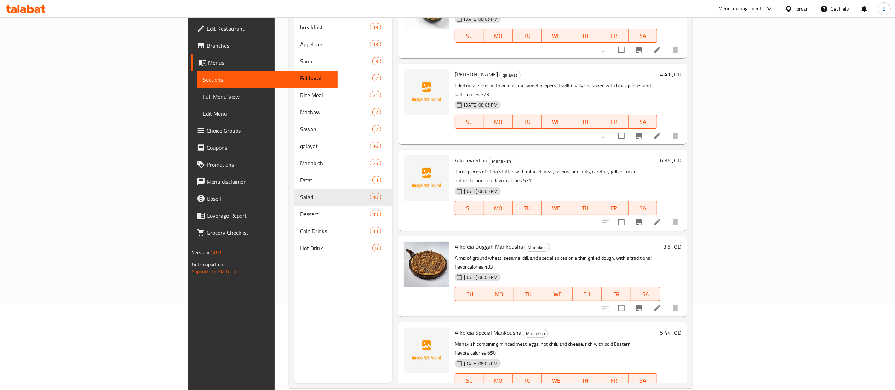
scroll to position [99, 0]
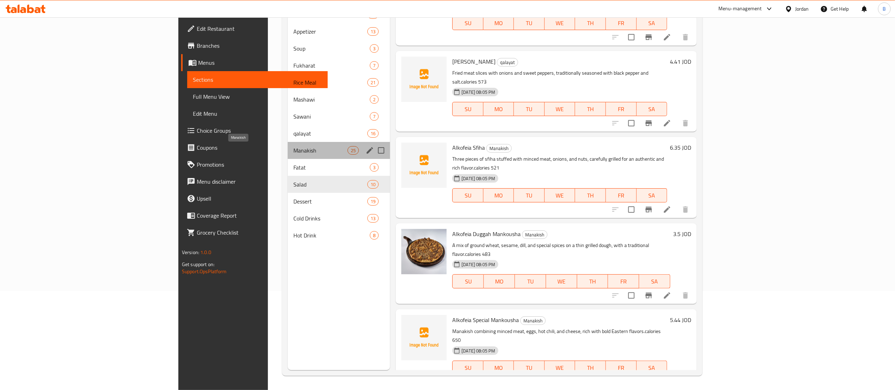
click at [293, 148] on span "Manakish" at bounding box center [320, 150] width 54 height 8
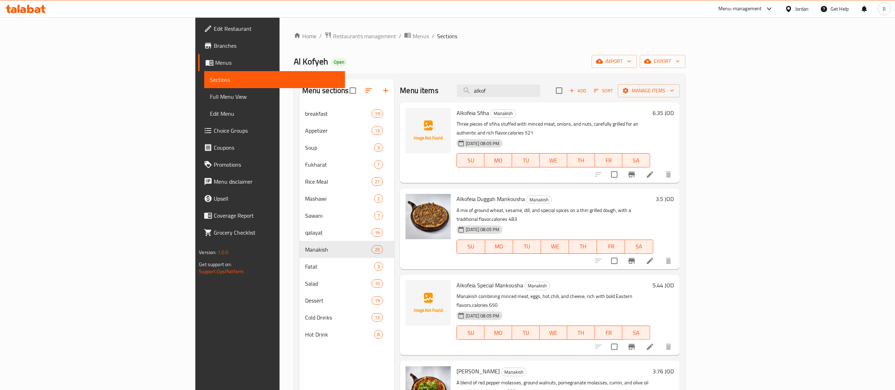
drag, startPoint x: 589, startPoint y: 94, endPoint x: 170, endPoint y: 9, distance: 427.8
click at [170, 17] on div "​ Menu-management Jordan Get Help B Edit Restaurant Branches Menus Sections Ful…" at bounding box center [447, 203] width 895 height 373
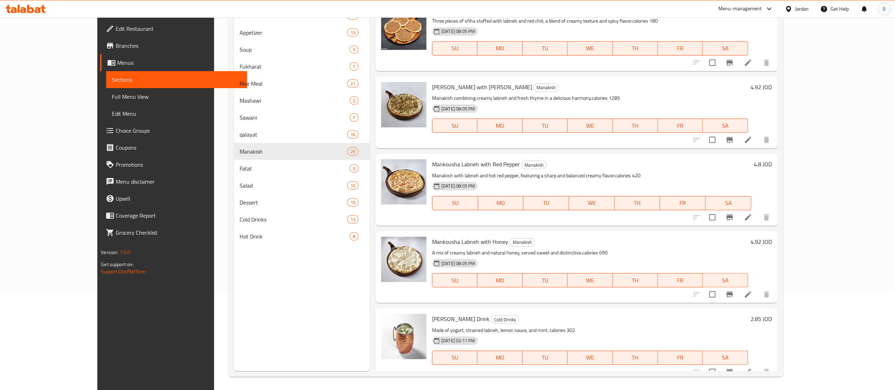
scroll to position [99, 0]
type input "labneh"
click at [772, 236] on h6 "4.92 JOD" at bounding box center [761, 241] width 21 height 10
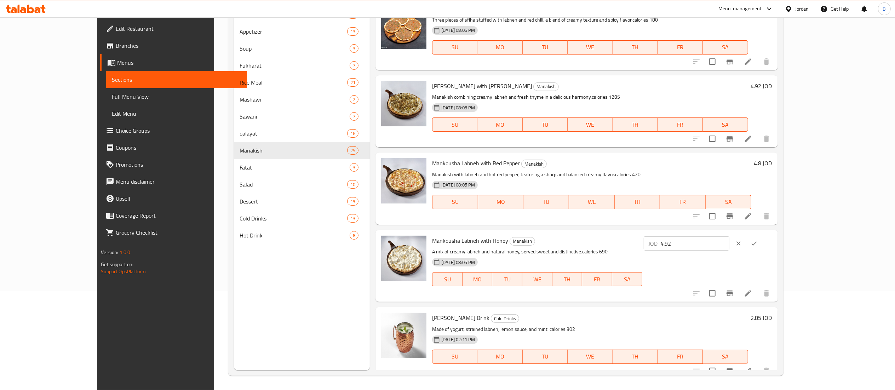
drag, startPoint x: 786, startPoint y: 233, endPoint x: 609, endPoint y: 233, distance: 177.6
click at [626, 233] on div "Mankousha Labneh with Honey Manakish A mix of creamy labneh and natural honey, …" at bounding box center [601, 266] width 345 height 66
paste input "104"
type input "4.104"
click at [757, 240] on icon "ok" at bounding box center [753, 243] width 7 height 7
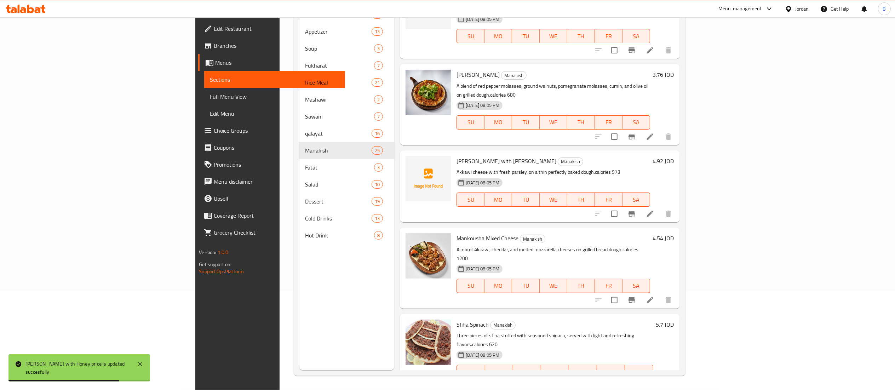
scroll to position [197, 0]
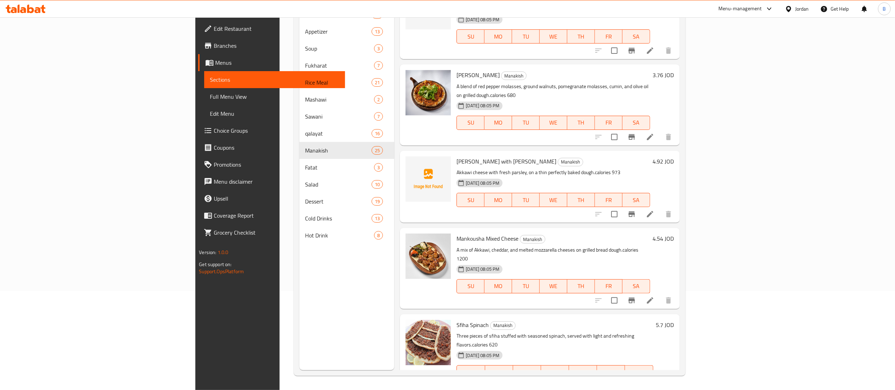
click at [674, 70] on h6 "3.76 JOD" at bounding box center [663, 75] width 21 height 10
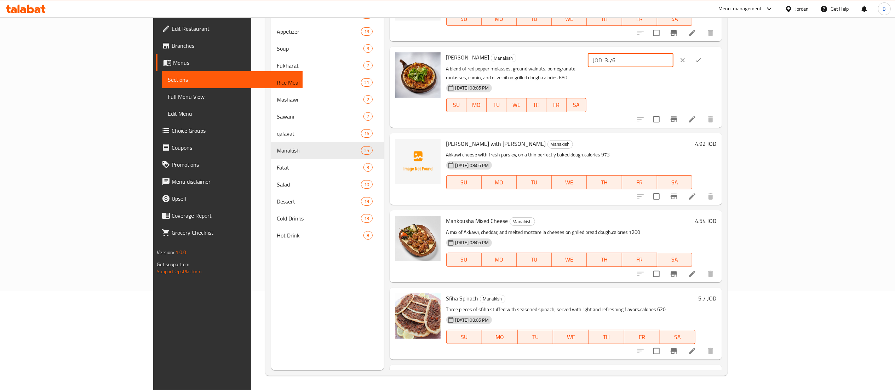
drag, startPoint x: 791, startPoint y: 48, endPoint x: 672, endPoint y: 46, distance: 119.2
click at [719, 50] on div "Mankousha Muhammara Manakish A blend of red pepper molasses, ground walnuts, po…" at bounding box center [581, 87] width 276 height 75
paste input "132"
type input "3.132"
click at [702, 57] on icon "ok" at bounding box center [697, 60] width 7 height 7
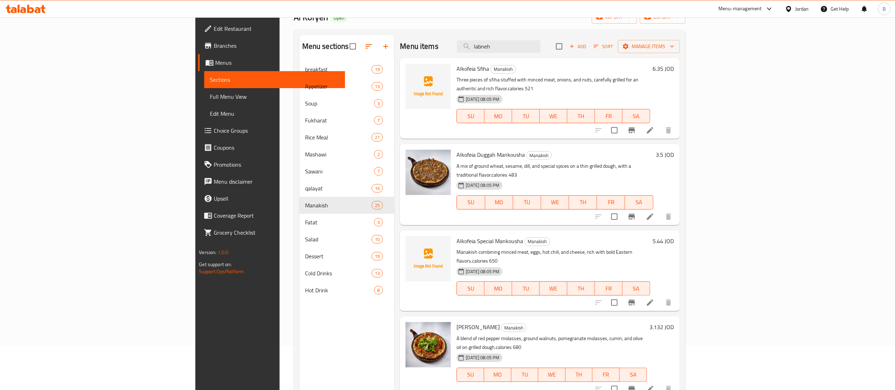
scroll to position [0, 0]
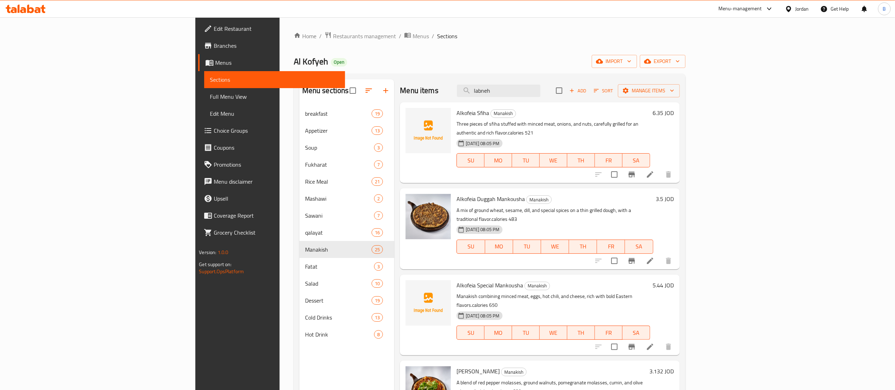
drag, startPoint x: 576, startPoint y: 91, endPoint x: 483, endPoint y: 82, distance: 93.1
click at [491, 83] on div "Menu items labneh Add Sort Manage items" at bounding box center [539, 90] width 279 height 23
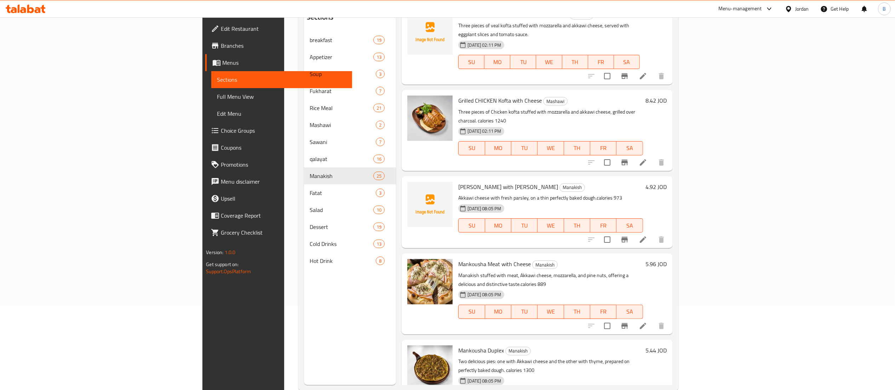
scroll to position [99, 0]
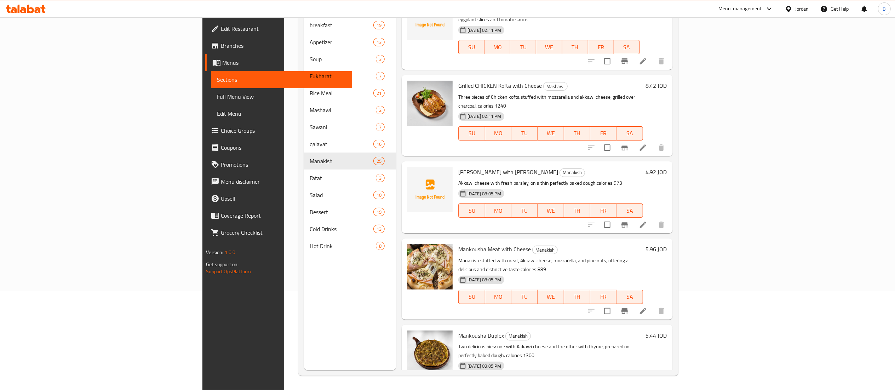
type input "akkawi cheese"
click at [667, 167] on h6 "4.92 JOD" at bounding box center [656, 172] width 21 height 10
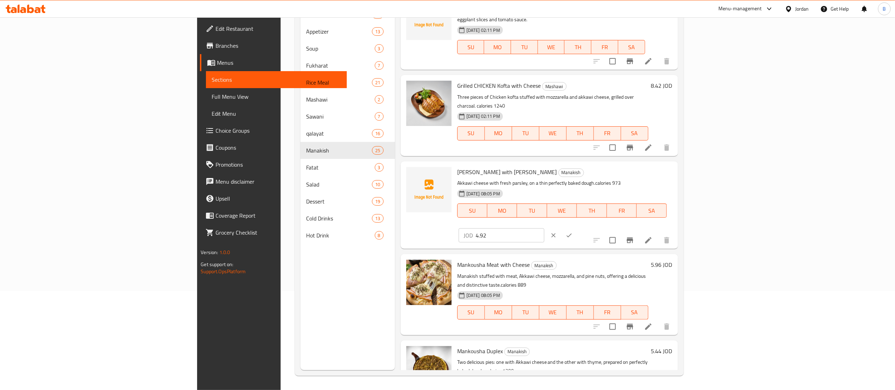
click at [675, 164] on div "Mankousha Akkawi with Parsley Manakish Akkawi cheese with fresh parsley, on a t…" at bounding box center [564, 205] width 221 height 82
paste input "104"
type input "4.104"
click at [572, 232] on icon "ok" at bounding box center [568, 235] width 7 height 7
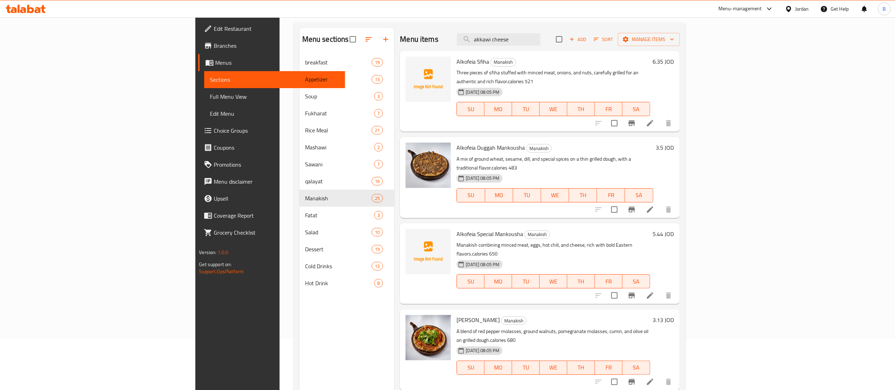
scroll to position [29, 0]
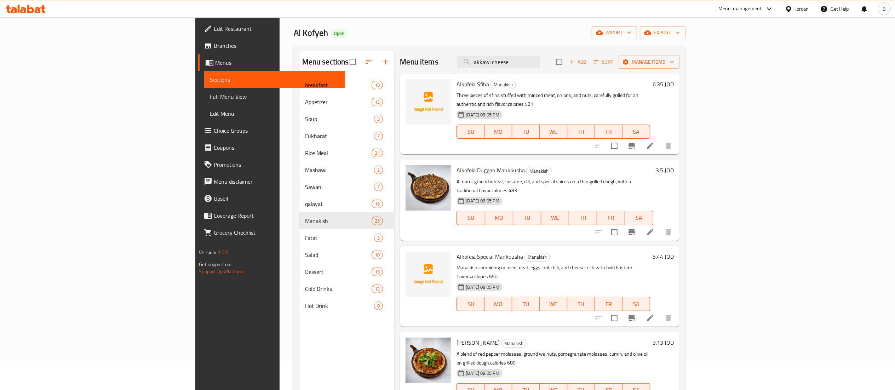
drag, startPoint x: 589, startPoint y: 58, endPoint x: 348, endPoint y: -4, distance: 249.1
click at [348, 0] on html "​ Menu-management Jordan Get Help B Edit Restaurant Branches Menus Sections Ful…" at bounding box center [447, 166] width 895 height 390
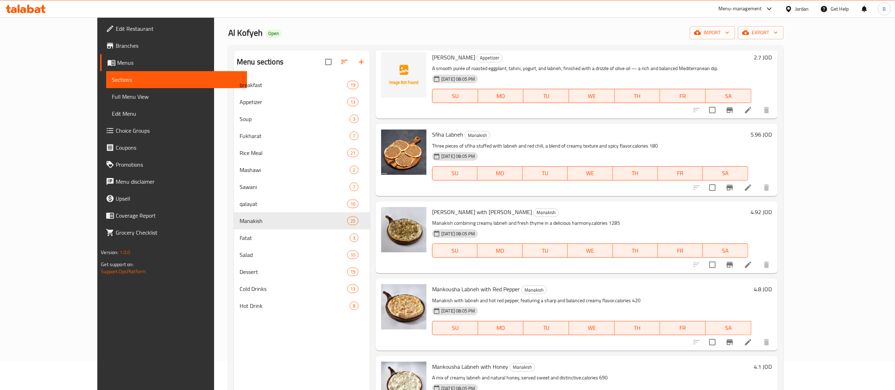
scroll to position [409, 0]
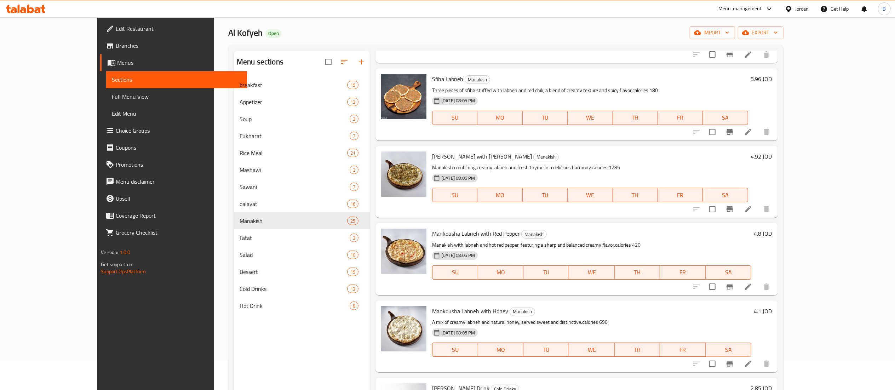
type input "labneh"
click at [772, 229] on h6 "4.8 JOD" at bounding box center [763, 234] width 18 height 10
drag, startPoint x: 776, startPoint y: 225, endPoint x: 702, endPoint y: 223, distance: 74.3
click at [715, 226] on div "Mankousha Labneh with Red Pepper Manakish Manakish with labneh and hot red pepp…" at bounding box center [601, 259] width 345 height 66
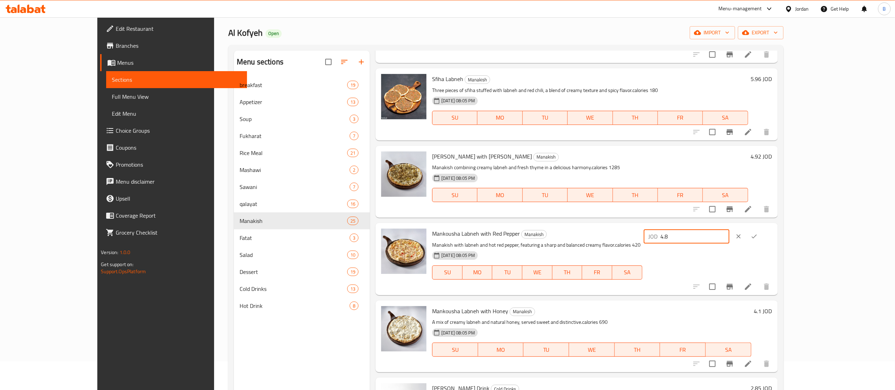
paste input "3.996"
type input "3.996"
click at [762, 231] on button "ok" at bounding box center [754, 237] width 16 height 16
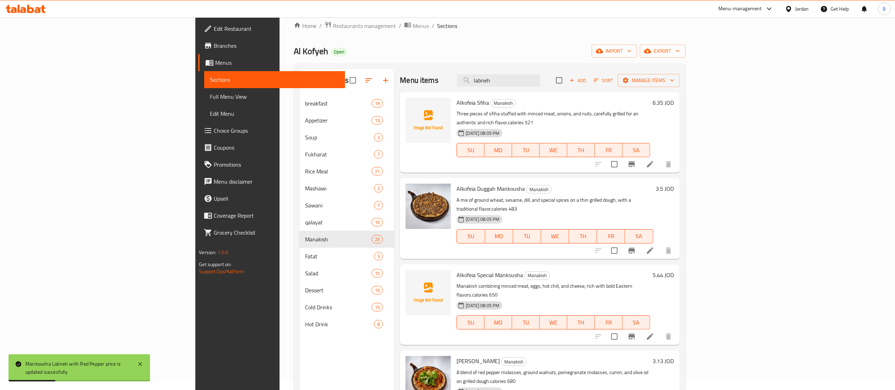
scroll to position [0, 0]
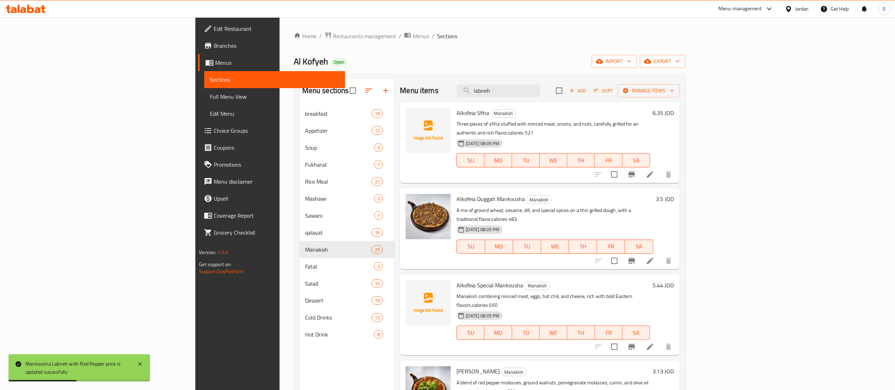
drag, startPoint x: 571, startPoint y: 91, endPoint x: 500, endPoint y: 86, distance: 70.9
click at [504, 86] on div "Menu items labneh Add Sort Manage items" at bounding box center [539, 90] width 279 height 23
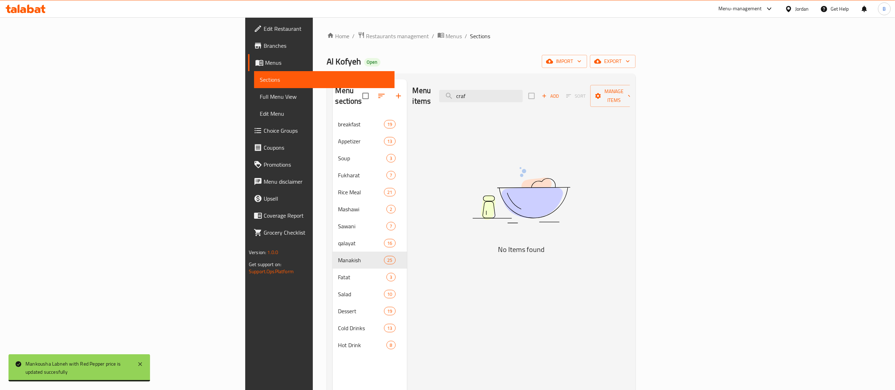
drag, startPoint x: 567, startPoint y: 89, endPoint x: 357, endPoint y: 88, distance: 209.8
click at [451, 88] on div "Menu items craf Add Sort Manage items" at bounding box center [521, 96] width 217 height 34
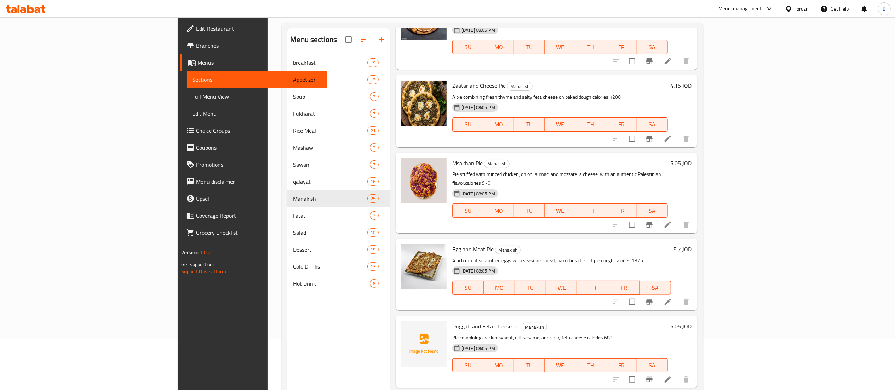
scroll to position [99, 0]
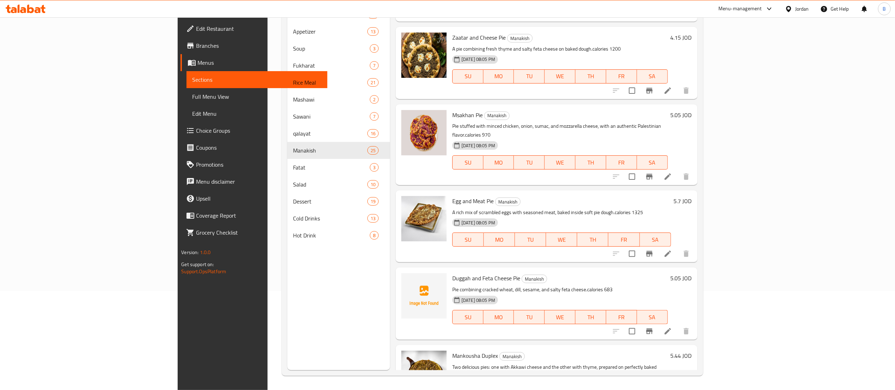
type input "pie"
drag, startPoint x: 744, startPoint y: 308, endPoint x: 693, endPoint y: 308, distance: 50.2
paste input "4.212"
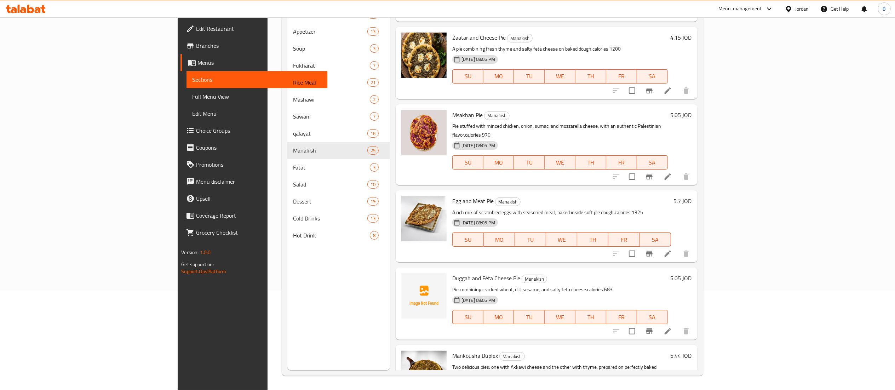
type input "4.212"
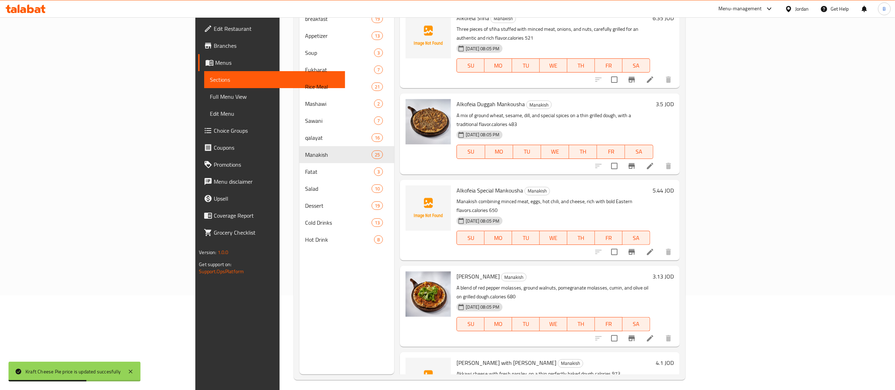
scroll to position [0, 0]
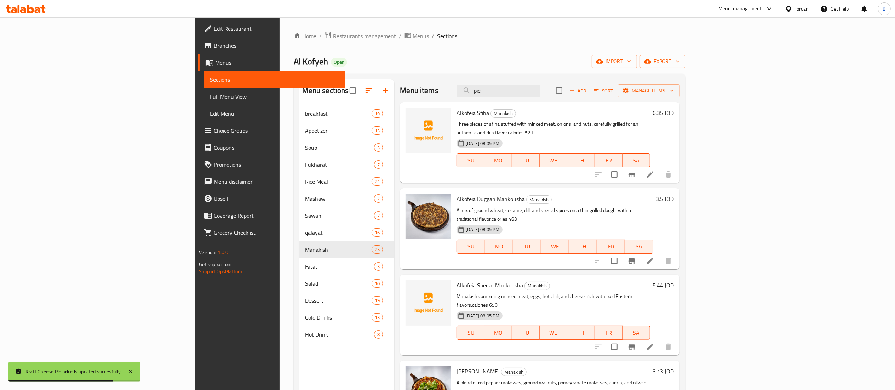
drag, startPoint x: 572, startPoint y: 92, endPoint x: 360, endPoint y: 54, distance: 215.7
click at [385, 62] on div "Home / Restaurants management / Menus / Sections Al Kofyeh Open import export M…" at bounding box center [490, 252] width 392 height 443
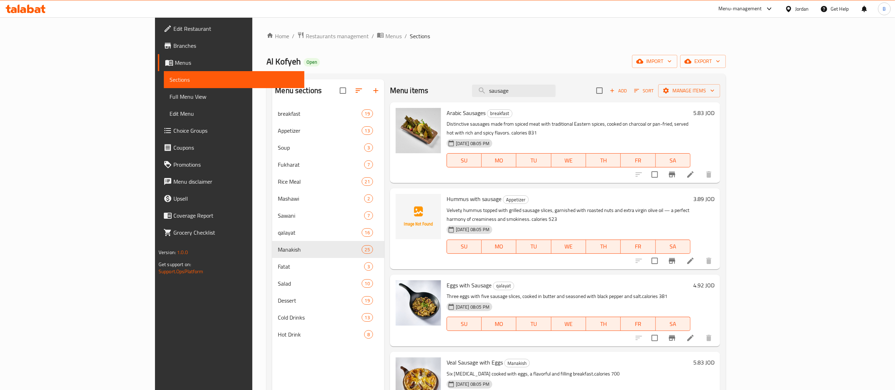
click at [507, 83] on div "Menu items sausage Add Sort Manage items" at bounding box center [555, 90] width 330 height 23
drag, startPoint x: 582, startPoint y: 92, endPoint x: 243, endPoint y: 27, distance: 345.8
click at [323, 40] on div "Home / Restaurants management / Menus / Sections Al Kofyeh Open import export M…" at bounding box center [495, 252] width 459 height 443
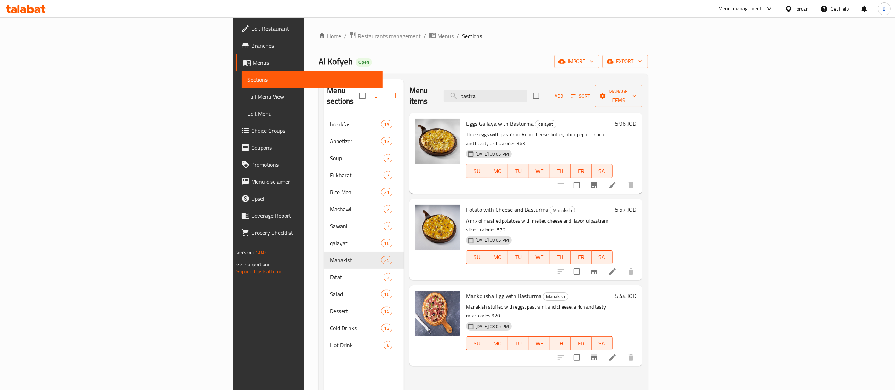
type input "pastra"
click at [636, 291] on h6 "5.44 JOD" at bounding box center [625, 296] width 21 height 10
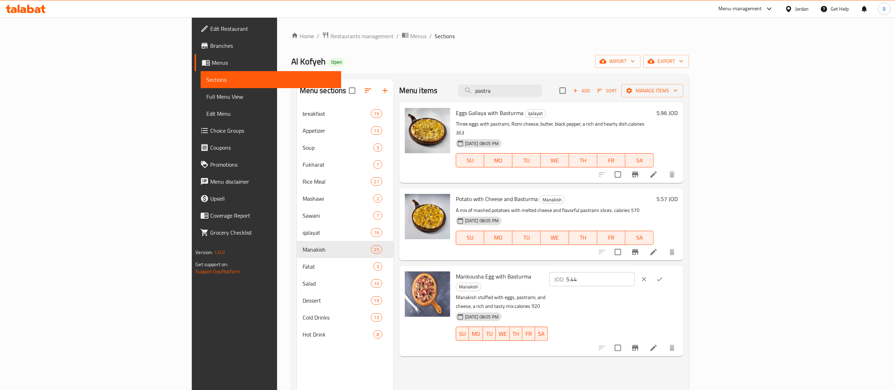
drag, startPoint x: 850, startPoint y: 262, endPoint x: 711, endPoint y: 266, distance: 139.8
click at [680, 269] on div "Mankousha Egg with Basturma Manakish Manakish stuffed with eggs, pastrami, and …" at bounding box center [566, 311] width 227 height 85
paste input "4.536"
type input "4.536"
click at [667, 275] on button "ok" at bounding box center [660, 279] width 16 height 16
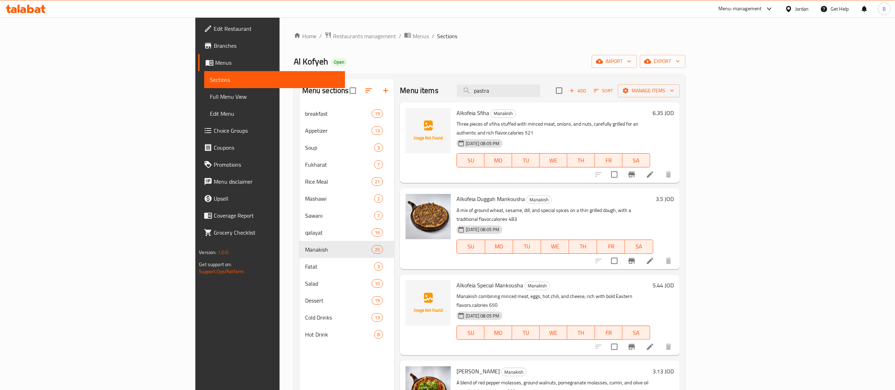
drag, startPoint x: 576, startPoint y: 96, endPoint x: 385, endPoint y: 93, distance: 191.1
click at [419, 93] on div "Menu items pastra Add Sort Manage items" at bounding box center [539, 90] width 279 height 23
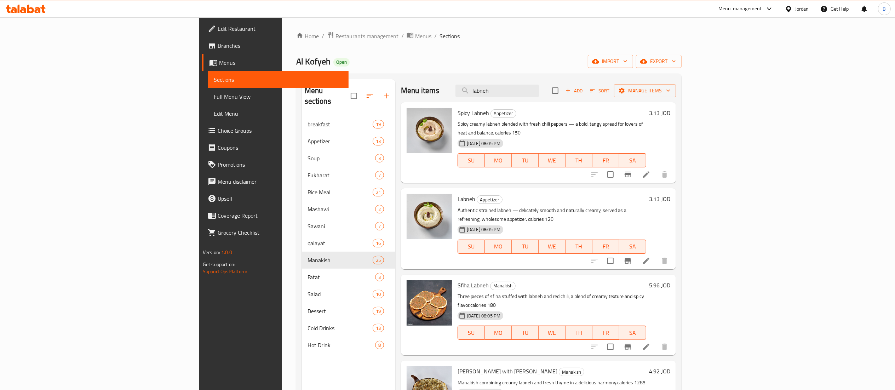
scroll to position [71, 0]
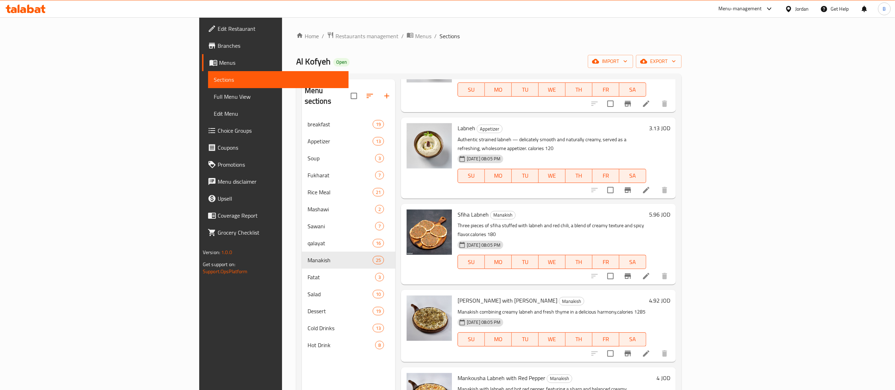
type input "labneh"
click at [670, 295] on h6 "4.92 JOD" at bounding box center [659, 300] width 21 height 10
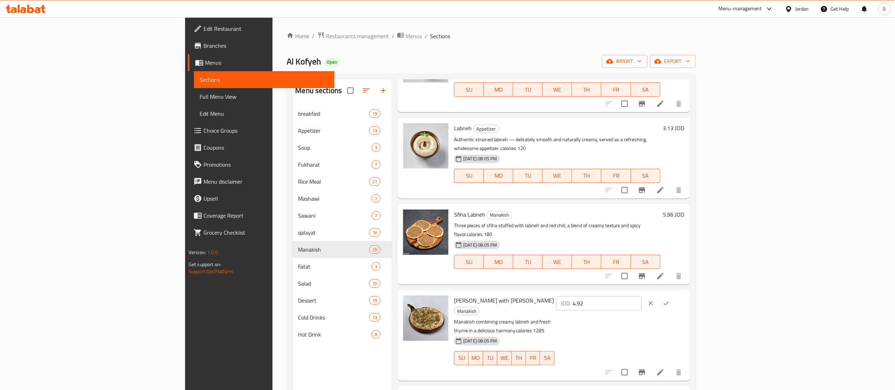
drag, startPoint x: 851, startPoint y: 274, endPoint x: 671, endPoint y: 264, distance: 180.0
click at [685, 290] on div "Mankousha Labneh with Zaatar Manakish Manakish combining creamy labneh and fres…" at bounding box center [543, 335] width 292 height 91
paste input "104"
type input "4.104"
click at [674, 295] on button "ok" at bounding box center [666, 303] width 16 height 16
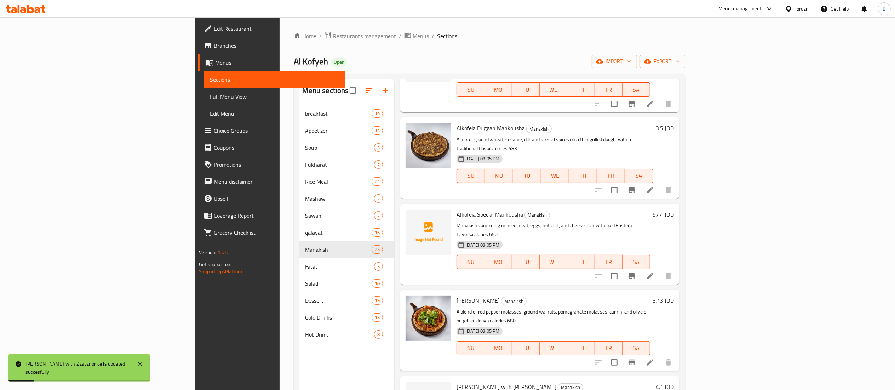
scroll to position [0, 0]
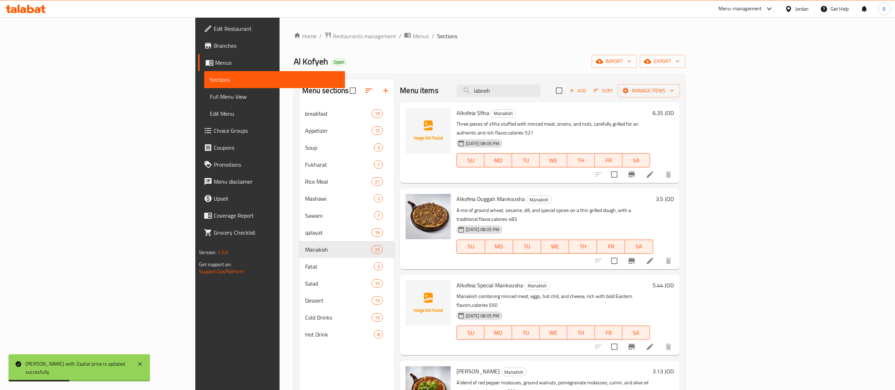
drag, startPoint x: 517, startPoint y: 79, endPoint x: 147, endPoint y: 7, distance: 376.7
click at [172, 17] on div "​ Menu-management Jordan Get Help B Edit Restaurant Branches Menus Sections Ful…" at bounding box center [447, 203] width 895 height 373
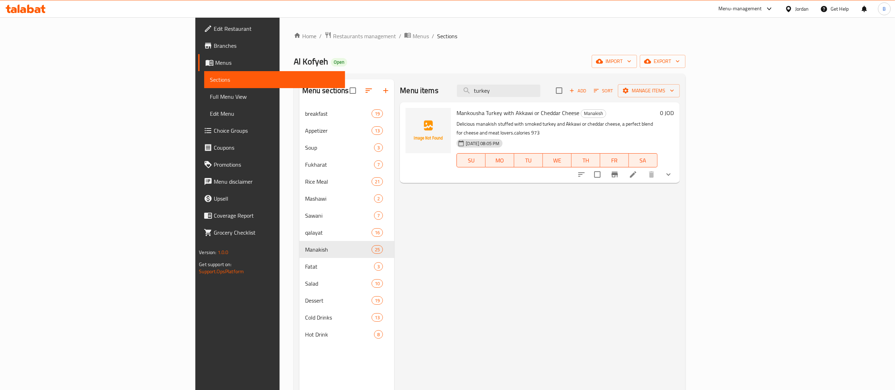
type input "turkey"
click at [674, 110] on h6 "0 JOD" at bounding box center [667, 113] width 14 height 10
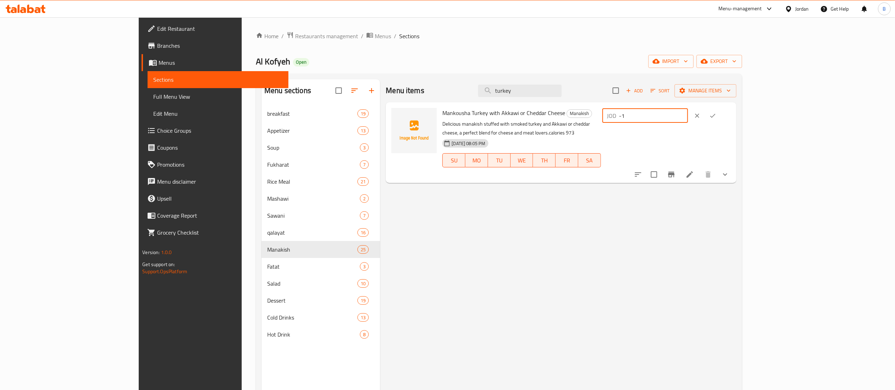
drag, startPoint x: 815, startPoint y: 116, endPoint x: 710, endPoint y: 104, distance: 106.1
click at [688, 109] on input "-1" at bounding box center [653, 116] width 69 height 14
drag, startPoint x: 785, startPoint y: 120, endPoint x: 698, endPoint y: 114, distance: 86.5
click at [705, 114] on div "Mankousha Turkey with Akkawi or Cheddar Cheese Manakish Delicious manakish stuf…" at bounding box center [586, 142] width 294 height 75
paste input "4.212"
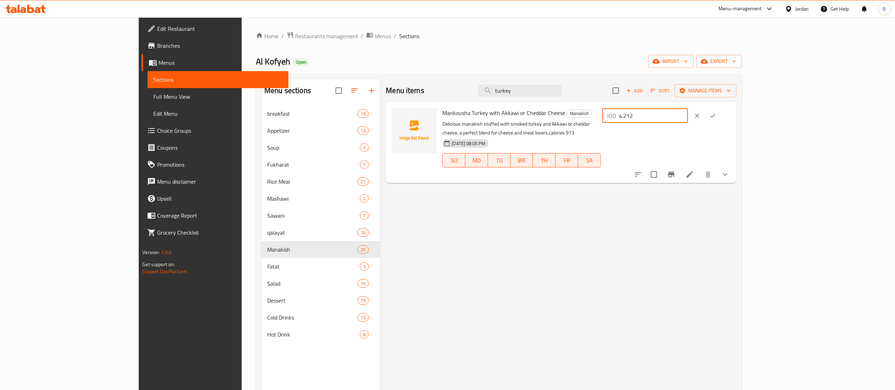
type input "4.212"
click at [700, 113] on icon "clear" at bounding box center [696, 115] width 7 height 7
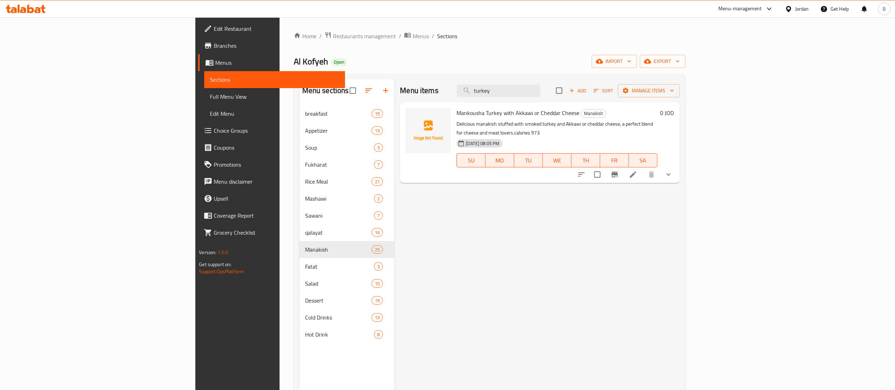
click at [674, 113] on h6 "0 JOD" at bounding box center [667, 113] width 14 height 10
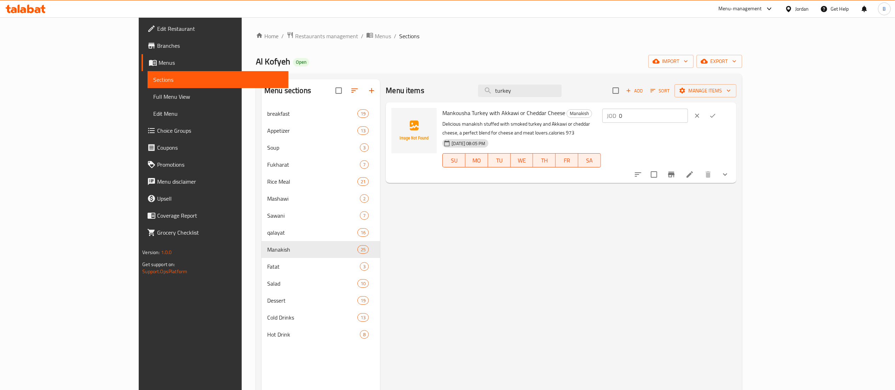
click at [728, 113] on div "Mankousha Turkey with Akkawi or Cheddar Cheese Manakish Delicious manakish stuf…" at bounding box center [586, 142] width 294 height 75
paste input "4.212"
type input "4.212"
click at [716, 119] on icon "ok" at bounding box center [712, 115] width 7 height 7
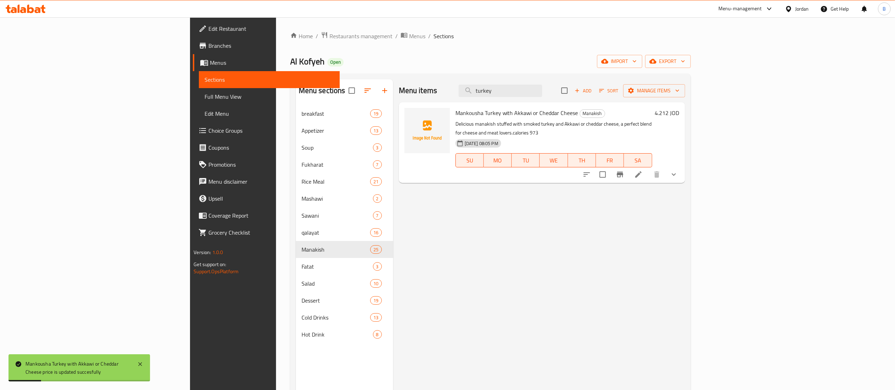
drag, startPoint x: 579, startPoint y: 91, endPoint x: 380, endPoint y: 79, distance: 199.9
click at [410, 79] on div "Menu sections breakfast 19 Appetizer 13 Soup 3 Fukharat 7 Rice Meal 21 Mashawi …" at bounding box center [490, 274] width 400 height 401
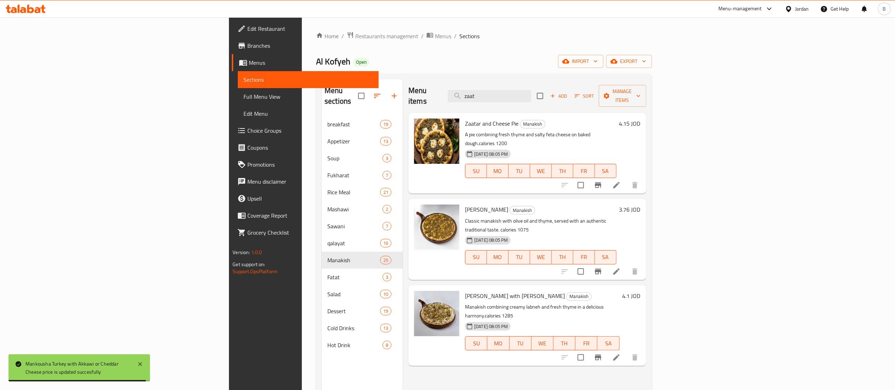
type input "zaat"
click at [640, 204] on h6 "3.76 JOD" at bounding box center [629, 209] width 21 height 10
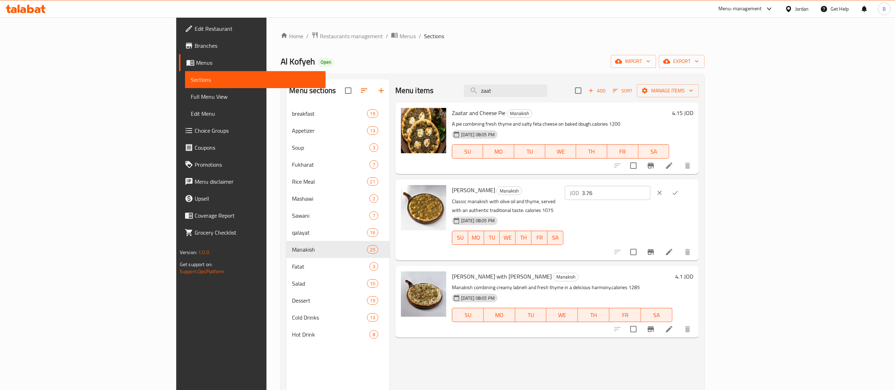
drag, startPoint x: 765, startPoint y: 197, endPoint x: 724, endPoint y: 197, distance: 41.0
click at [696, 197] on div "Mankousha Zaatar Manakish Classic manakish with olive oil and thyme, served wit…" at bounding box center [572, 219] width 247 height 75
paste input "132"
type input "3.132"
click at [683, 195] on button "ok" at bounding box center [675, 193] width 16 height 16
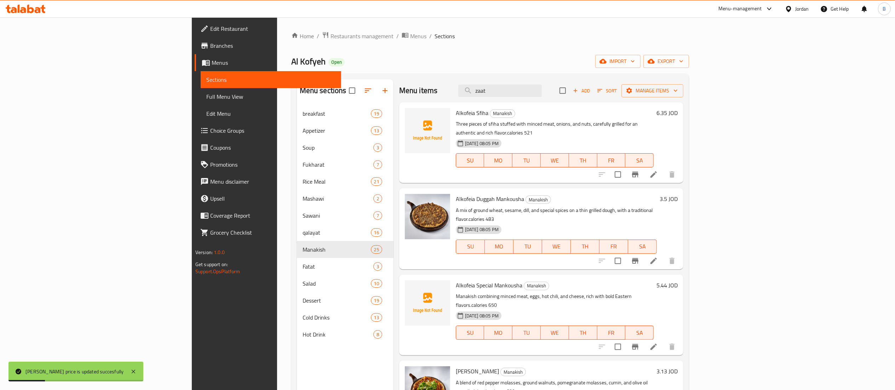
drag, startPoint x: 567, startPoint y: 94, endPoint x: 392, endPoint y: 70, distance: 176.7
click at [463, 76] on div "Menu sections breakfast 19 Appetizer 13 Soup 3 Fukharat 7 Rice Meal 21 Mashawi …" at bounding box center [490, 274] width 398 height 401
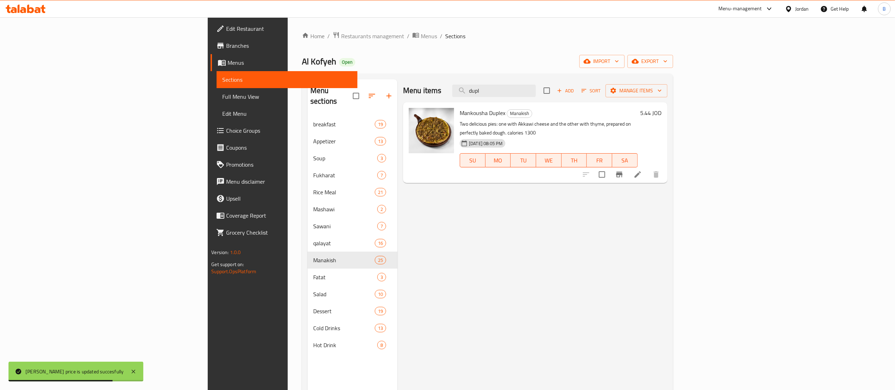
type input "dupl"
click at [662, 112] on h6 "5.44 JOD" at bounding box center [650, 113] width 21 height 10
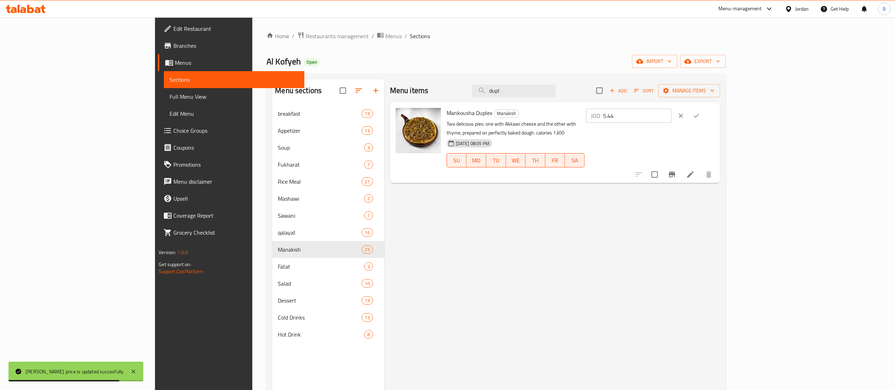
drag, startPoint x: 761, startPoint y: 112, endPoint x: 736, endPoint y: 112, distance: 25.1
click at [717, 112] on div "Mankousha Duplex Manakish Two delicious pies: one with Akkawi cheese and the ot…" at bounding box center [580, 142] width 273 height 75
paste input "4.536"
type input "4.536"
click at [704, 120] on button "ok" at bounding box center [696, 116] width 16 height 16
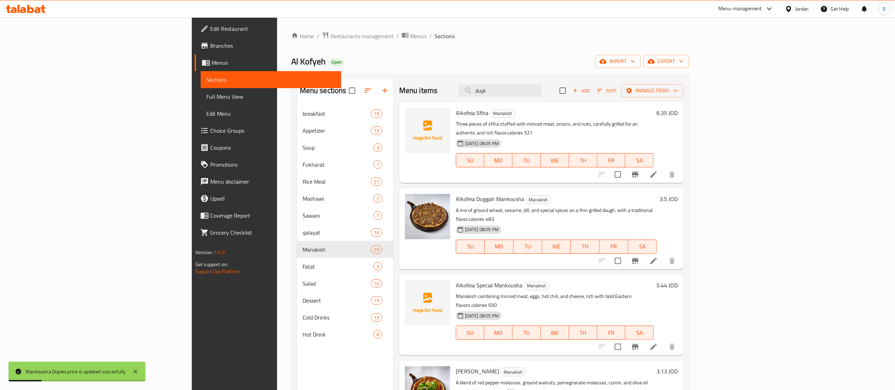
drag, startPoint x: 579, startPoint y: 87, endPoint x: 464, endPoint y: 82, distance: 114.7
click at [491, 84] on div "Menu items dupl Add Sort Manage items" at bounding box center [541, 90] width 284 height 23
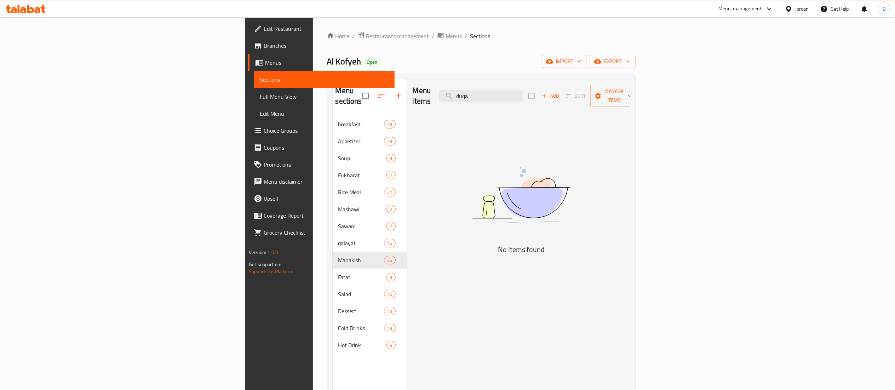
click at [413, 87] on div "Menu items duqa Add Sort Manage items" at bounding box center [521, 96] width 217 height 34
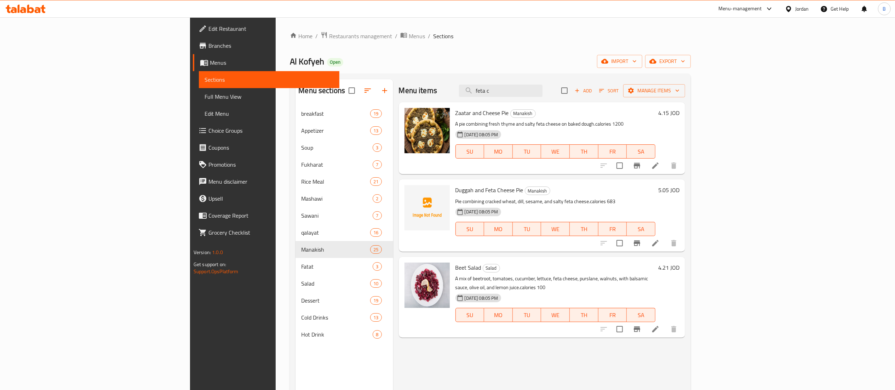
type input "feta c"
click at [679, 191] on h6 "5.05 JOD" at bounding box center [668, 190] width 21 height 10
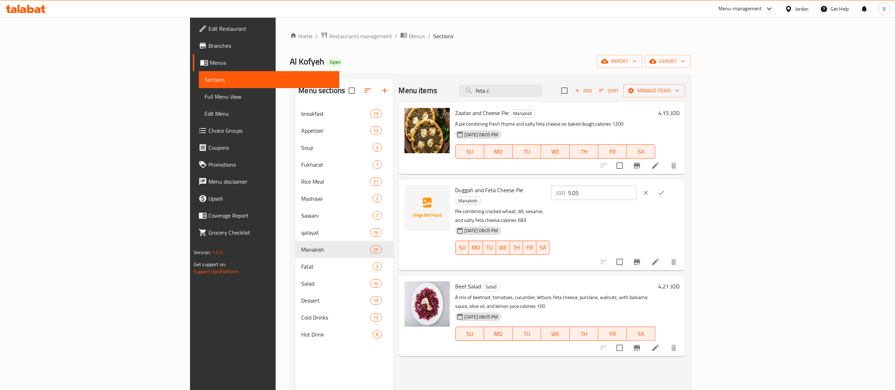
drag, startPoint x: 814, startPoint y: 198, endPoint x: 671, endPoint y: 184, distance: 143.9
click at [682, 184] on div "Duggah and Feta Cheese Pie Manakish Pie combining cracked wheat, dill, sesame, …" at bounding box center [567, 224] width 230 height 85
paste input "4.212"
type input "4.212"
click at [665, 195] on icon "ok" at bounding box center [661, 192] width 7 height 7
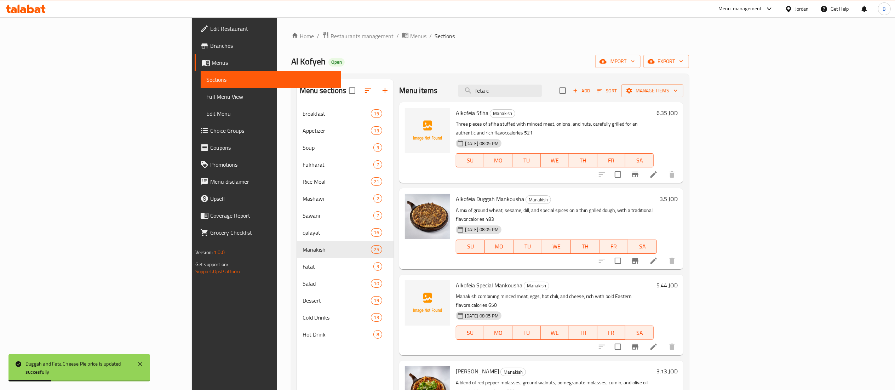
drag, startPoint x: 570, startPoint y: 94, endPoint x: 347, endPoint y: 72, distance: 223.6
click at [348, 72] on div "Home / Restaurants management / Menus / Sections Al Kofyeh Open import export M…" at bounding box center [490, 252] width 398 height 443
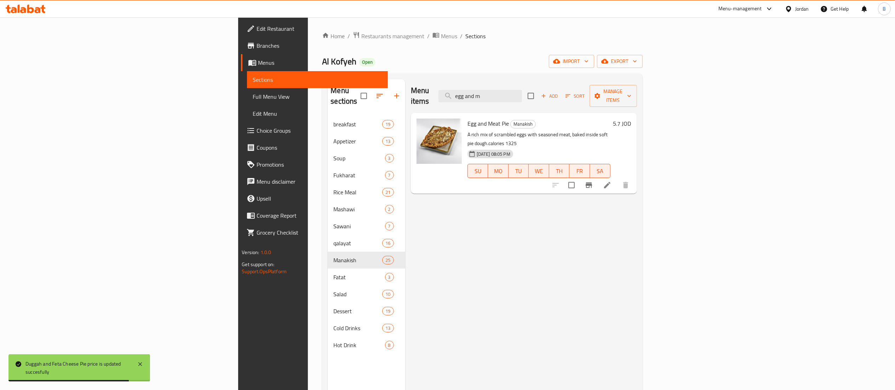
type input "egg and m"
click at [631, 119] on h6 "5.7 JOD" at bounding box center [622, 124] width 18 height 10
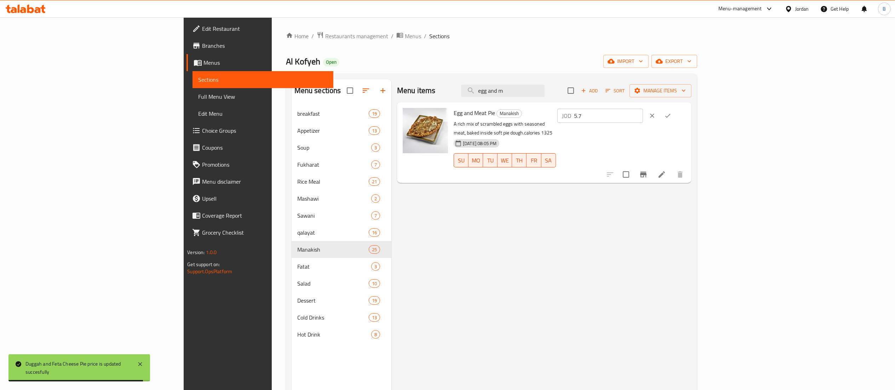
drag, startPoint x: 746, startPoint y: 120, endPoint x: 686, endPoint y: 127, distance: 61.0
click at [688, 120] on div "Egg and Meat Pie Manakish A rich mix of scrambled eggs with seasoned meat, bake…" at bounding box center [569, 142] width 237 height 75
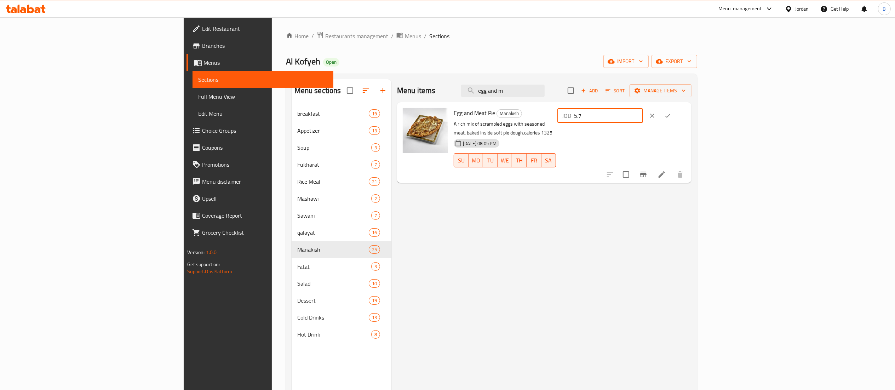
paste input "4.752"
type input "4.752"
click at [671, 115] on icon "ok" at bounding box center [667, 115] width 7 height 7
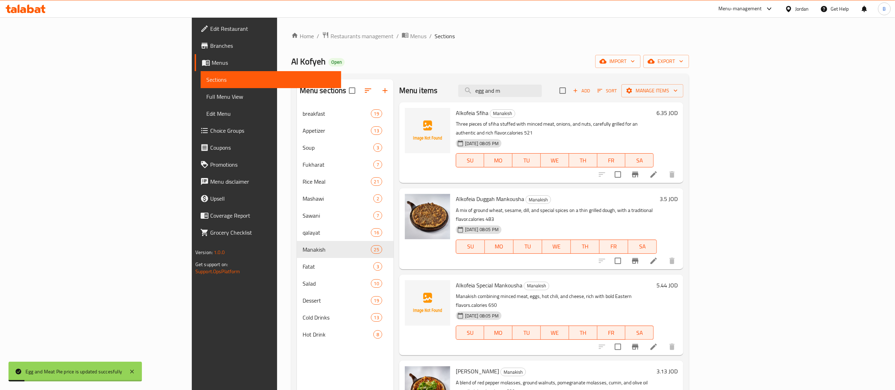
click at [592, 103] on div "Alkofeia Sfiha Manakish Three pieces of sfiha stuffed with minced meat, onions,…" at bounding box center [541, 142] width 284 height 81
drag, startPoint x: 574, startPoint y: 92, endPoint x: 390, endPoint y: 74, distance: 184.8
click at [439, 79] on div "Menu items egg and m Add Sort Manage items" at bounding box center [541, 90] width 284 height 23
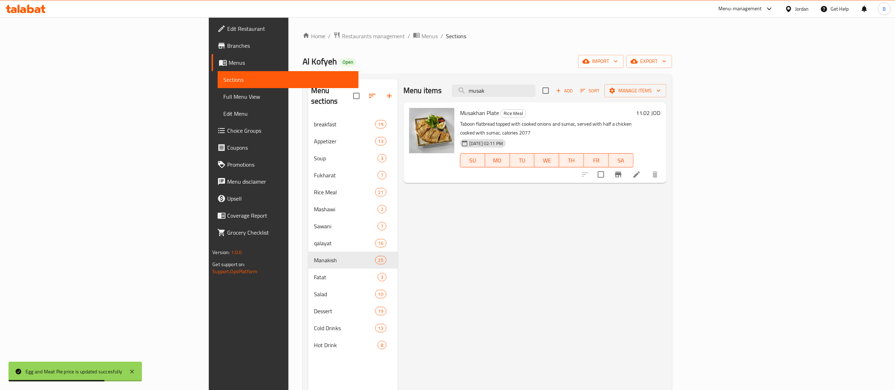
type input "musak"
click at [661, 114] on h6 "11.02 JOD" at bounding box center [648, 113] width 24 height 10
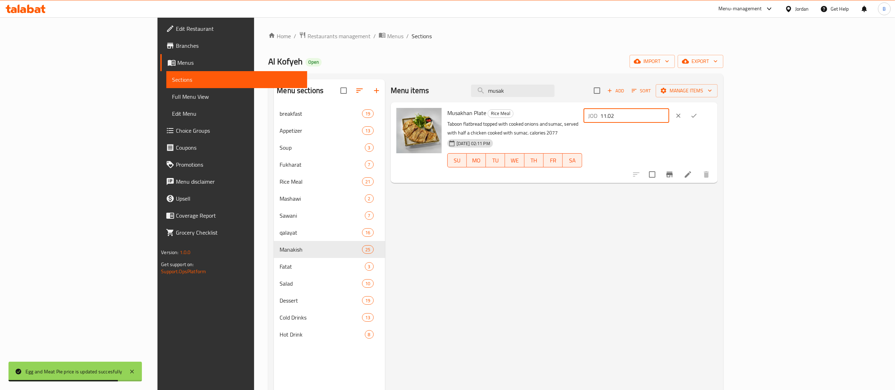
click at [703, 120] on div "Musakhan Plate Rice Meal Taboon flatbread topped with cooked onions and sumac, …" at bounding box center [579, 142] width 270 height 75
type input "4.212"
click at [702, 117] on button "ok" at bounding box center [694, 116] width 16 height 16
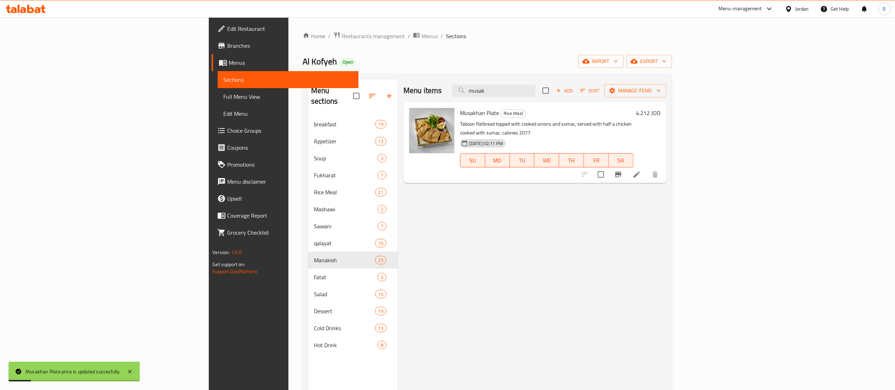
drag, startPoint x: 578, startPoint y: 93, endPoint x: 449, endPoint y: 81, distance: 129.1
click at [475, 82] on div "Menu items musak Add Sort Manage items" at bounding box center [534, 90] width 263 height 23
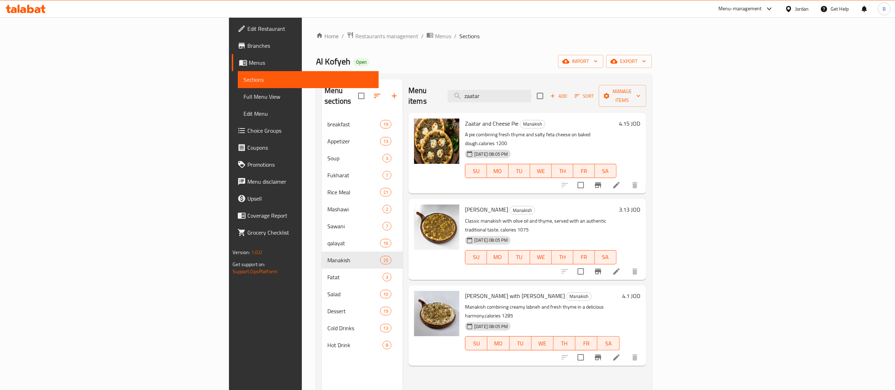
type input "zaatar"
click at [640, 119] on h6 "4.15 JOD" at bounding box center [629, 124] width 21 height 10
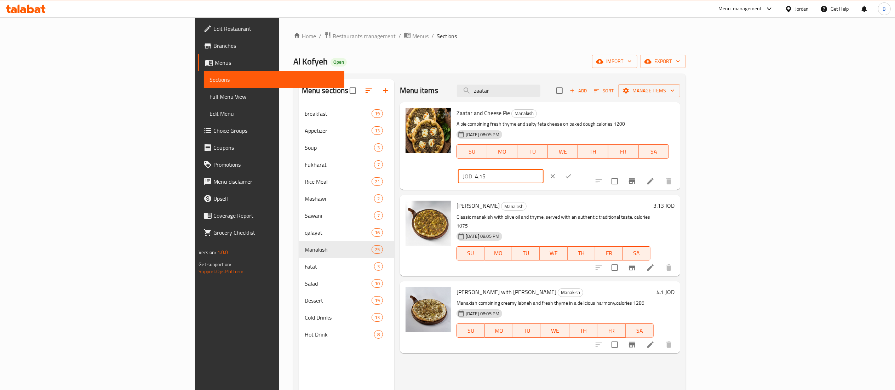
drag, startPoint x: 803, startPoint y: 116, endPoint x: 702, endPoint y: 116, distance: 100.5
click at [677, 116] on div "Zaatar and Cheese Pie Manakish A pie combining fresh thyme and salty feta chees…" at bounding box center [566, 146] width 224 height 82
paste input "3.456"
type input "3.456"
click at [571, 174] on icon "ok" at bounding box center [568, 176] width 5 height 4
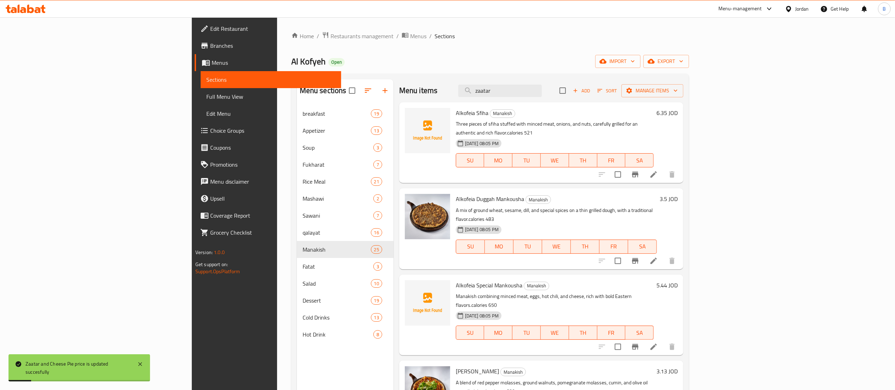
drag, startPoint x: 569, startPoint y: 94, endPoint x: 345, endPoint y: 78, distance: 224.6
click at [406, 78] on div "Menu sections breakfast 19 Appetizer 13 Soup 3 Fukharat 7 Rice Meal 21 Mashawi …" at bounding box center [490, 274] width 398 height 401
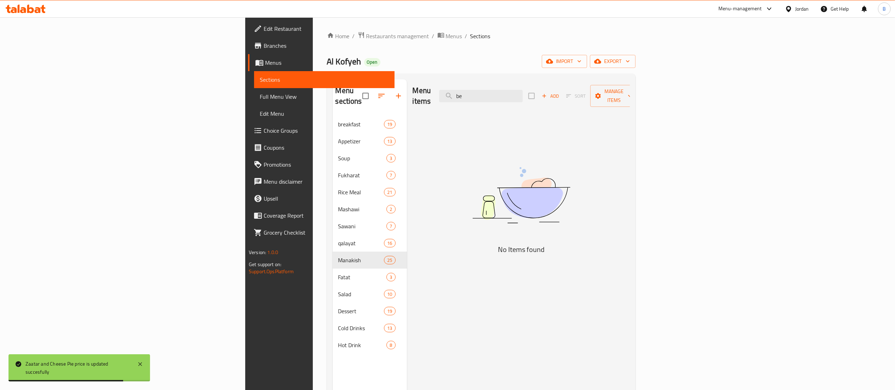
type input "b"
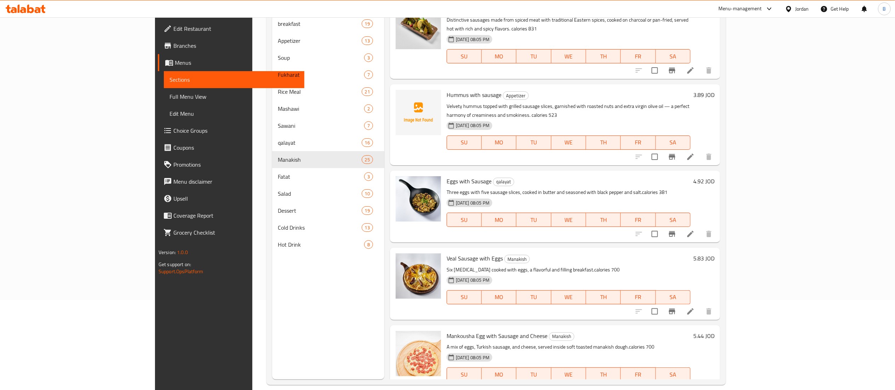
scroll to position [99, 0]
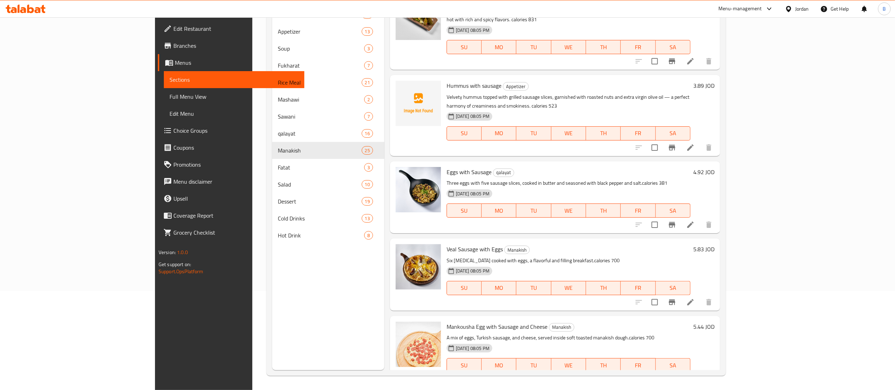
type input "sausa"
click at [714, 244] on h6 "5.83 JOD" at bounding box center [703, 249] width 21 height 10
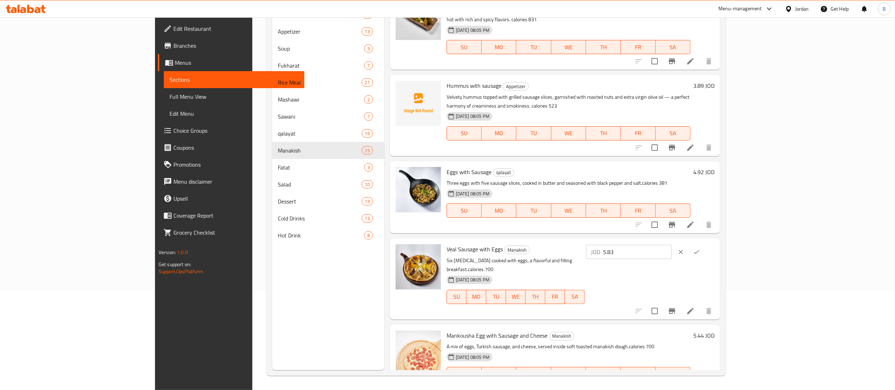
drag, startPoint x: 844, startPoint y: 229, endPoint x: 647, endPoint y: 230, distance: 196.3
click at [654, 241] on div "Veal Sausage with Eggs Manakish Six sausage fingers cooked with eggs, a flavorf…" at bounding box center [580, 278] width 273 height 75
paste input "4.860"
type input "4.860"
click at [704, 244] on button "ok" at bounding box center [696, 252] width 16 height 16
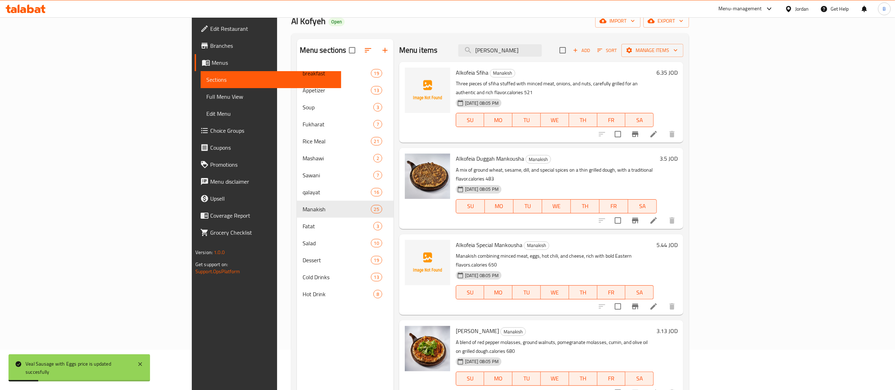
scroll to position [0, 0]
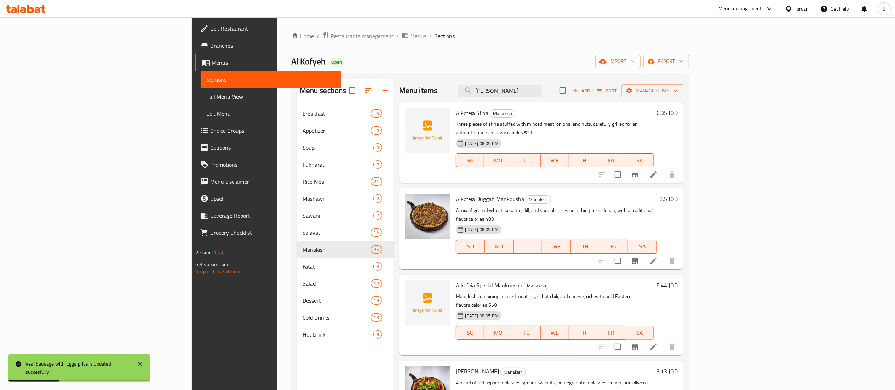
drag, startPoint x: 570, startPoint y: 87, endPoint x: 411, endPoint y: 71, distance: 160.4
click at [434, 73] on div "Home / Restaurants management / Menus / Sections Al Kofyeh Open import export M…" at bounding box center [490, 252] width 398 height 443
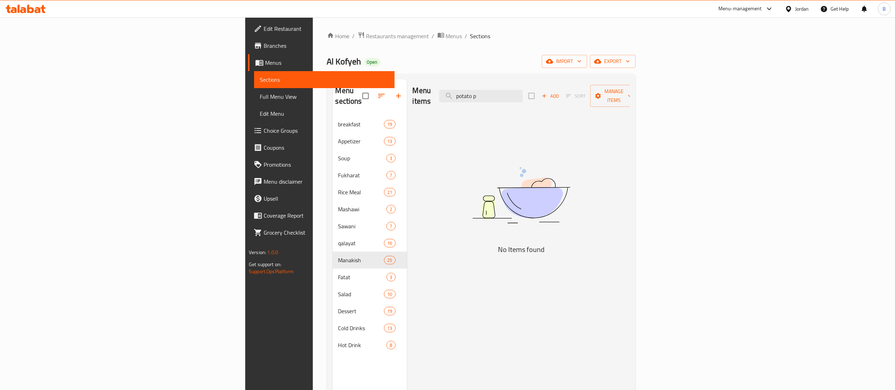
drag, startPoint x: 579, startPoint y: 90, endPoint x: 352, endPoint y: 93, distance: 226.4
click at [413, 90] on div "Menu items potato p Add Sort Manage items" at bounding box center [521, 96] width 217 height 34
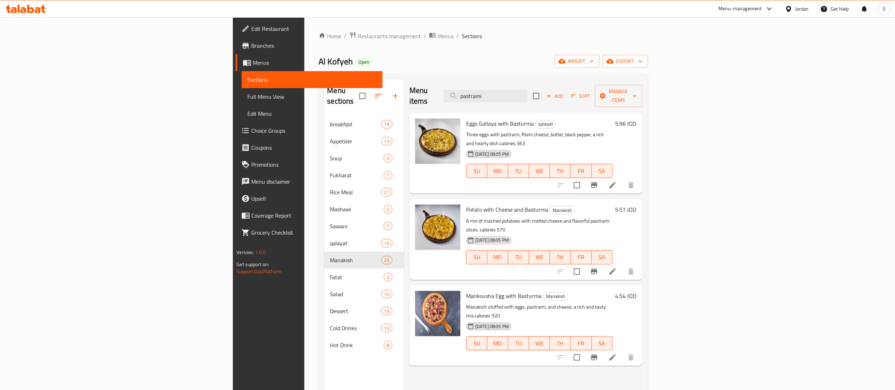
type input "pastrami"
